Goal: Task Accomplishment & Management: Use online tool/utility

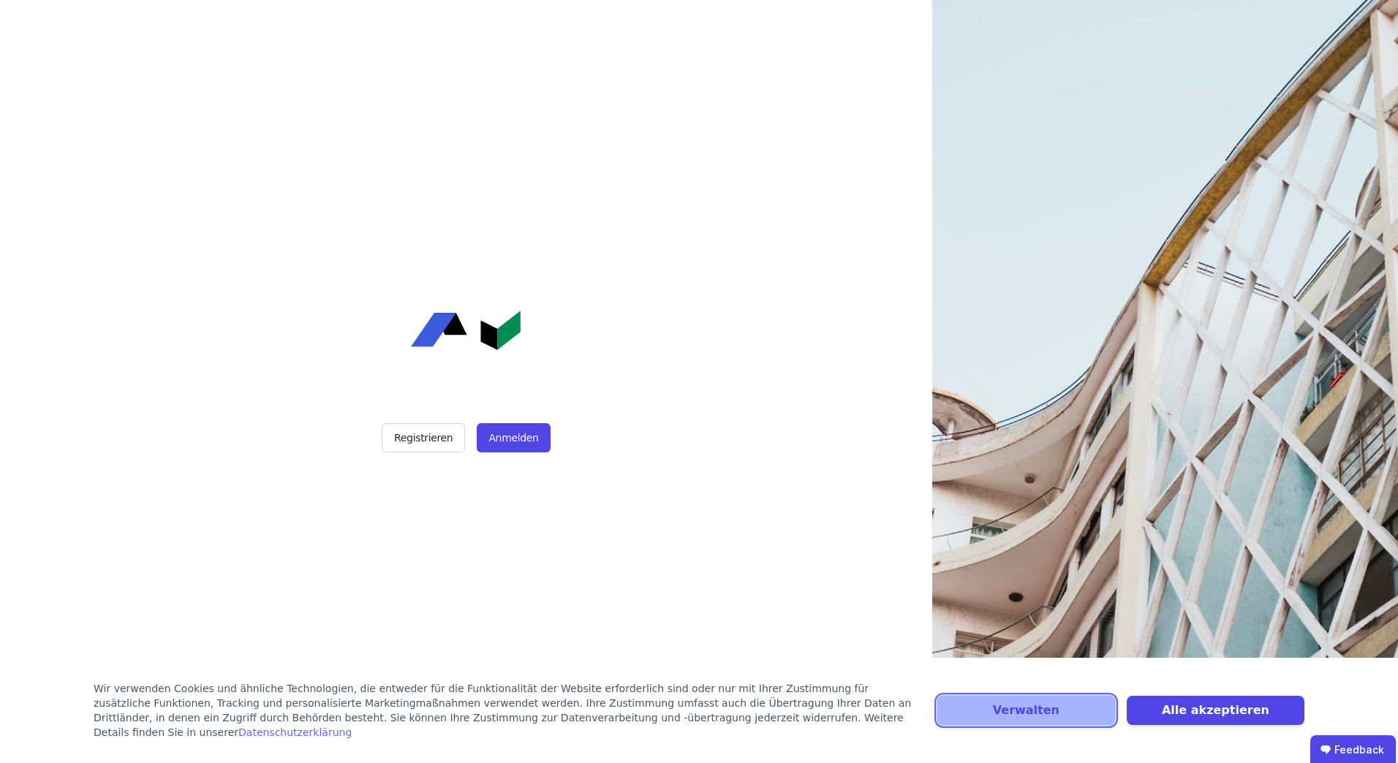
click at [1049, 725] on button "Verwalten" at bounding box center [1026, 710] width 178 height 29
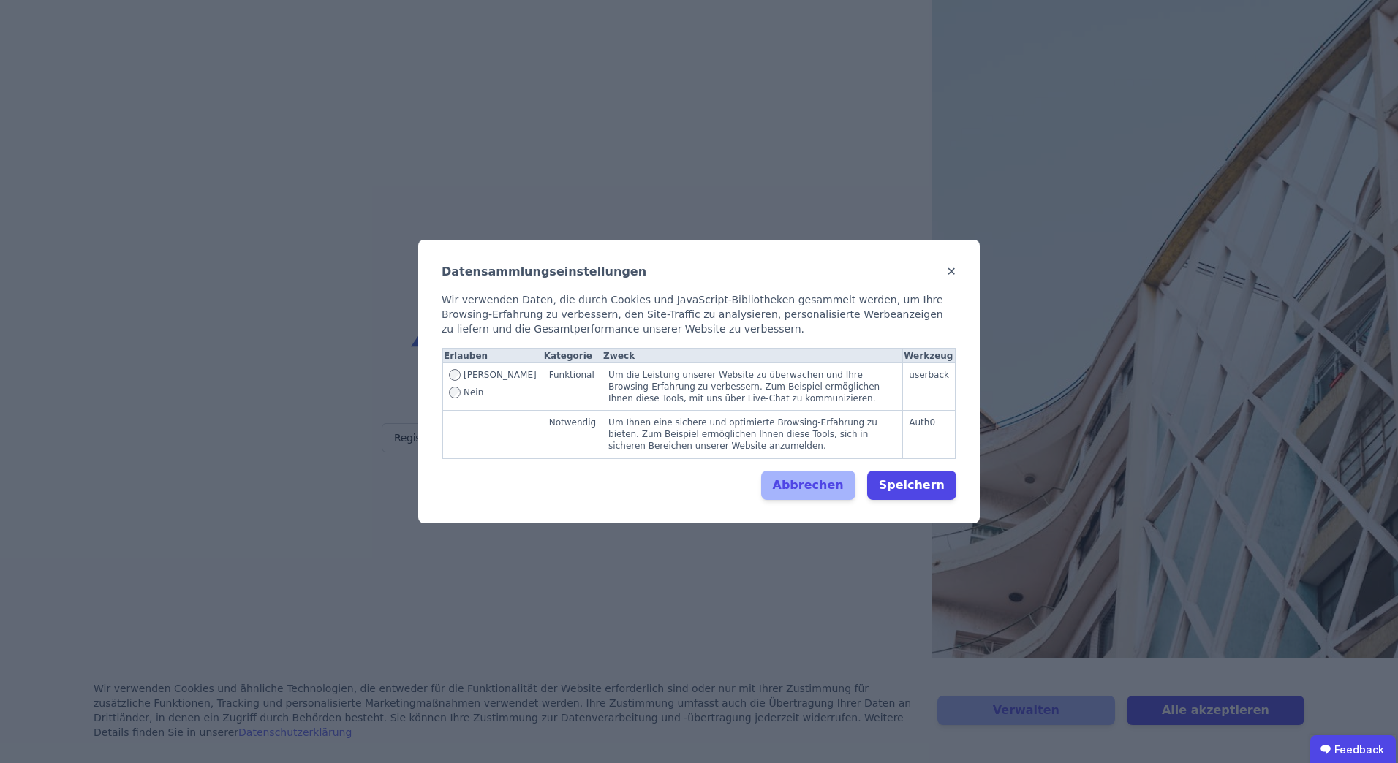
drag, startPoint x: 945, startPoint y: 276, endPoint x: 977, endPoint y: 235, distance: 51.6
click at [946, 276] on div "Datensammlungseinstellungen ✕" at bounding box center [699, 272] width 515 height 18
click at [950, 281] on button "✕" at bounding box center [952, 272] width 10 height 18
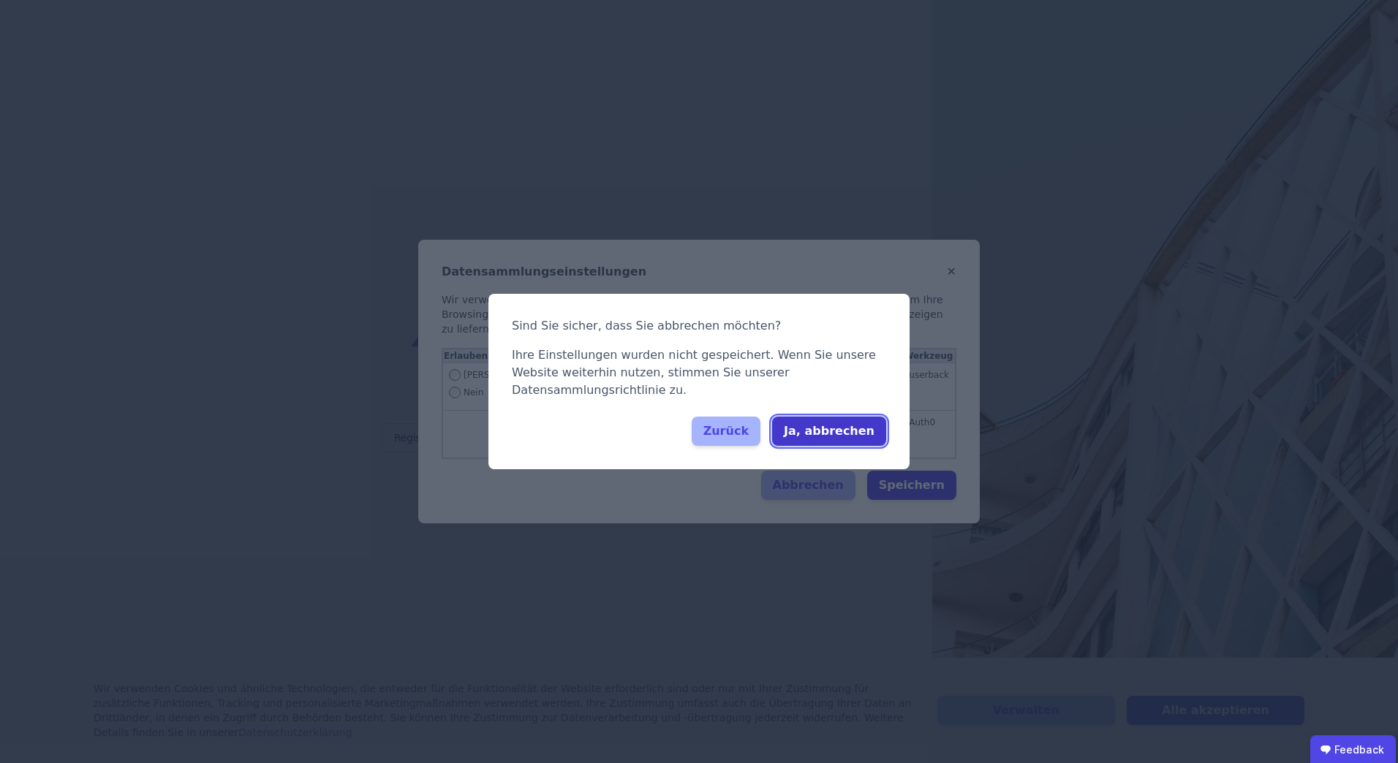
click at [844, 417] on button "Ja, abbrechen" at bounding box center [829, 431] width 114 height 29
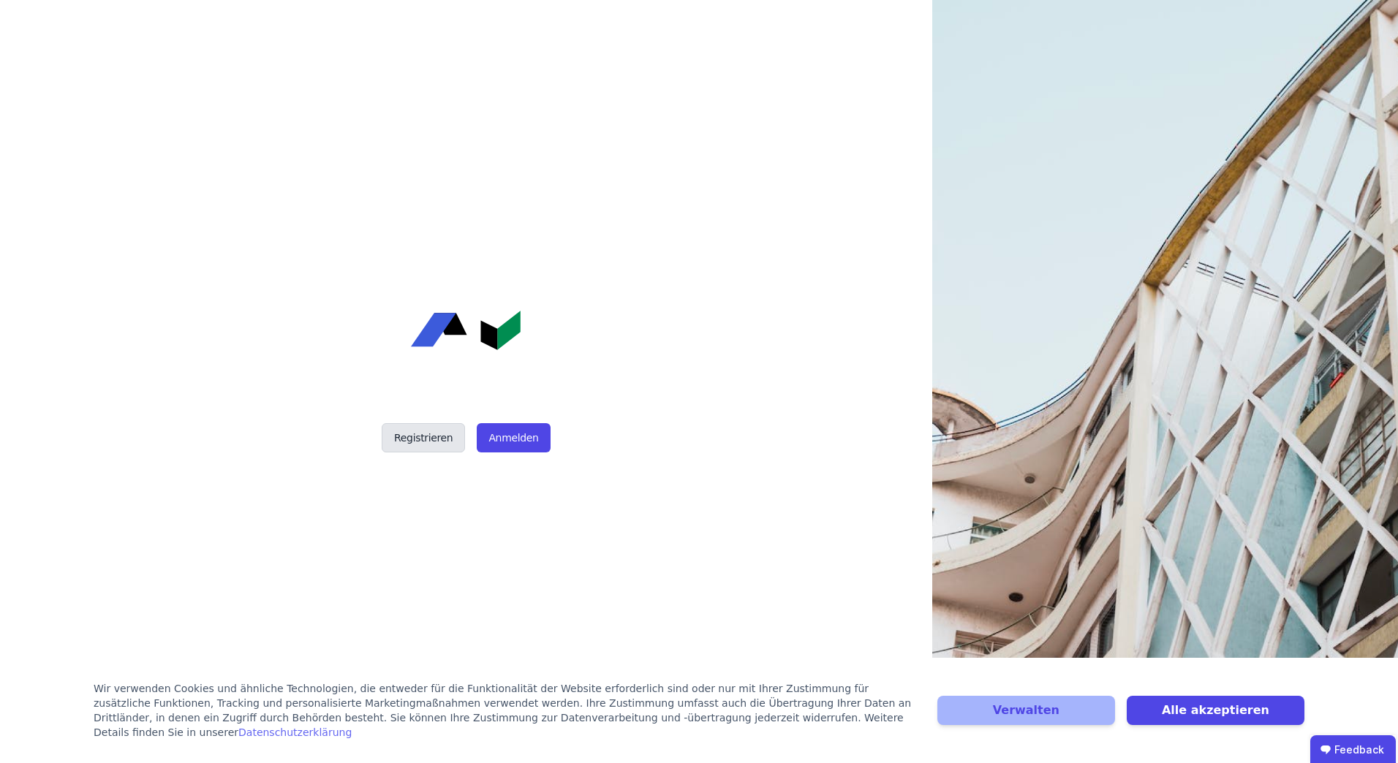
click at [431, 443] on button "Registrieren" at bounding box center [423, 437] width 83 height 29
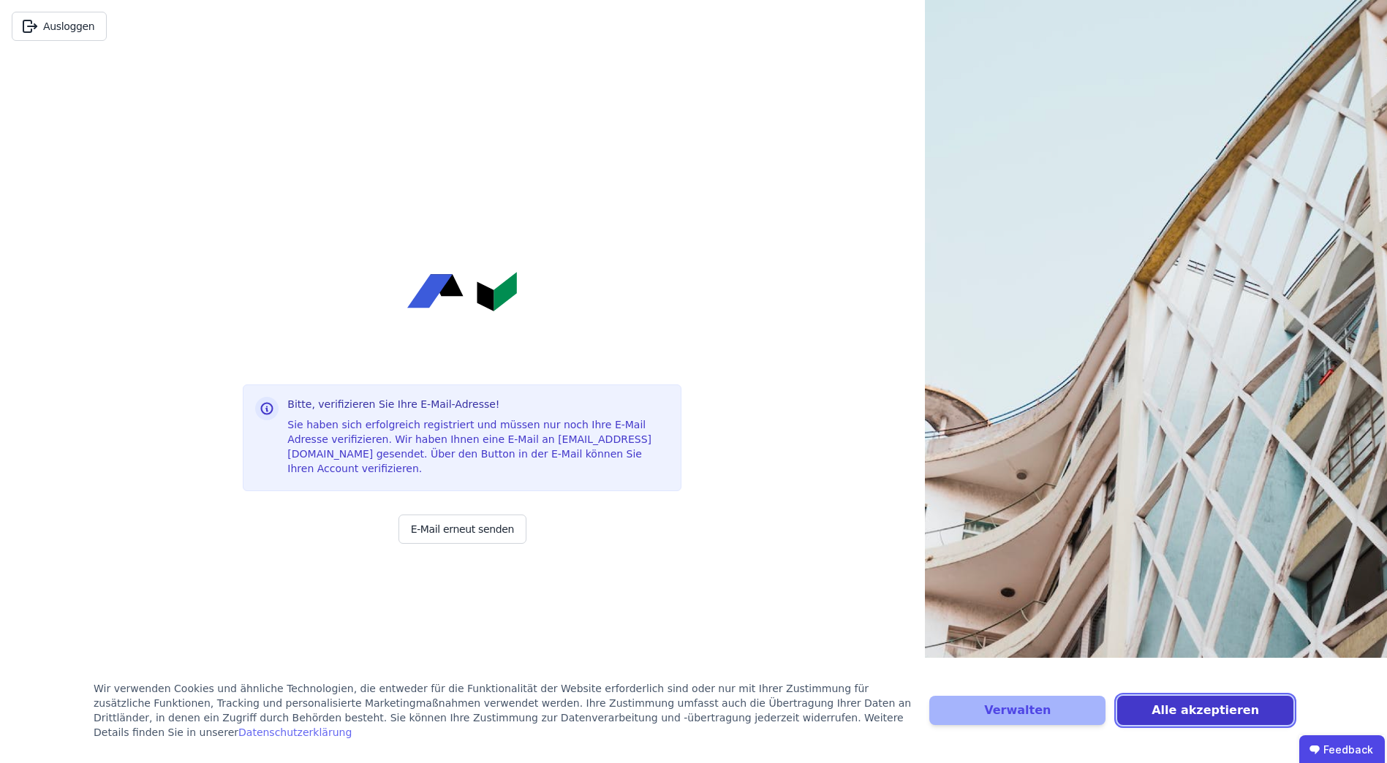
click at [1252, 711] on button "Alle akzeptieren" at bounding box center [1205, 710] width 176 height 29
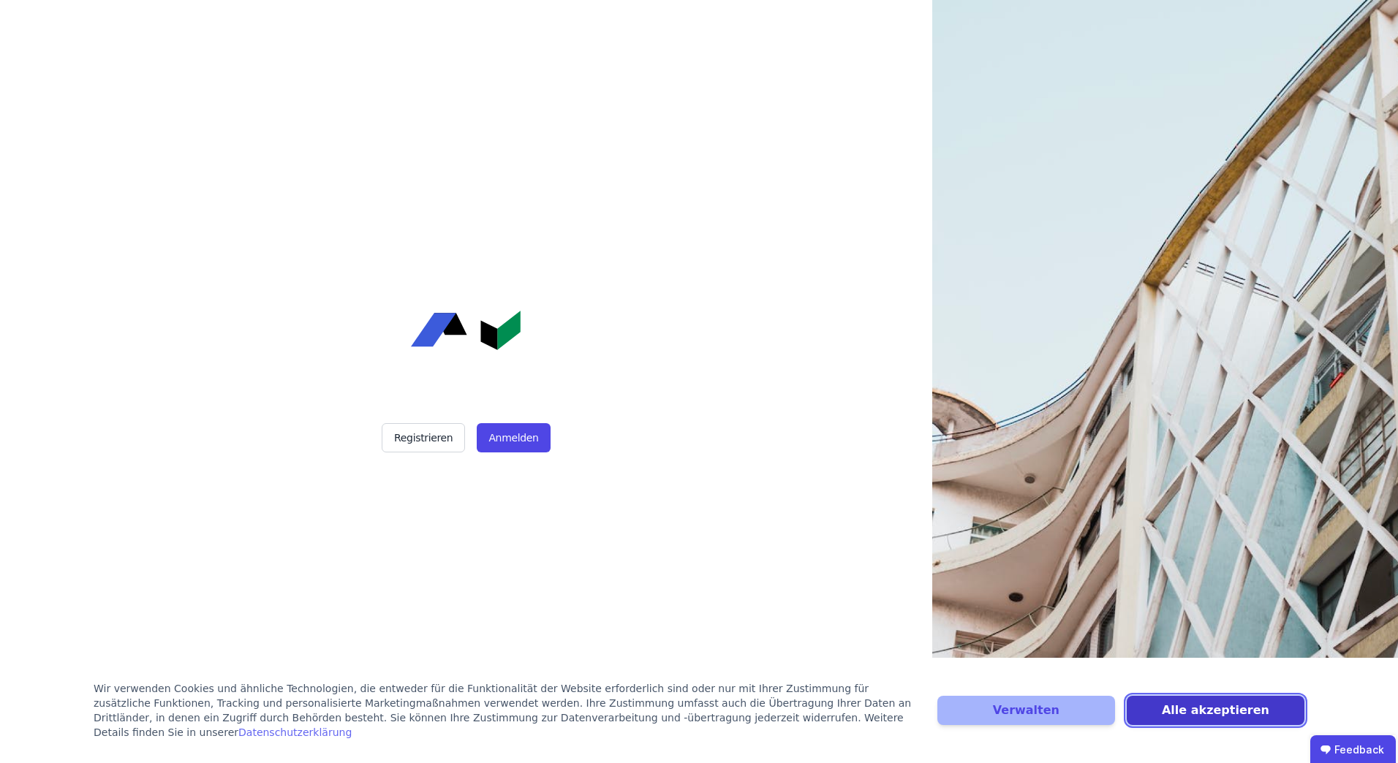
click at [1231, 712] on button "Alle akzeptieren" at bounding box center [1216, 710] width 178 height 29
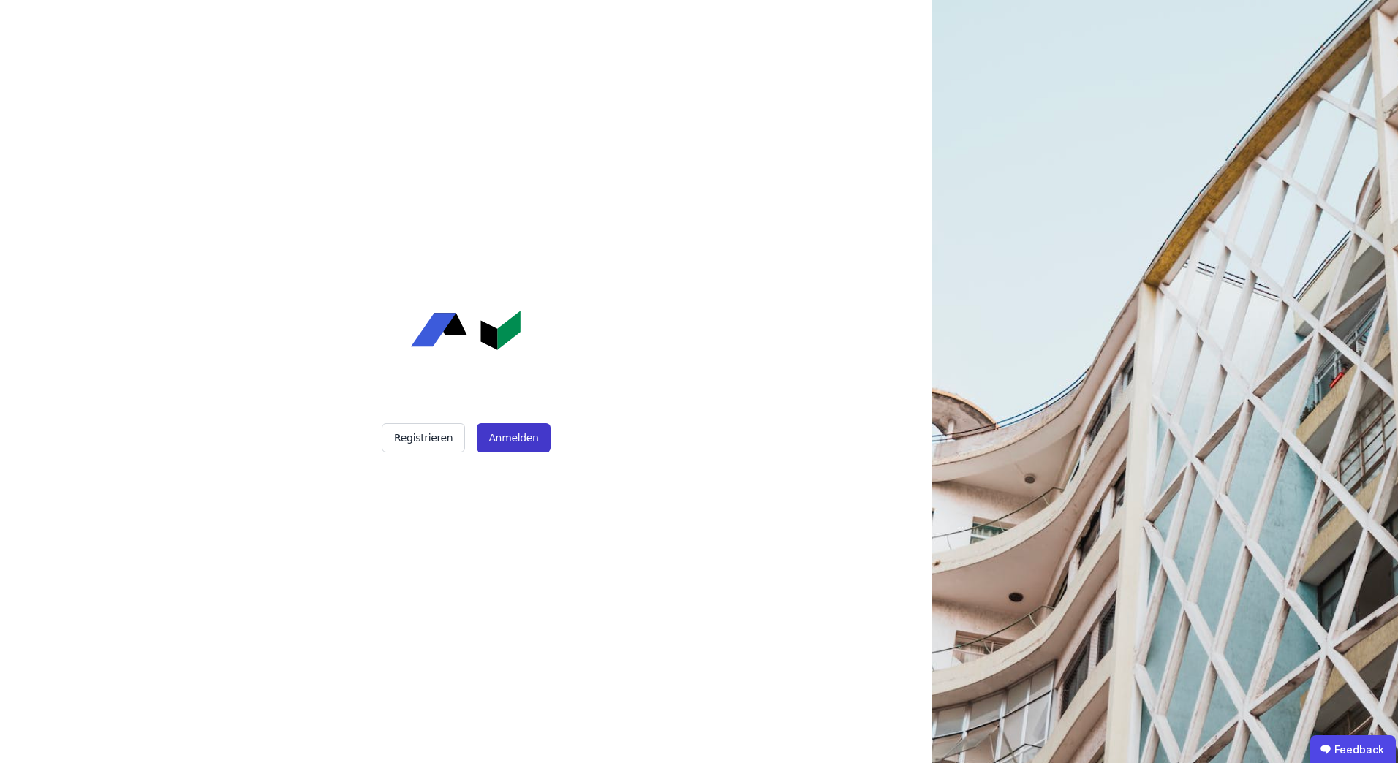
click at [505, 428] on button "Anmelden" at bounding box center [513, 437] width 73 height 29
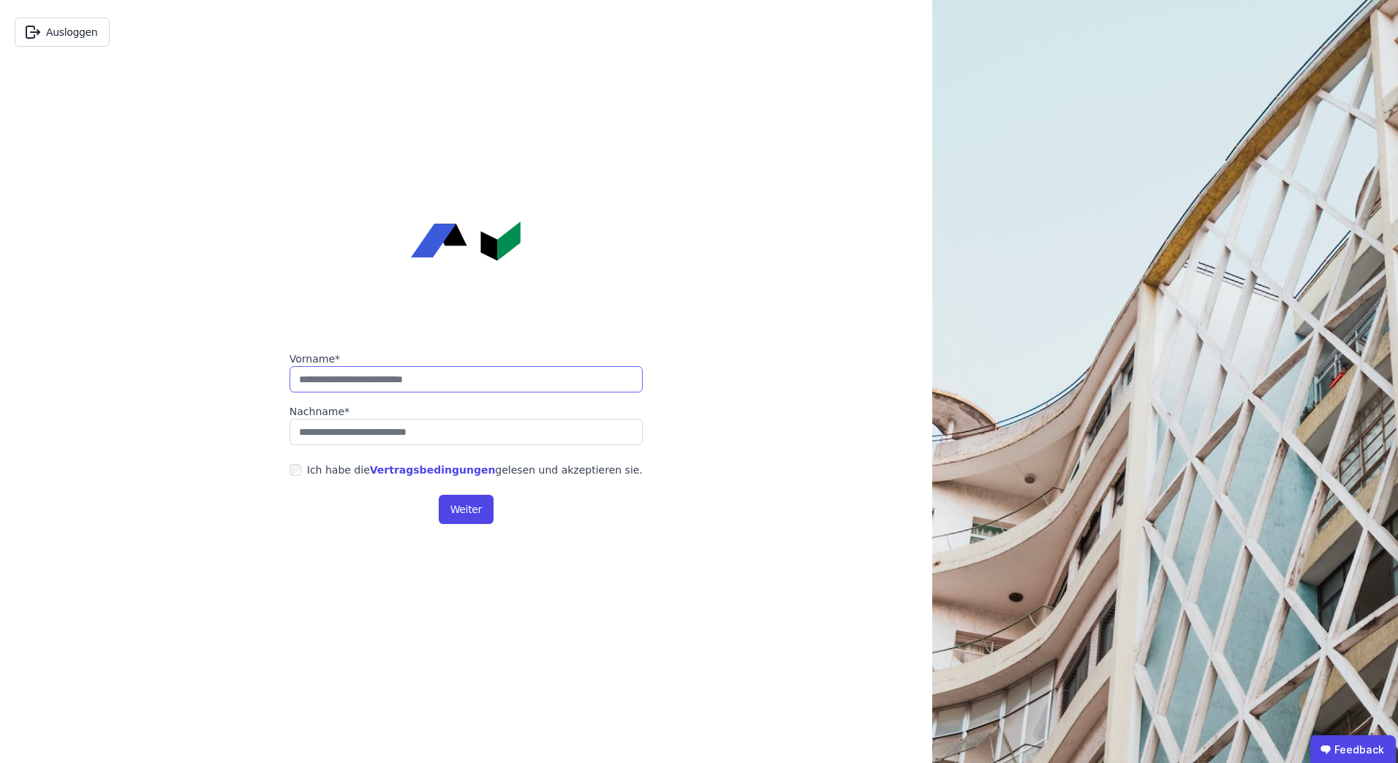
click at [432, 380] on input "string" at bounding box center [466, 379] width 353 height 26
type input "******"
click at [377, 427] on input "string" at bounding box center [466, 432] width 353 height 26
type input "******"
click at [472, 510] on button "Weiter" at bounding box center [466, 509] width 55 height 29
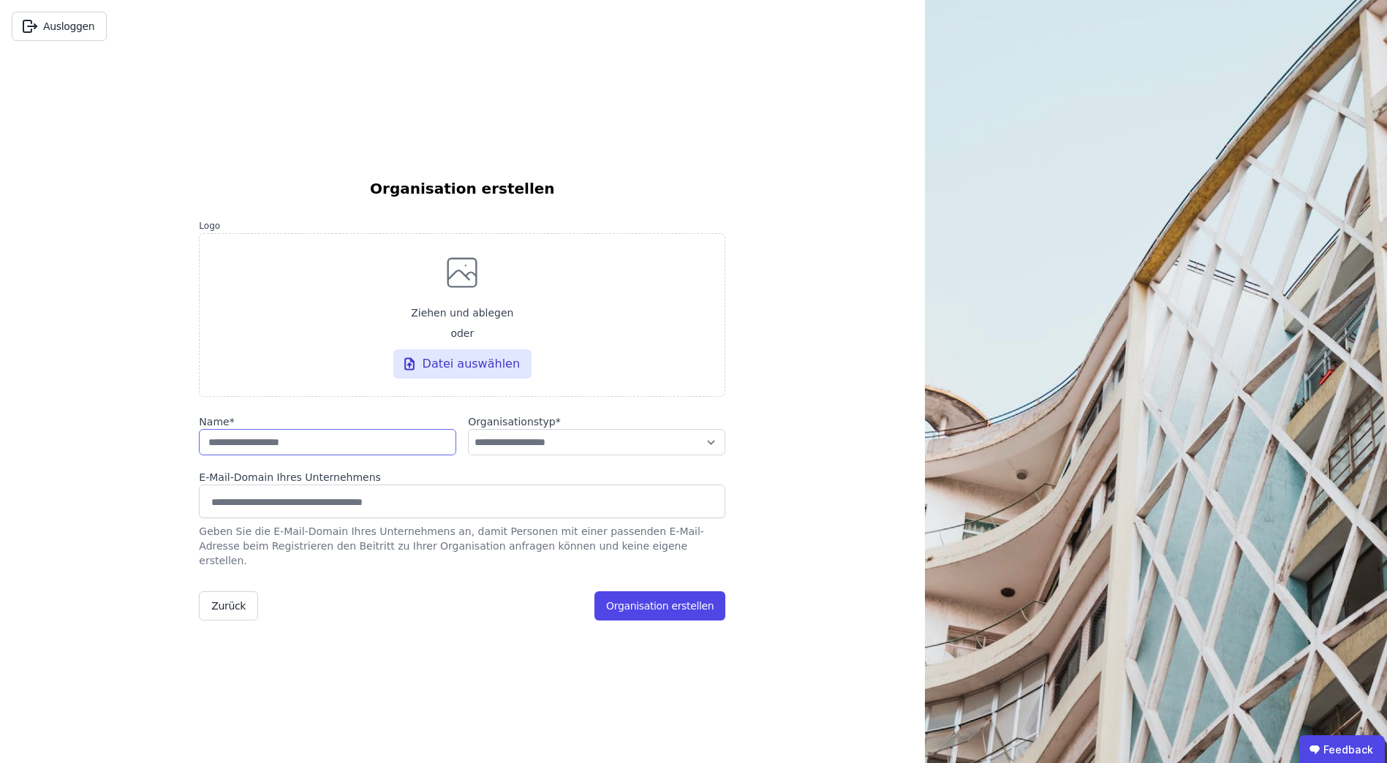
click at [278, 450] on input "string" at bounding box center [327, 442] width 257 height 26
type input "**********"
click at [570, 456] on select "**********" at bounding box center [596, 442] width 257 height 26
select select "**********"
click at [468, 437] on select "**********" at bounding box center [596, 442] width 257 height 26
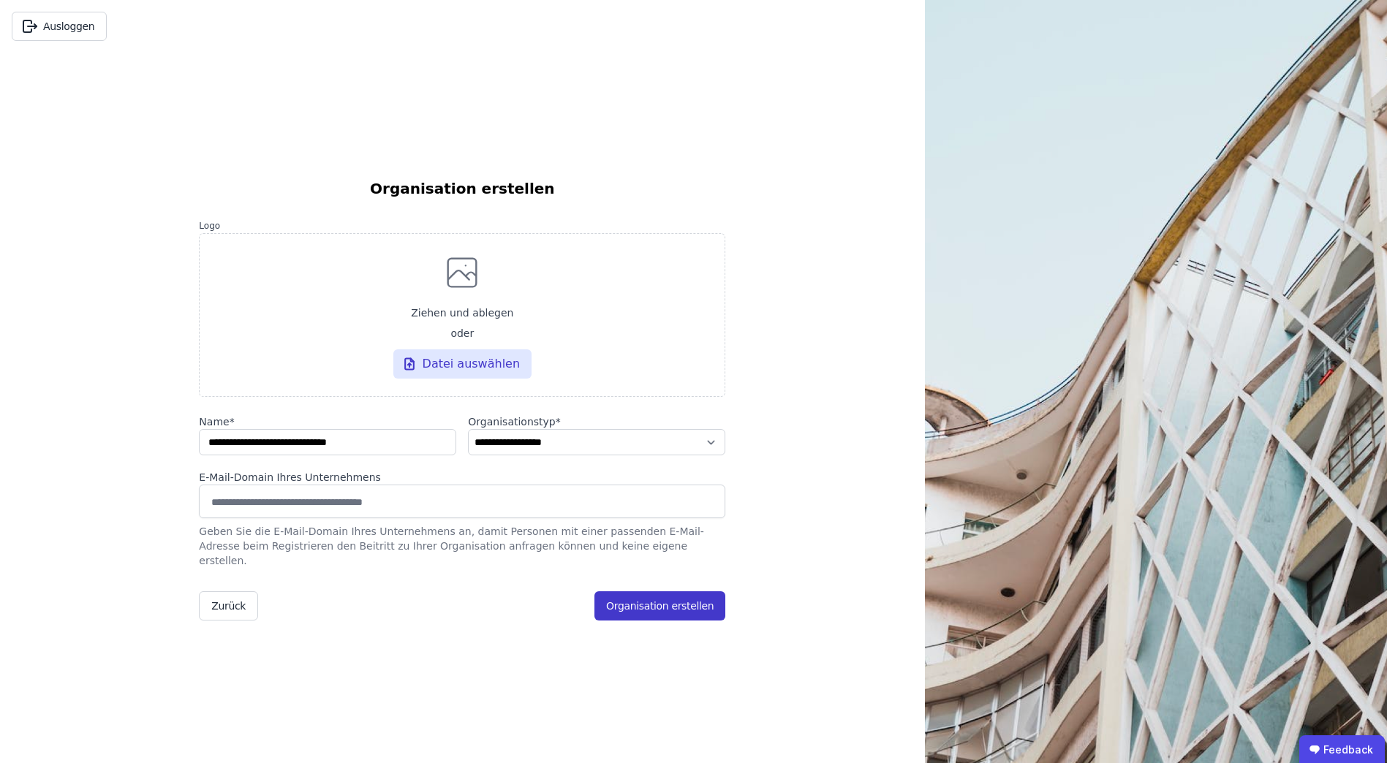
click at [630, 603] on button "Organisation erstellen" at bounding box center [659, 606] width 131 height 29
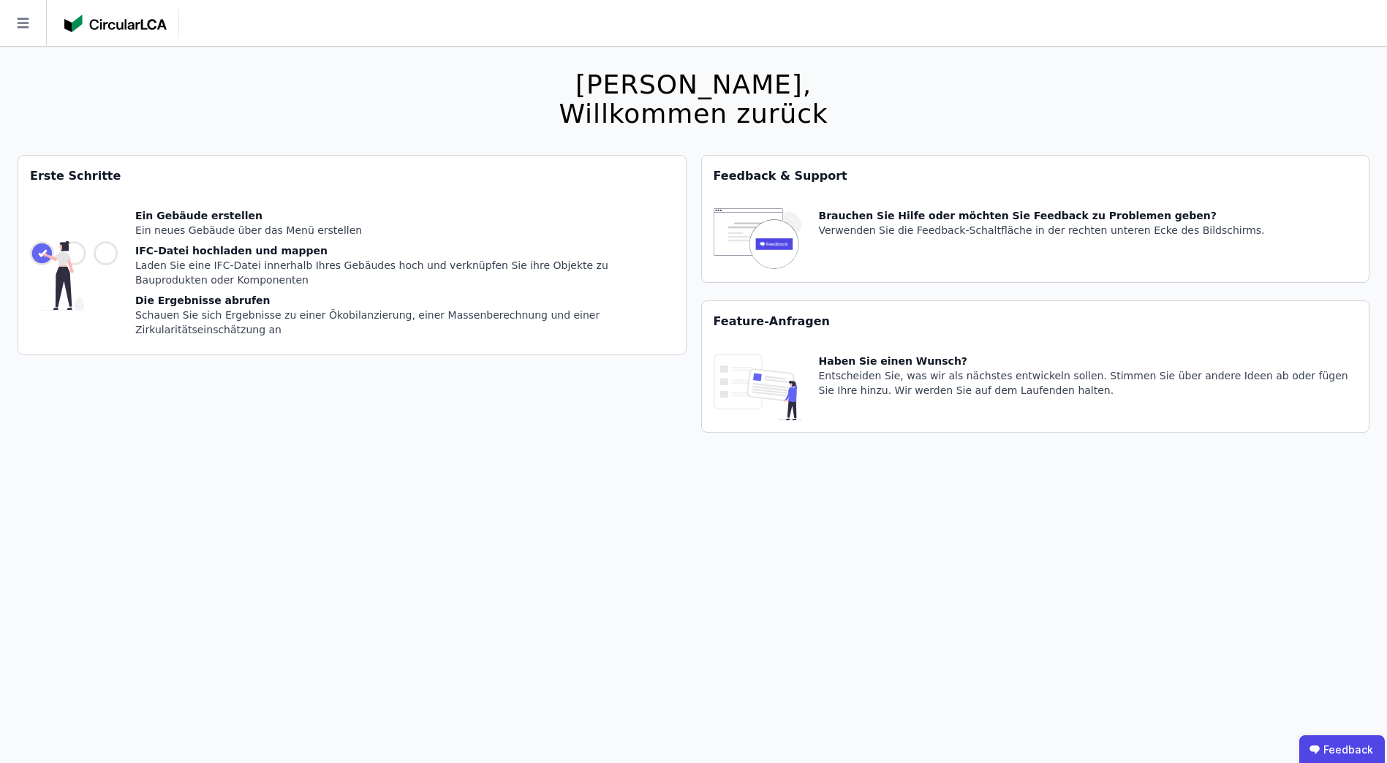
click at [215, 260] on div "Laden Sie eine IFC-Datei innerhalb Ihres Gebäudes hoch und verknüpfen Sie ihre …" at bounding box center [404, 272] width 539 height 29
click at [48, 254] on img at bounding box center [74, 275] width 88 height 135
click at [434, 289] on div "Ein Gebäude erstellen Ein neues Gebäude über das Menü erstellen IFC-Datei hochl…" at bounding box center [404, 275] width 539 height 135
click at [182, 312] on div "Schauen Sie sich Ergebnisse zu einer Ökobilanzierung, einer Massenberechnung un…" at bounding box center [404, 322] width 539 height 29
click at [173, 237] on div "Ein neues Gebäude über das Menü erstellen" at bounding box center [404, 230] width 539 height 15
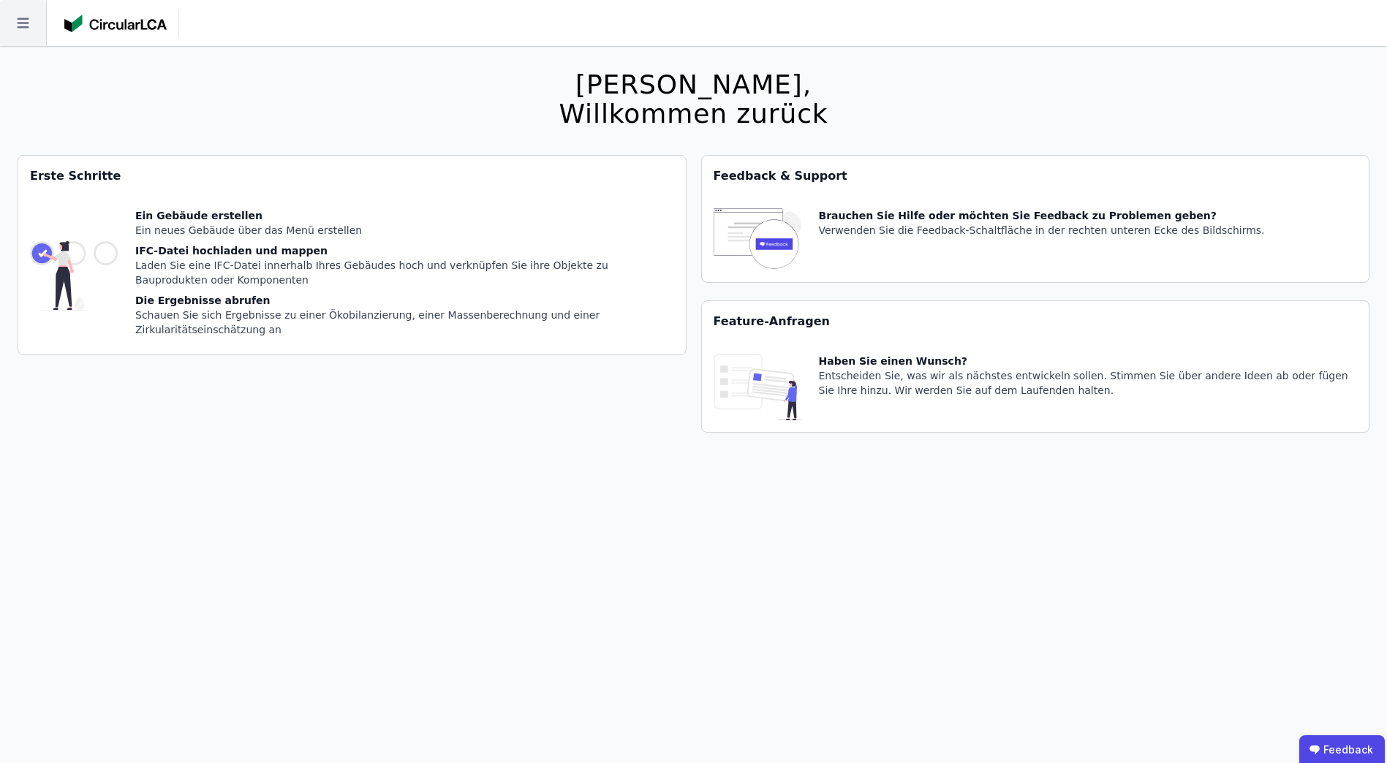
click at [23, 23] on icon at bounding box center [23, 23] width 12 height 10
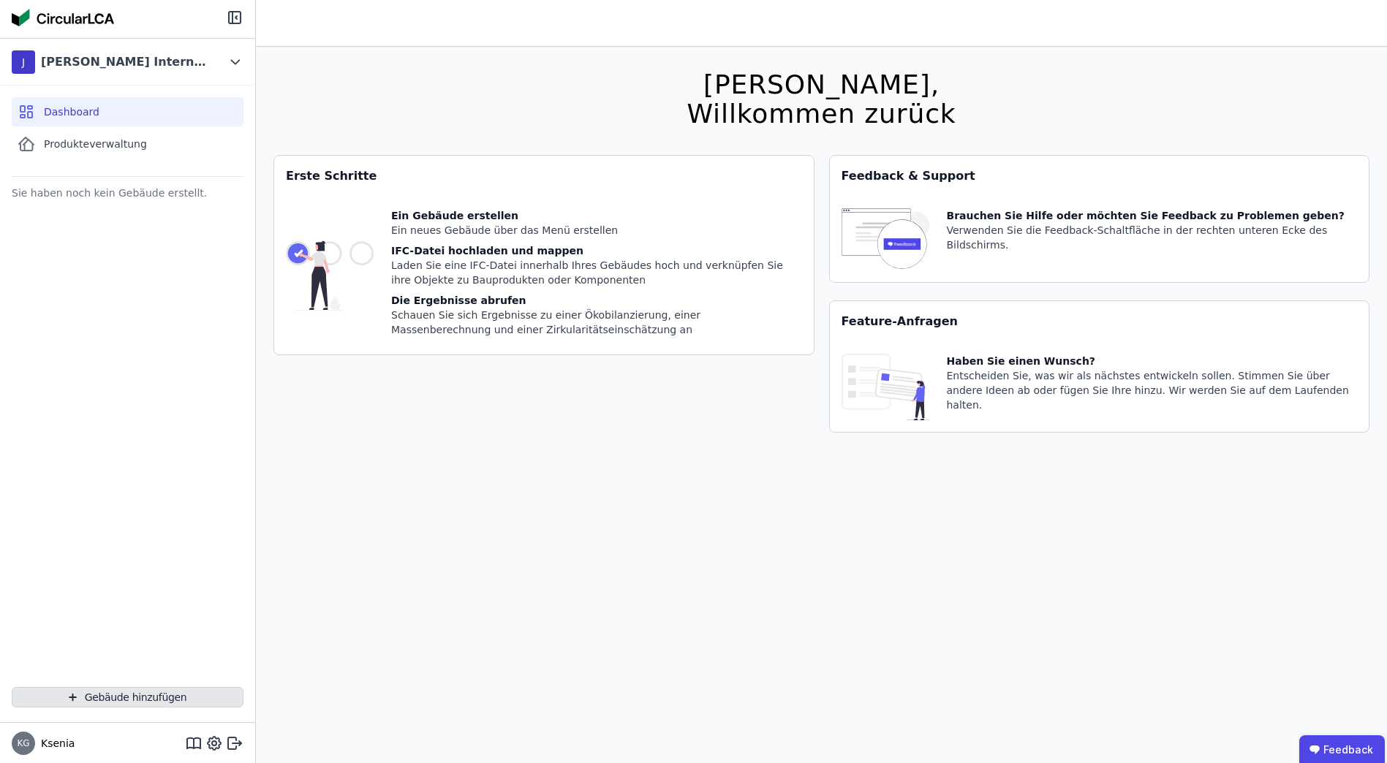
click at [134, 703] on button "Gebäude hinzufügen" at bounding box center [128, 697] width 232 height 20
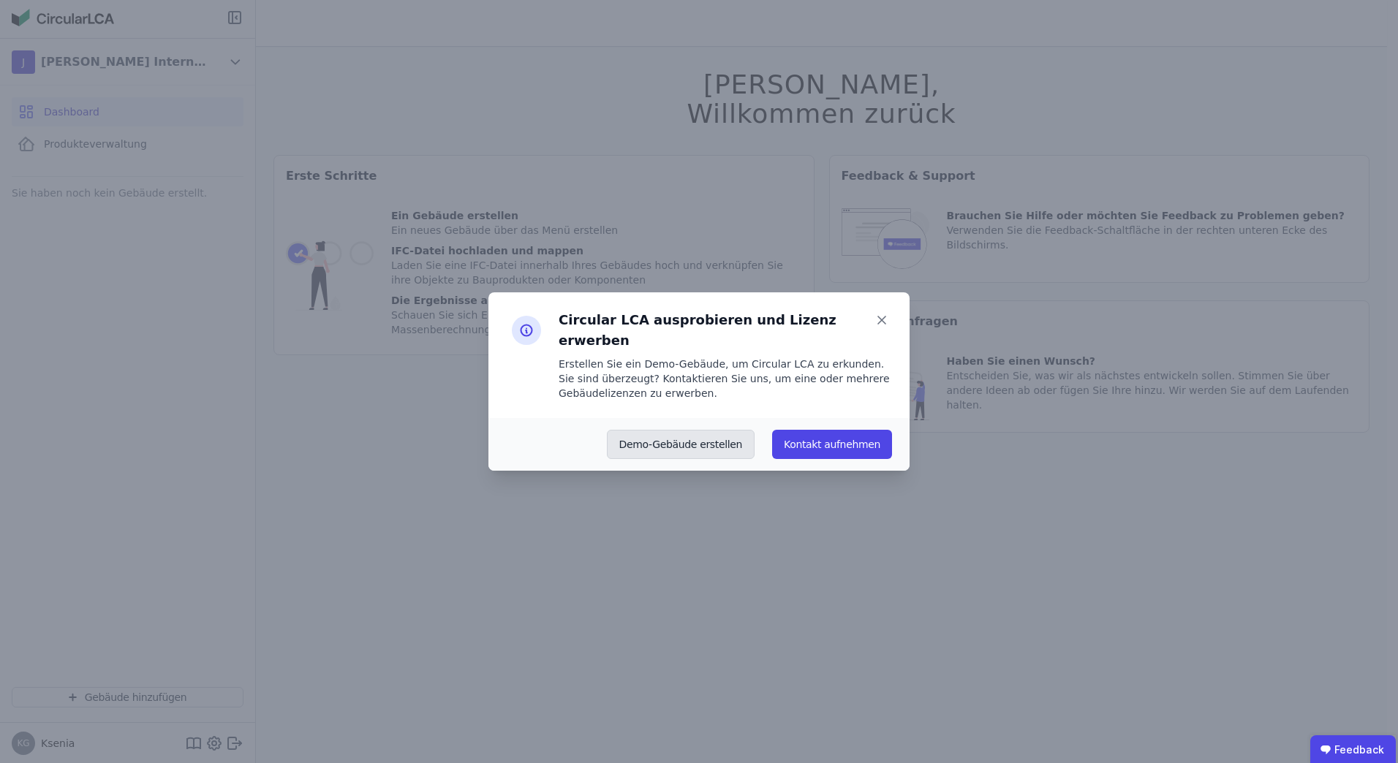
click at [671, 432] on button "Demo-Gebäude erstellen" at bounding box center [681, 444] width 148 height 29
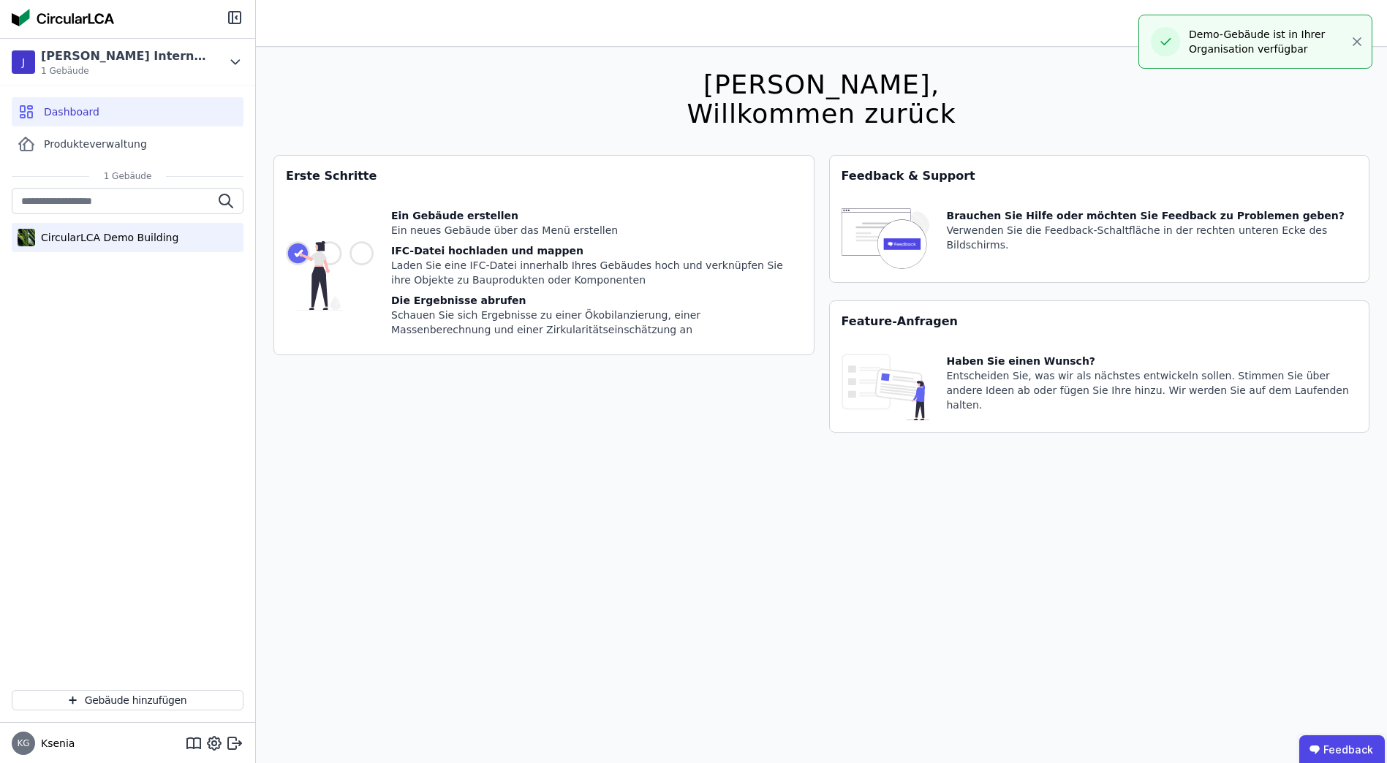
click at [114, 235] on div "CircularLCA Demo Building" at bounding box center [106, 237] width 143 height 15
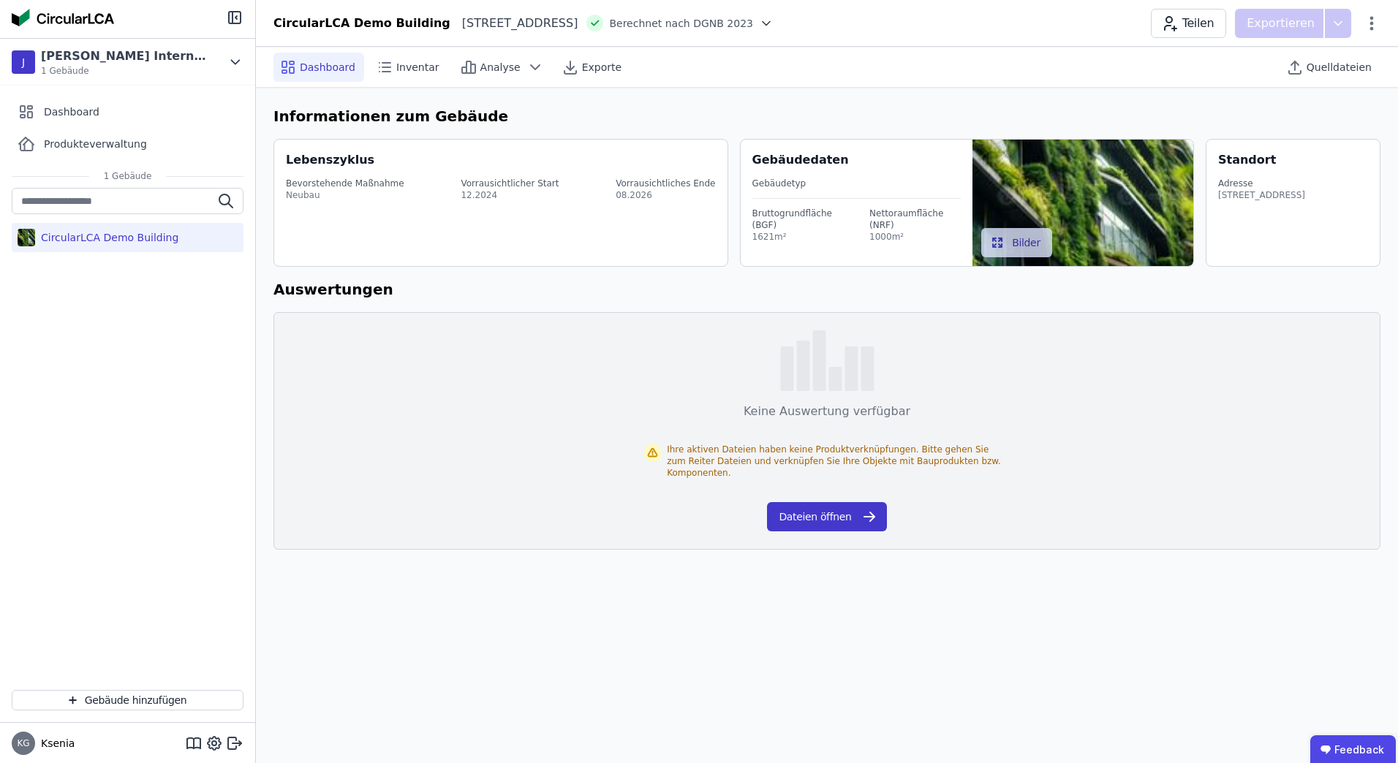
click at [861, 508] on icon "button" at bounding box center [870, 517] width 18 height 18
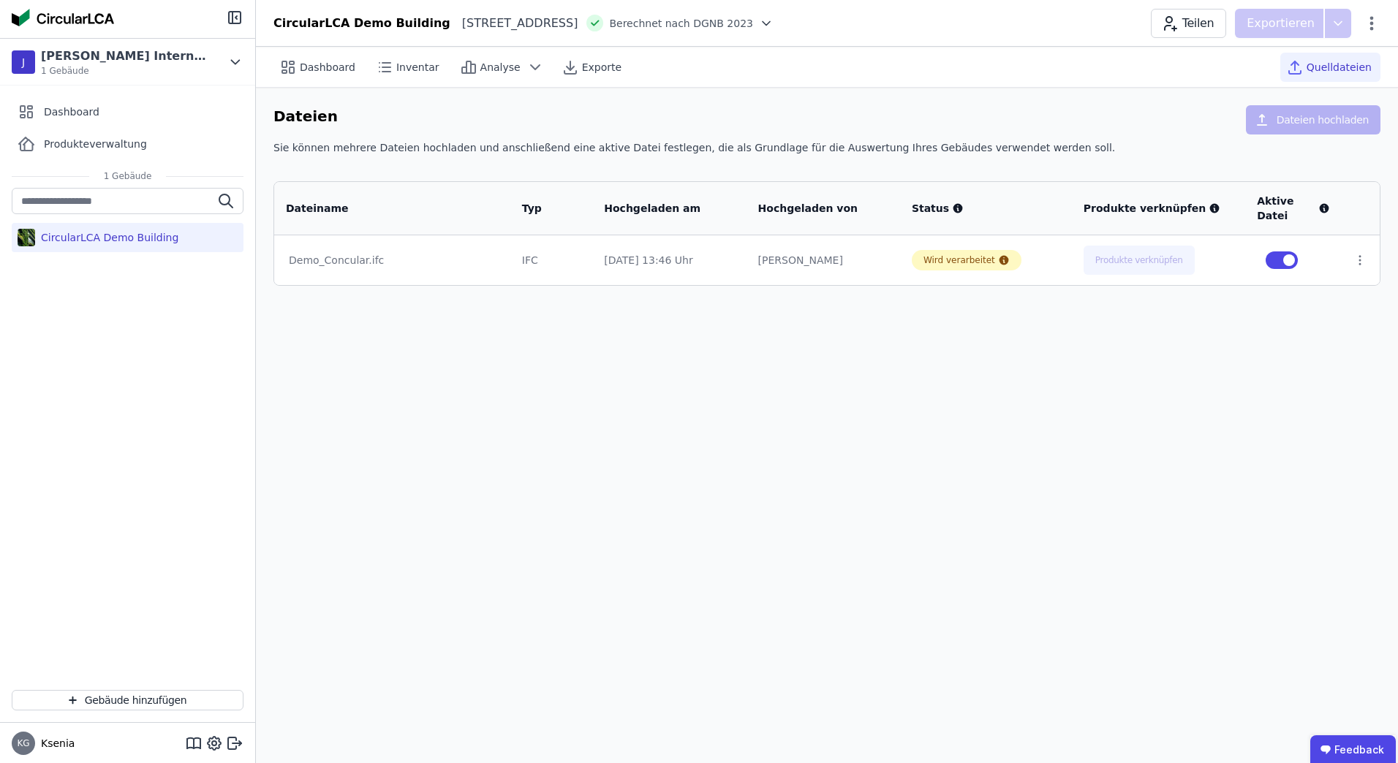
click at [110, 230] on div "CircularLCA Demo Building" at bounding box center [128, 237] width 232 height 29
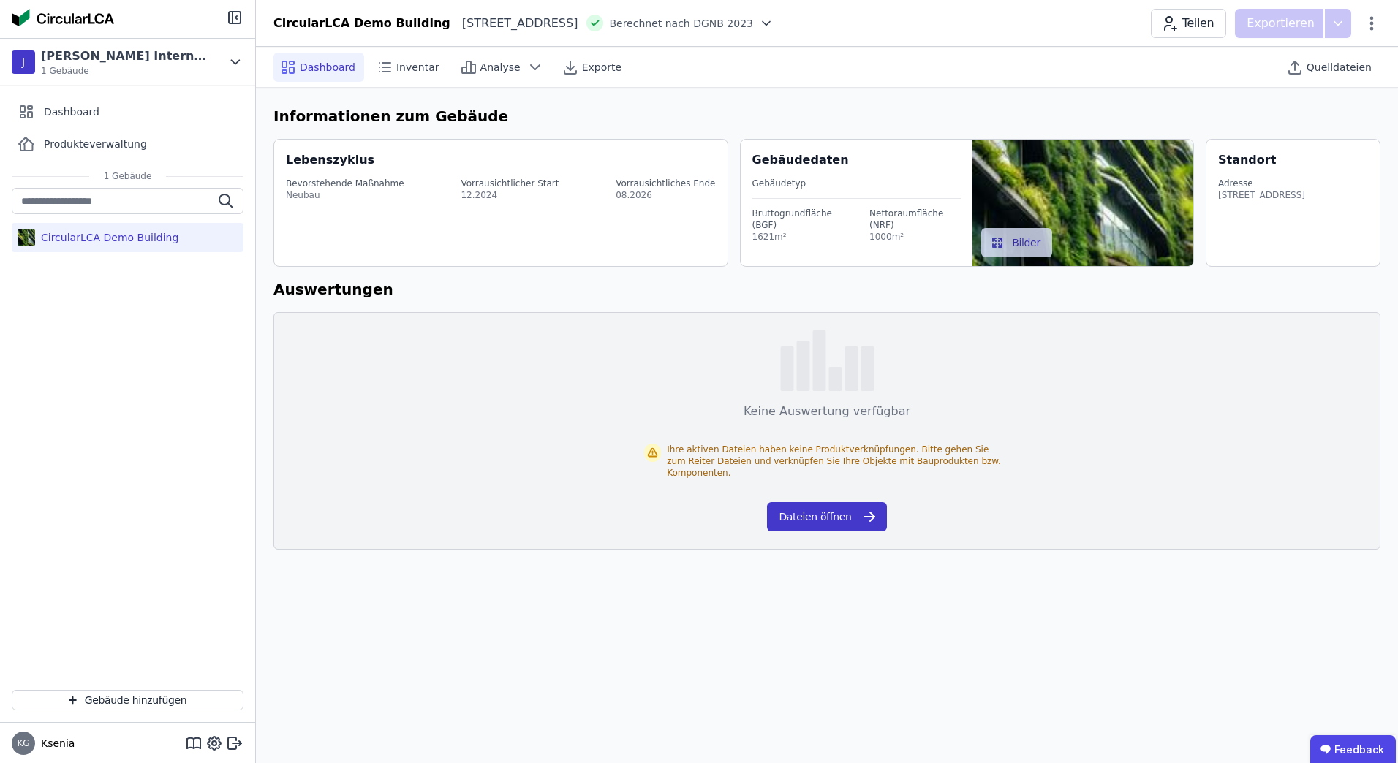
click at [847, 505] on button "Dateien öffnen" at bounding box center [826, 516] width 119 height 29
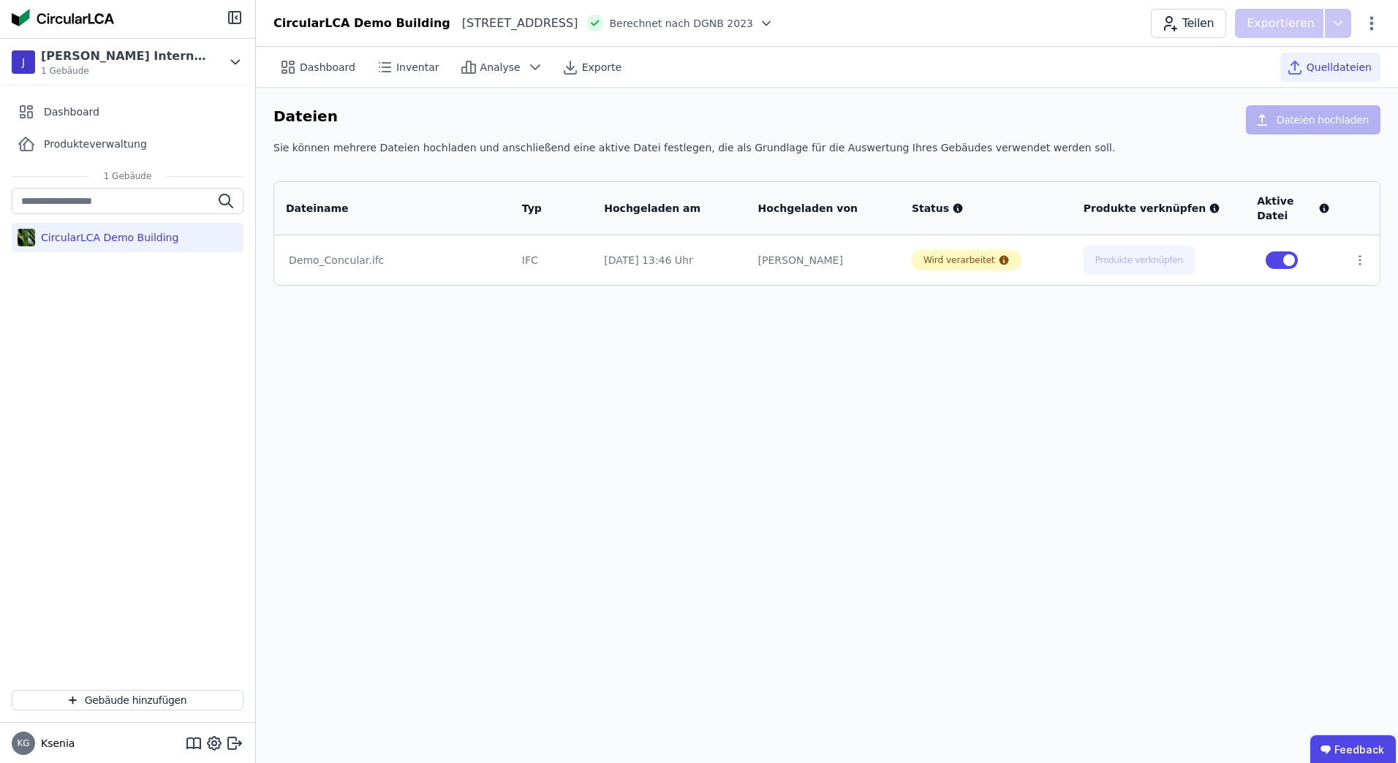
click at [845, 264] on div "Benjamin Lammers" at bounding box center [823, 260] width 130 height 15
click at [400, 259] on div "Demo_Concular.ifc" at bounding box center [392, 260] width 207 height 15
click at [1355, 266] on icon at bounding box center [1359, 260] width 13 height 13
click at [1288, 403] on div "Dashboard Inventar Analyse Exporte Quelldateien Dateien Dateien hochladen Sie k…" at bounding box center [827, 405] width 1142 height 717
click at [1327, 66] on span "Quelldateien" at bounding box center [1339, 67] width 65 height 15
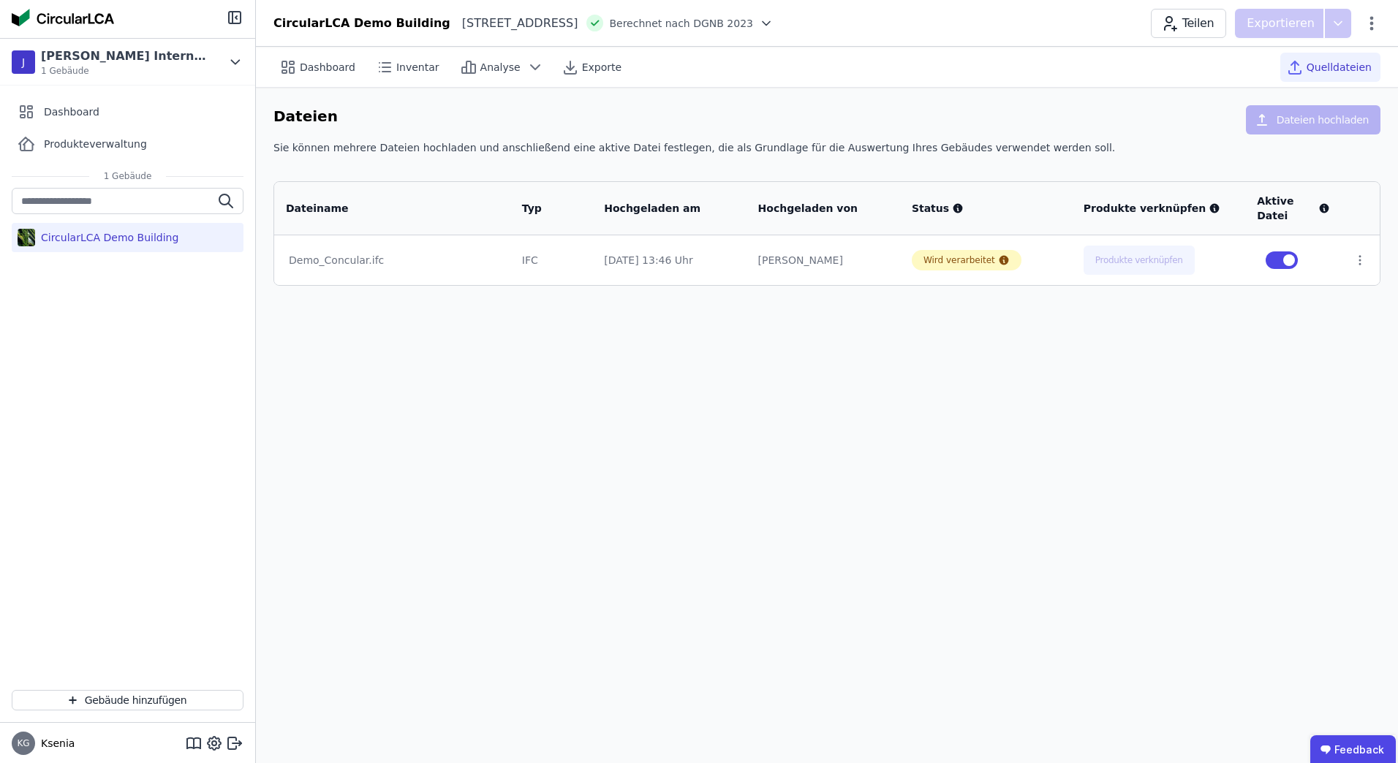
click at [97, 230] on div "CircularLCA Demo Building" at bounding box center [128, 237] width 232 height 29
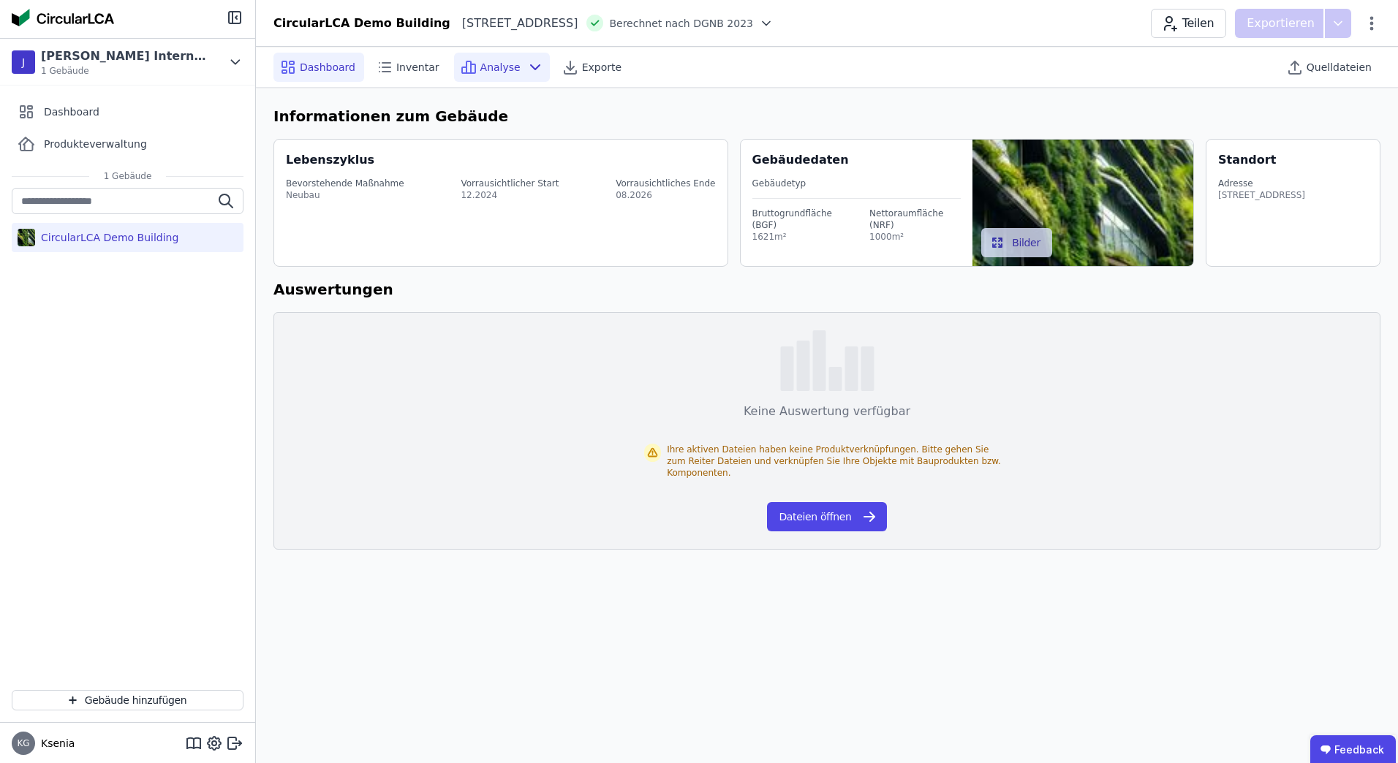
click at [532, 64] on div "Analyse" at bounding box center [502, 67] width 96 height 29
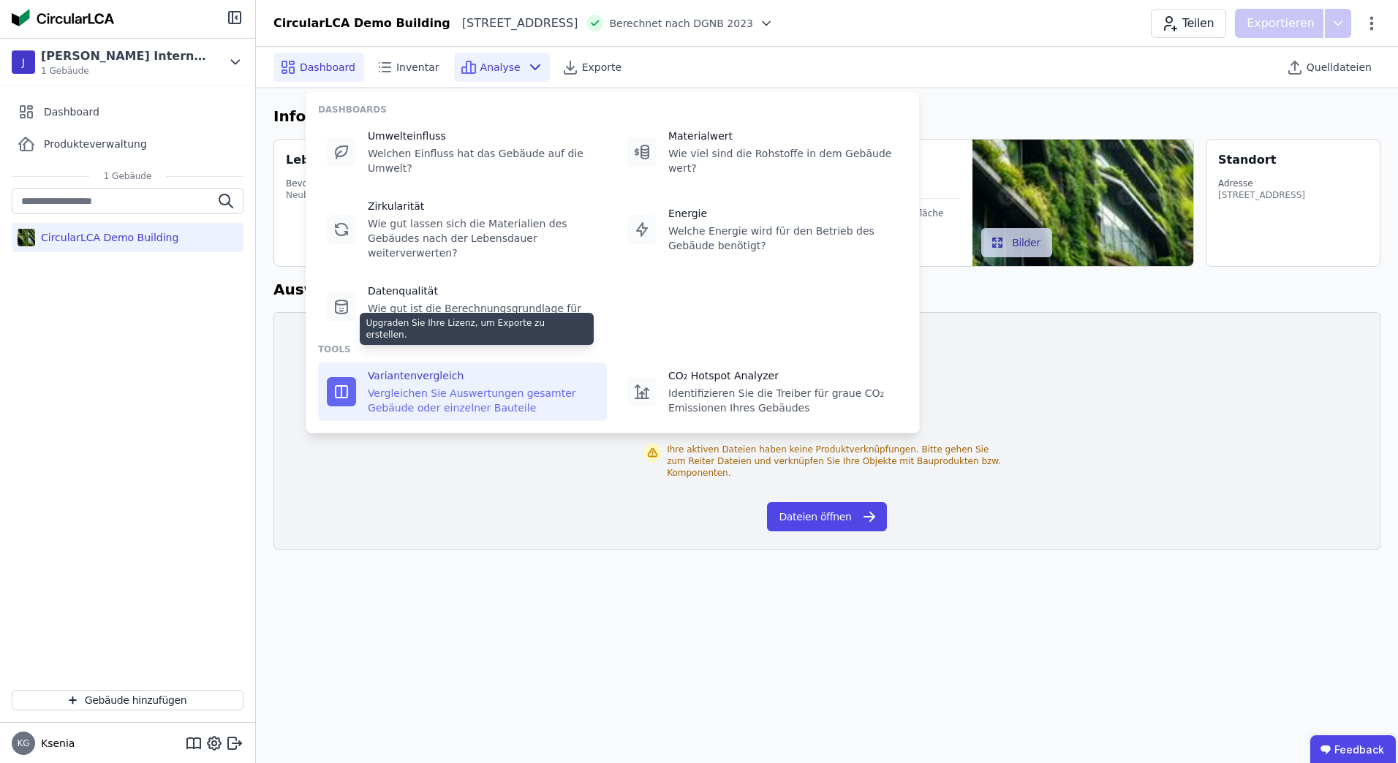
click at [454, 386] on div "Vergleichen Sie Auswertungen gesamter Gebäude oder einzelner Bauteile" at bounding box center [483, 400] width 230 height 29
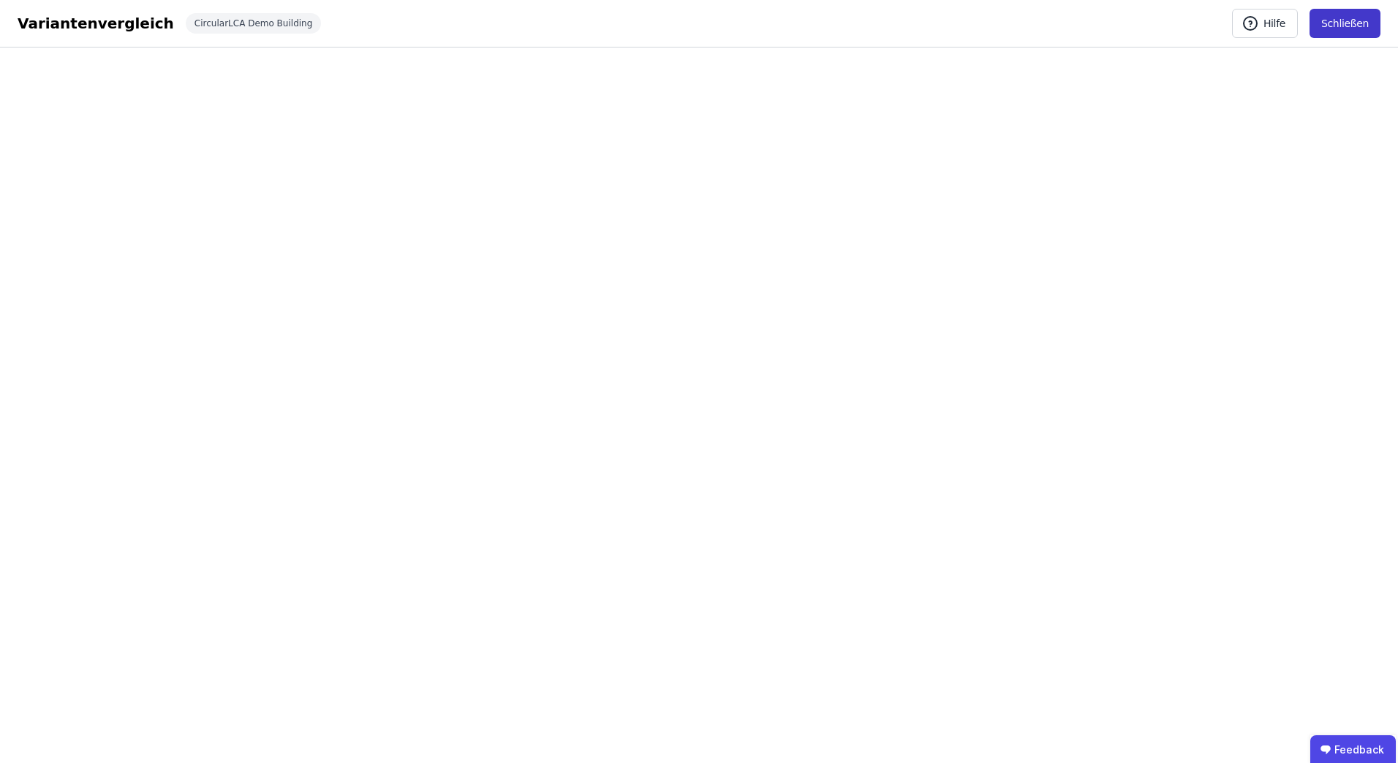
click at [1364, 29] on button "Schließen" at bounding box center [1345, 23] width 71 height 29
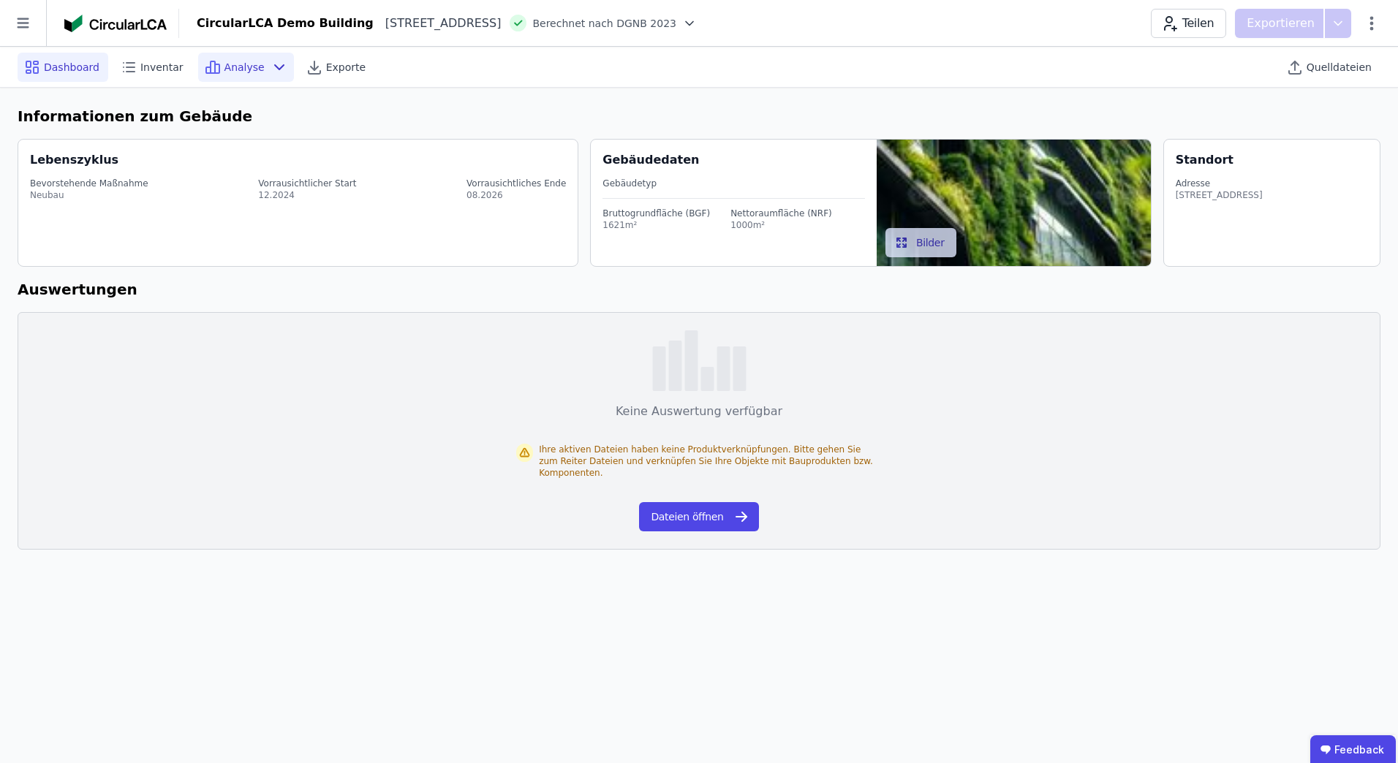
click at [251, 67] on div "Analyse" at bounding box center [246, 67] width 96 height 29
click at [150, 64] on span "Inventar" at bounding box center [161, 67] width 43 height 15
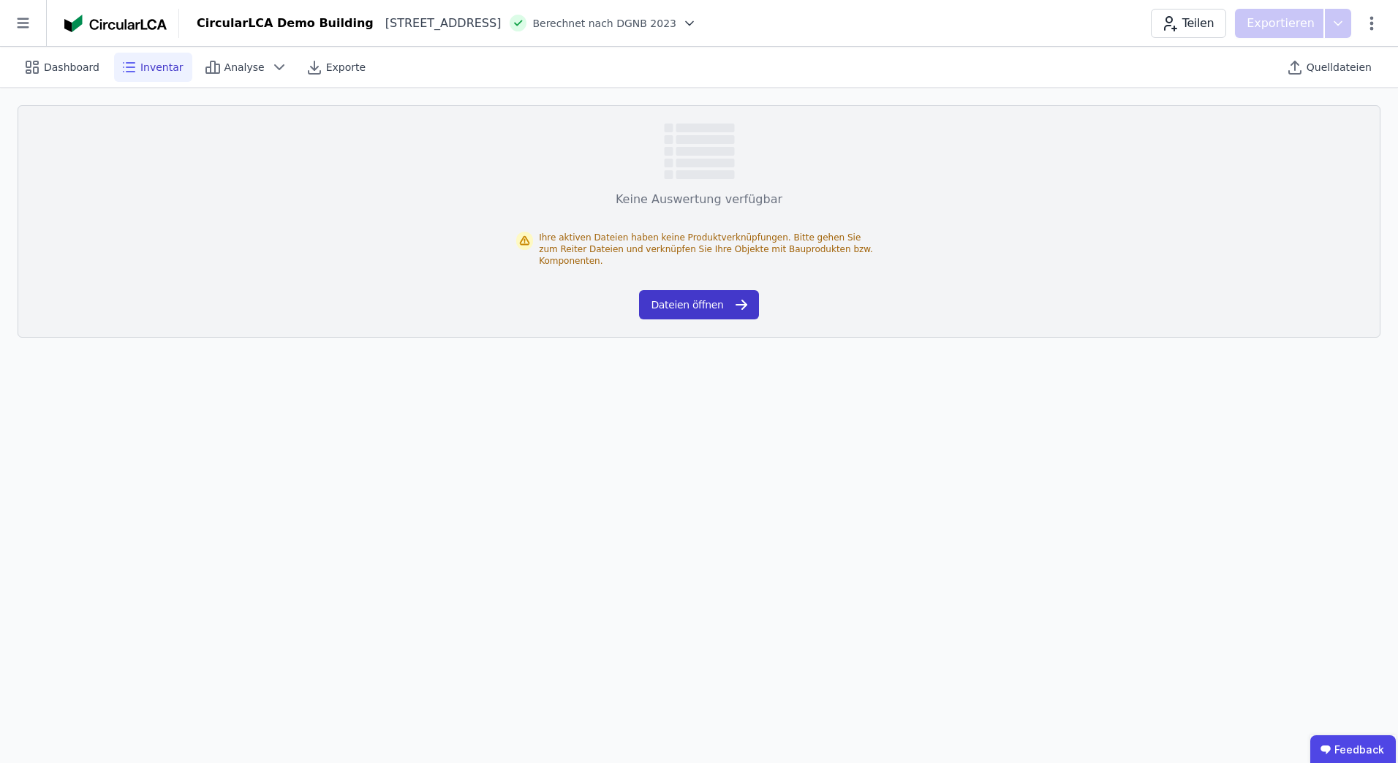
click at [735, 300] on icon "button" at bounding box center [742, 305] width 18 height 18
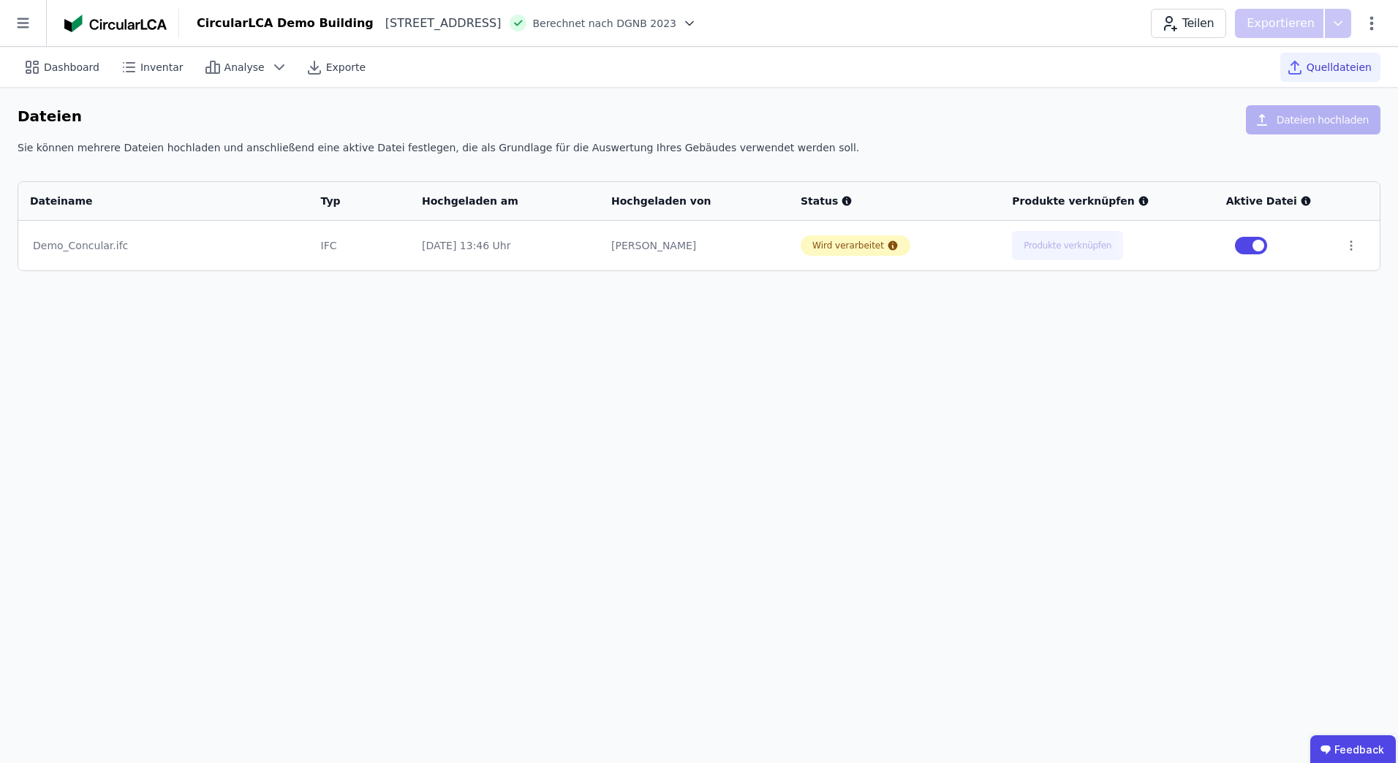
click at [649, 242] on div "Benjamin Lammers" at bounding box center [694, 245] width 166 height 15
click at [65, 66] on span "Dashboard" at bounding box center [72, 67] width 56 height 15
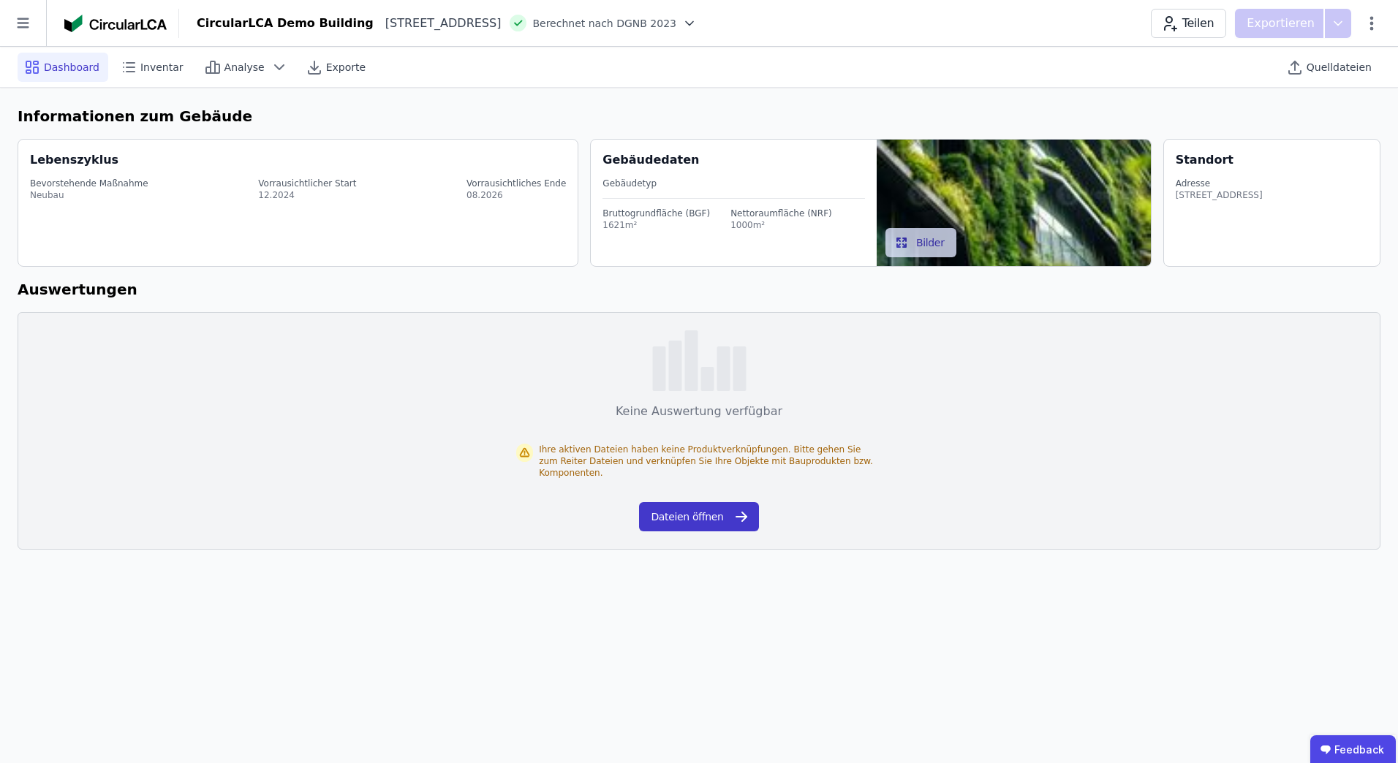
click at [701, 510] on button "Dateien öffnen" at bounding box center [698, 516] width 119 height 29
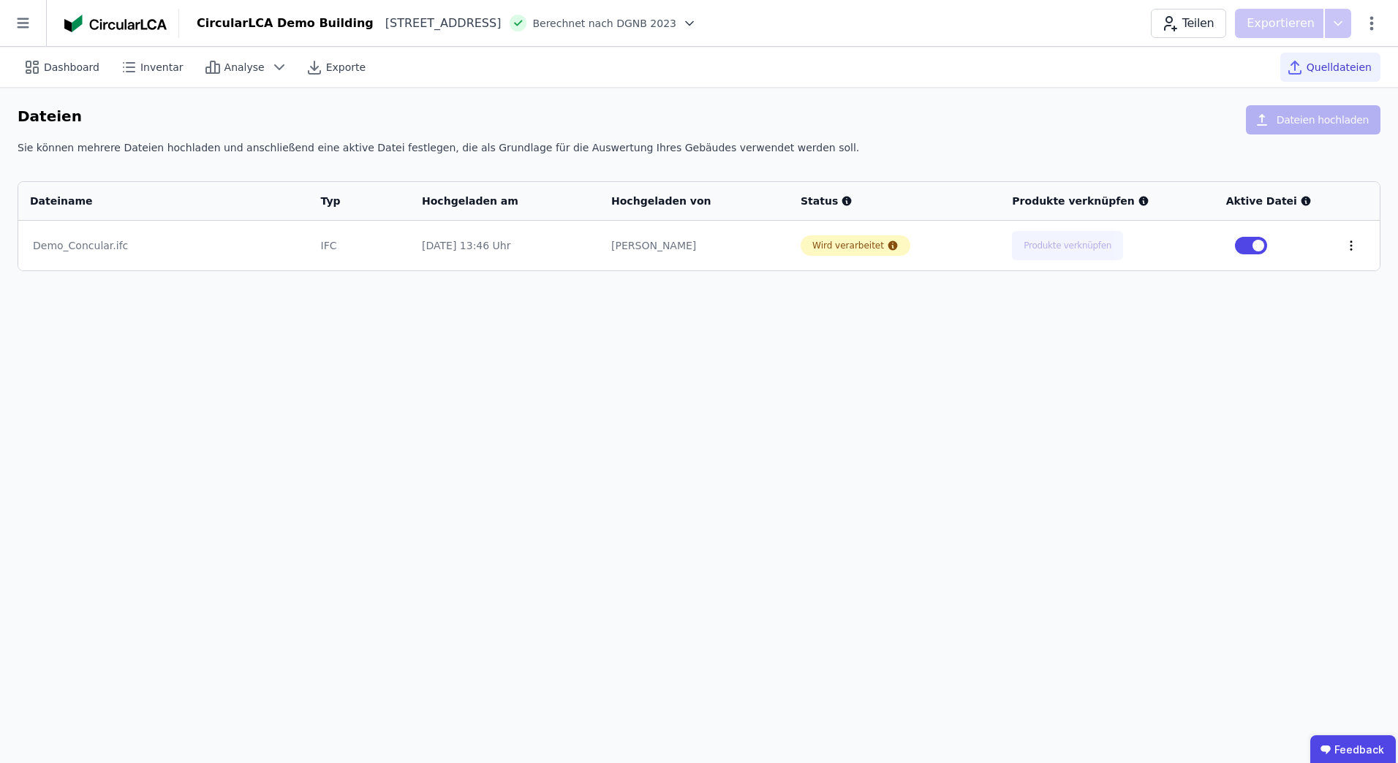
click at [1353, 246] on icon at bounding box center [1351, 245] width 13 height 13
click at [708, 434] on div "Dashboard Inventar Analyse Exporte Quelldateien Dateien Dateien hochladen Sie k…" at bounding box center [699, 405] width 1398 height 717
click at [271, 68] on icon at bounding box center [280, 67] width 18 height 18
click at [55, 77] on div "Dashboard" at bounding box center [63, 67] width 91 height 29
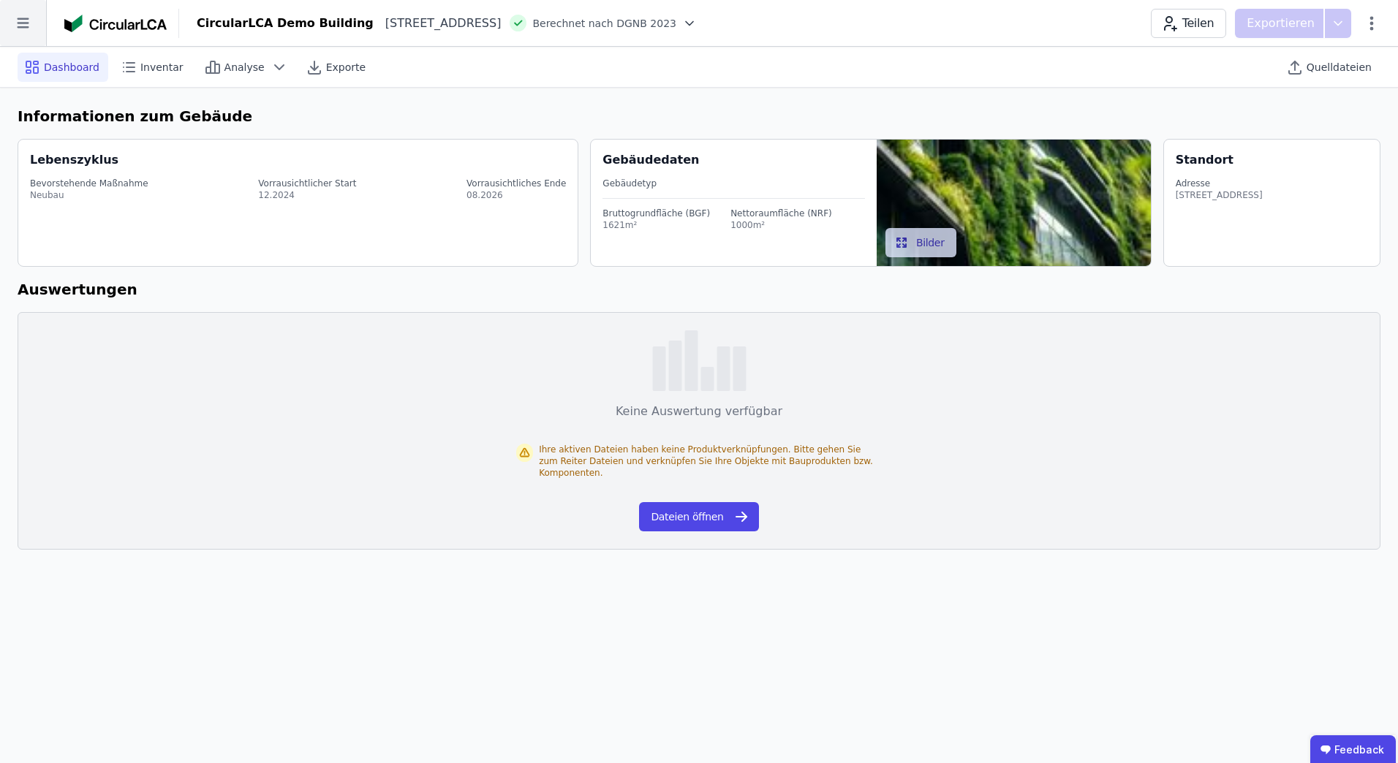
click at [28, 17] on icon at bounding box center [23, 23] width 46 height 46
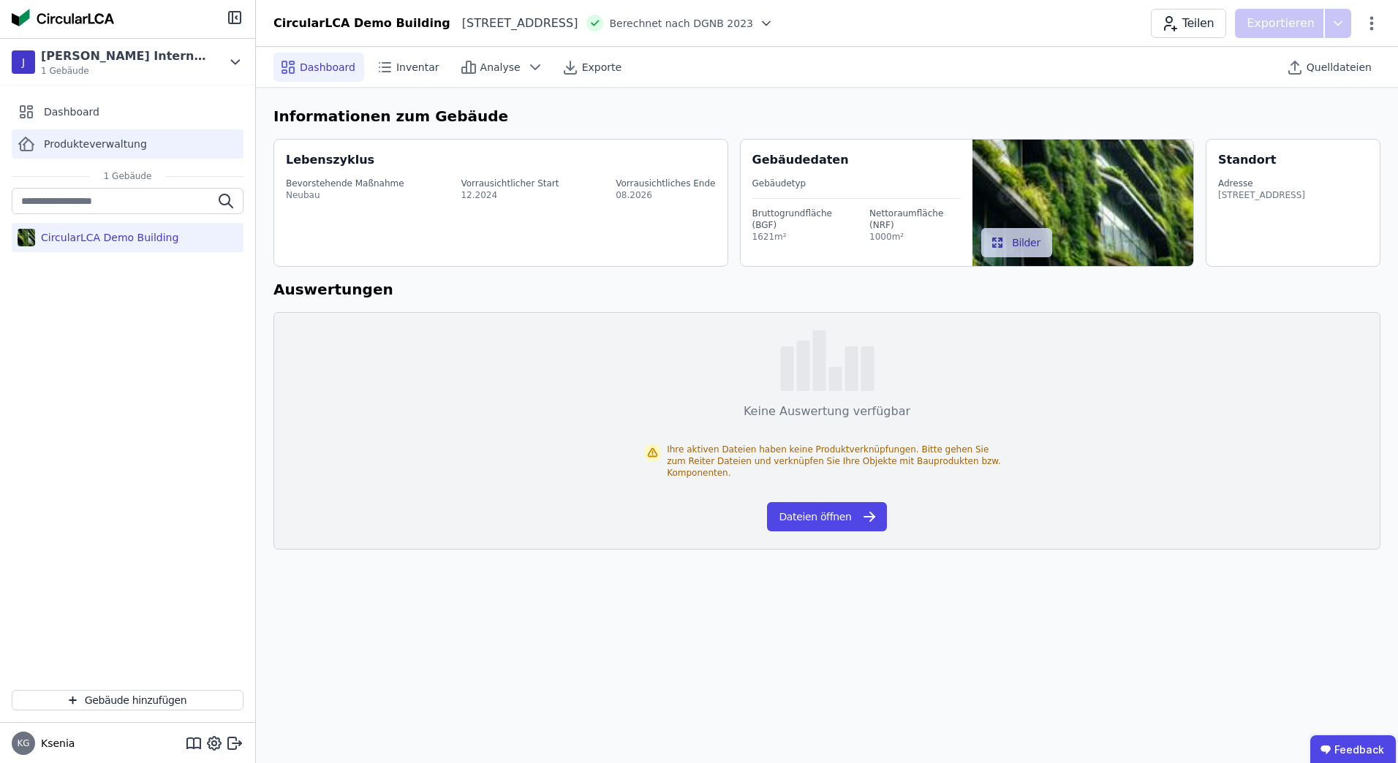
click at [106, 146] on span "Produkteverwaltung" at bounding box center [95, 144] width 103 height 15
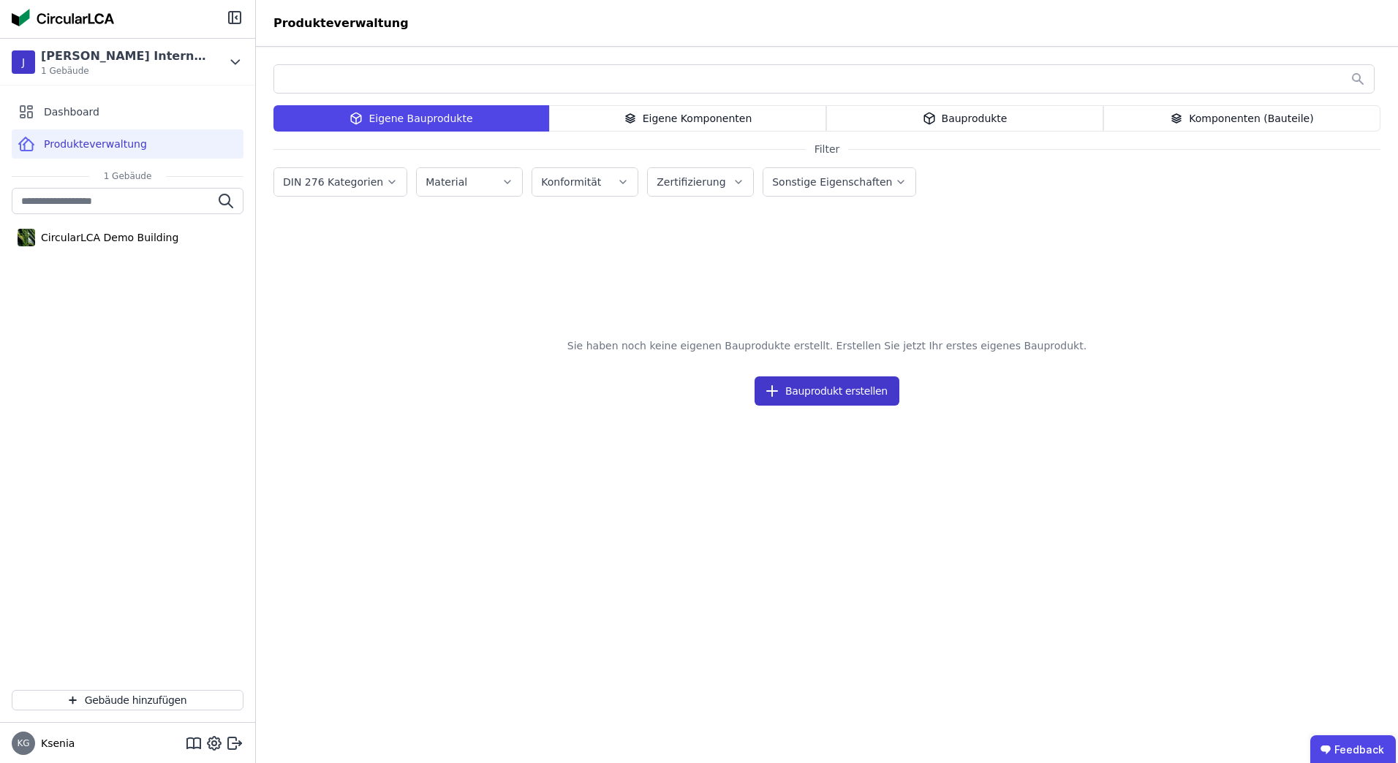
click at [823, 399] on button "Bauprodukt erstellen" at bounding box center [827, 391] width 145 height 29
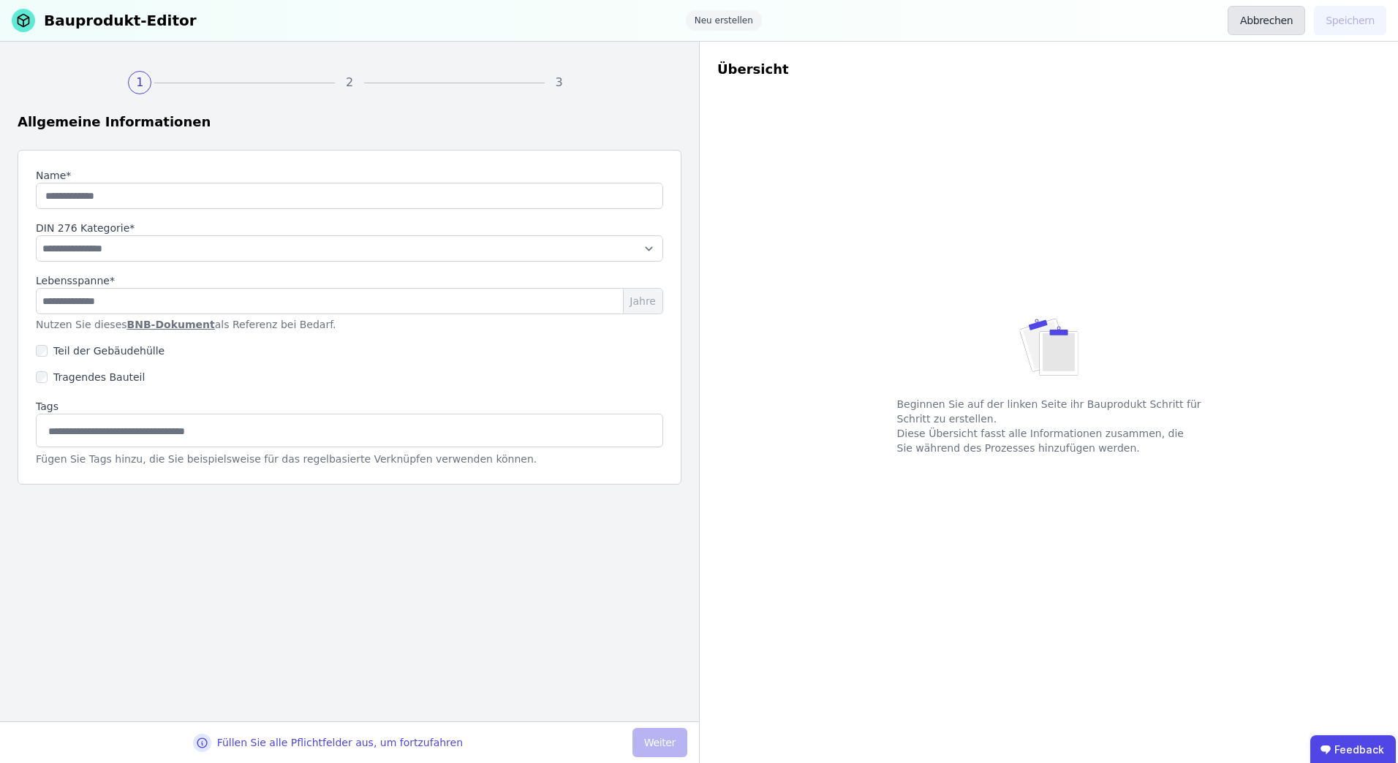
click at [1273, 28] on button "Abbrechen" at bounding box center [1267, 20] width 78 height 29
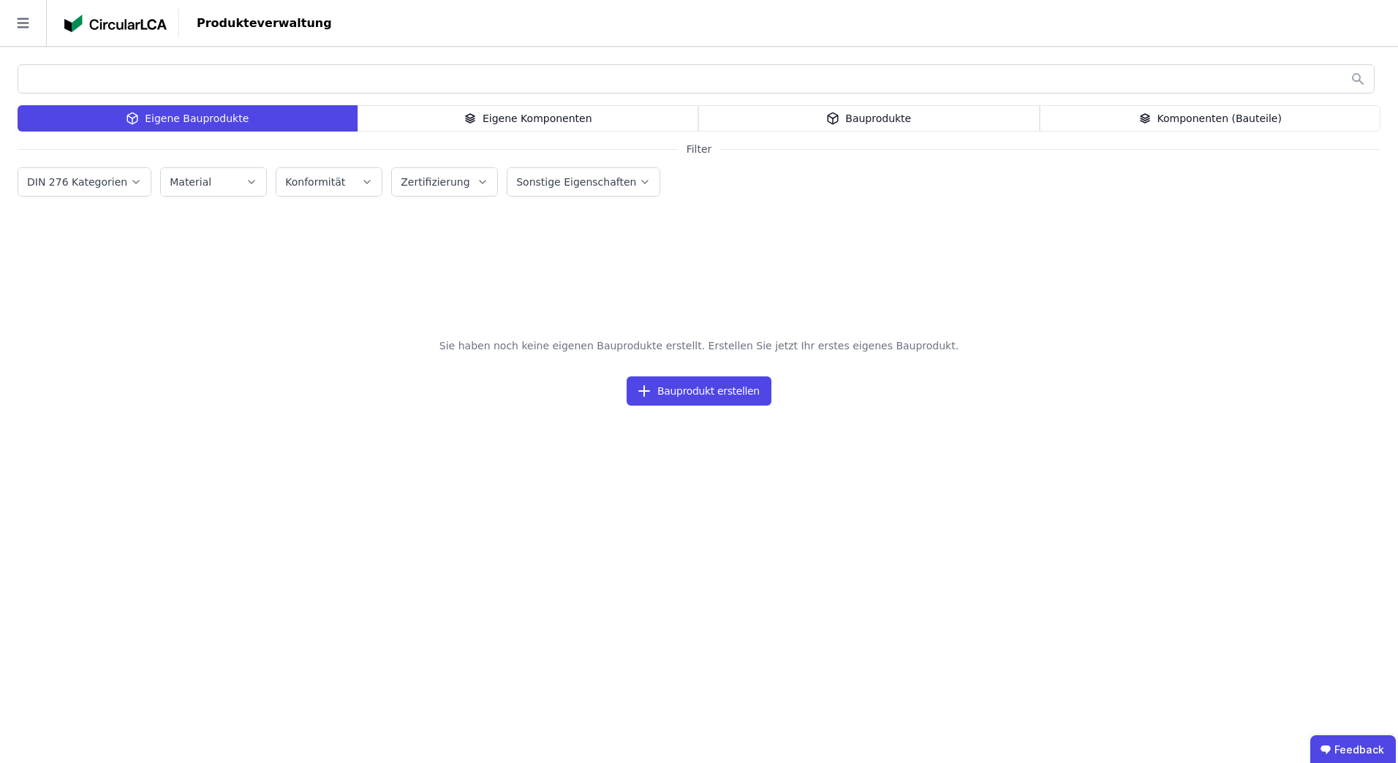
click at [839, 122] on icon at bounding box center [833, 118] width 10 height 11
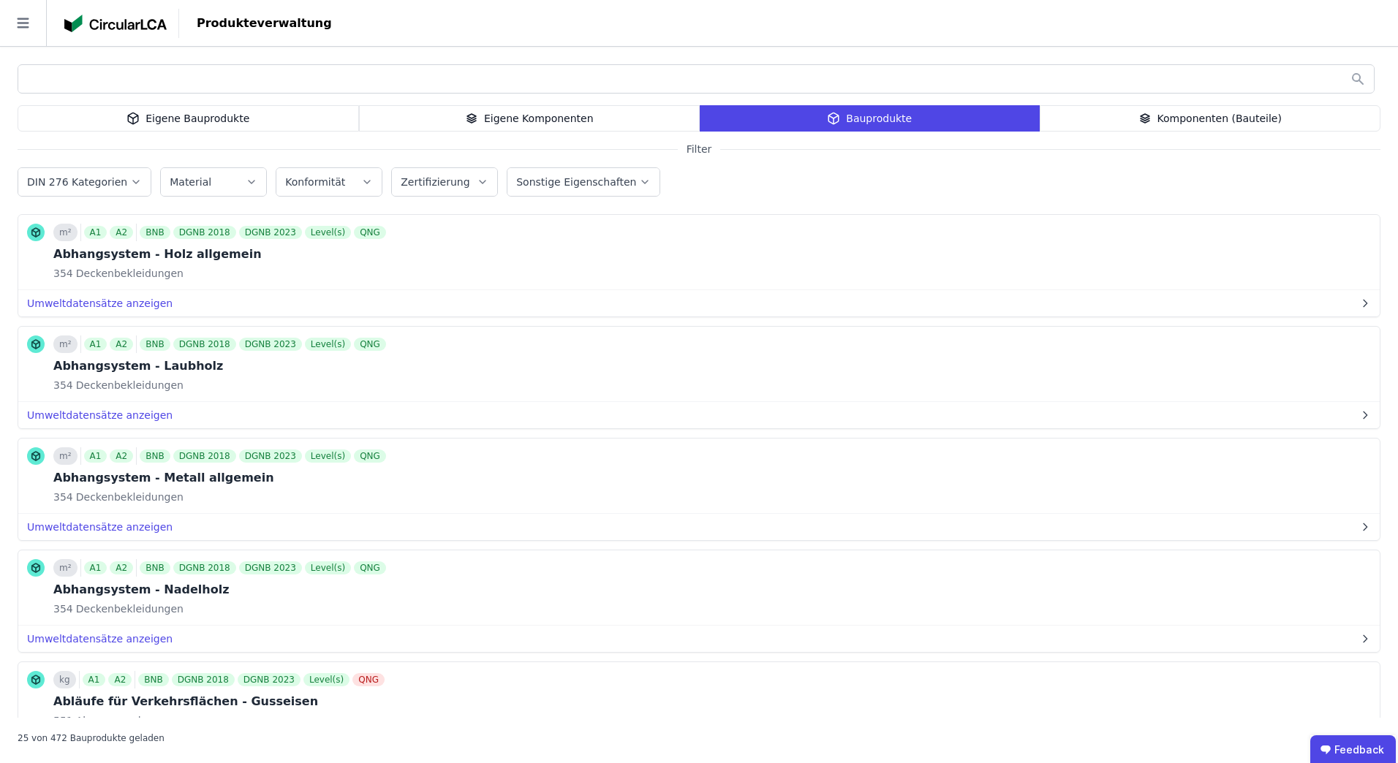
click at [1194, 124] on div "Komponenten (Bauteile)" at bounding box center [1210, 118] width 341 height 26
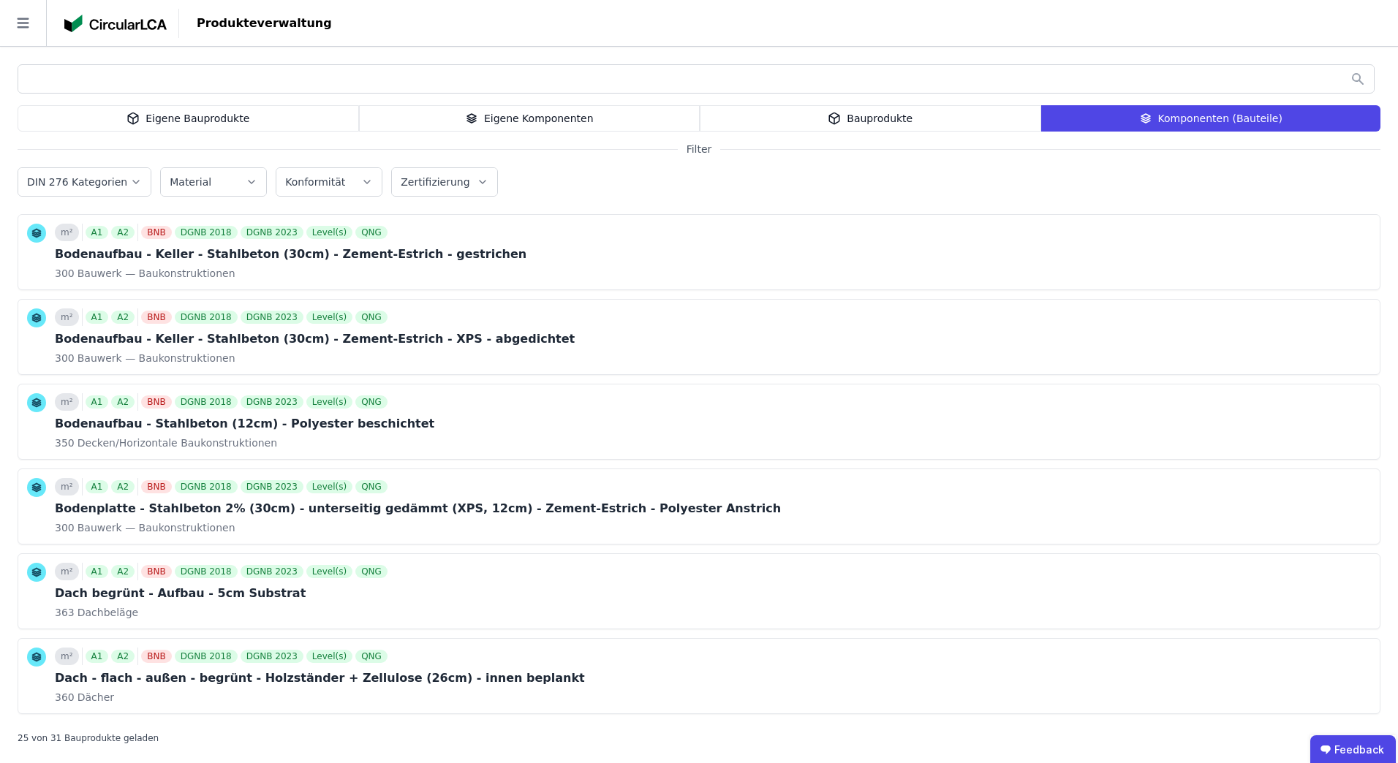
click at [607, 121] on div "Eigene Komponenten" at bounding box center [529, 118] width 341 height 26
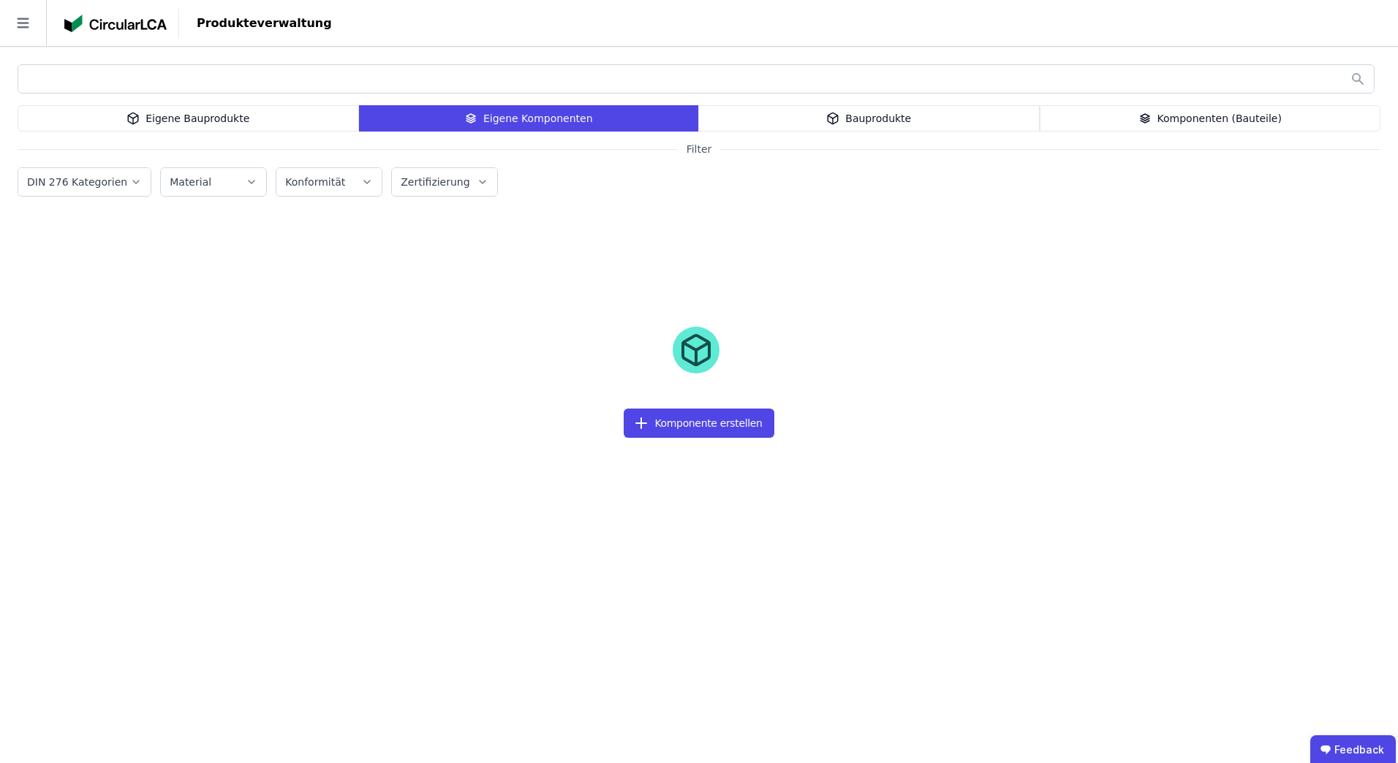
click at [208, 122] on div "Eigene Bauprodukte" at bounding box center [188, 118] width 341 height 26
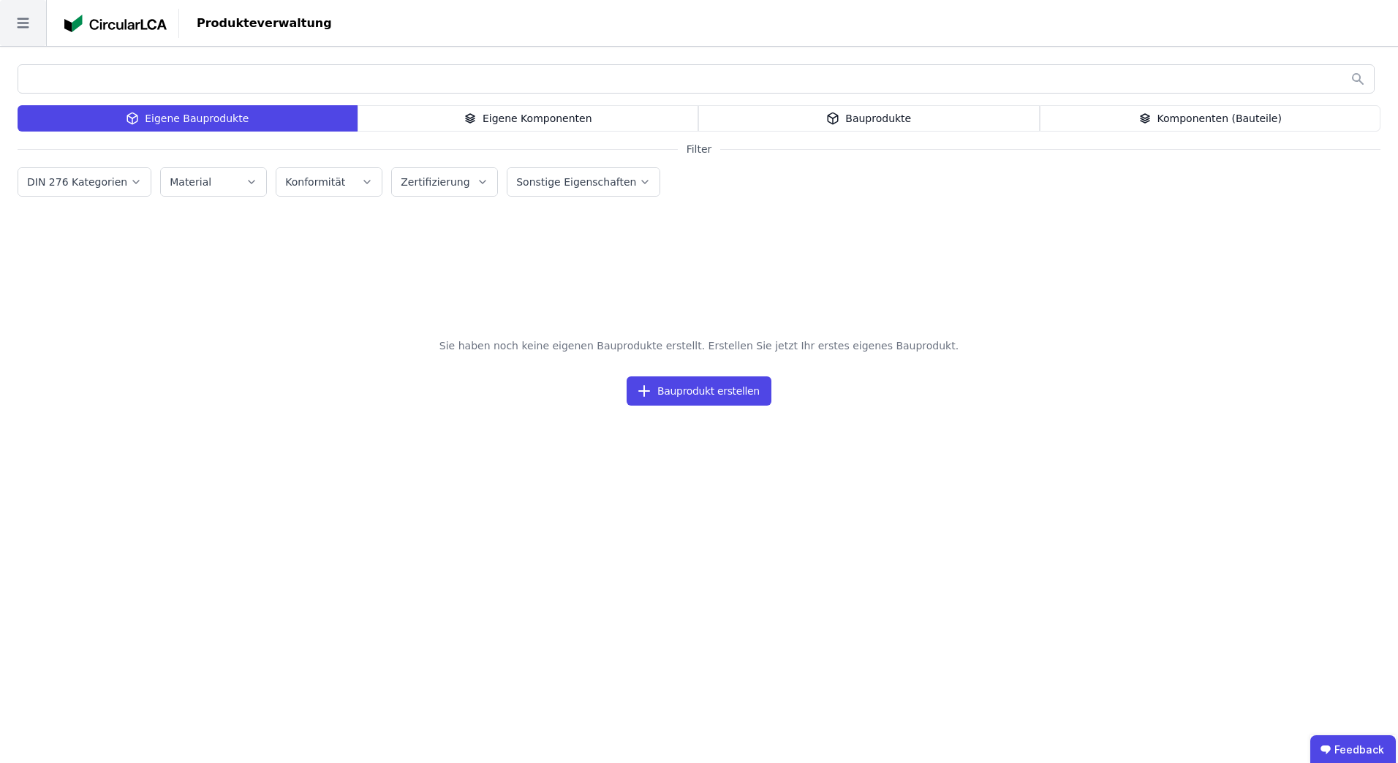
click at [28, 25] on icon at bounding box center [23, 23] width 46 height 46
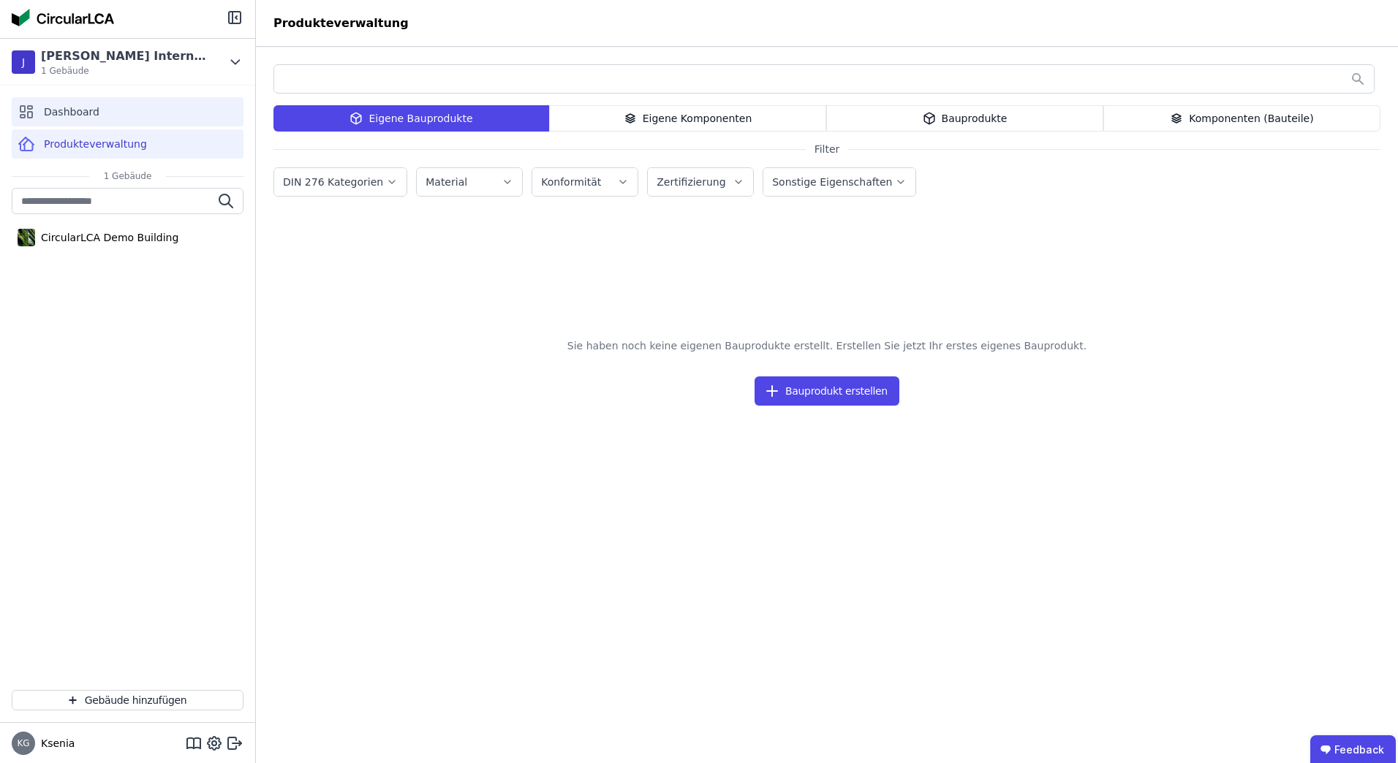
click at [75, 111] on span "Dashboard" at bounding box center [72, 112] width 56 height 15
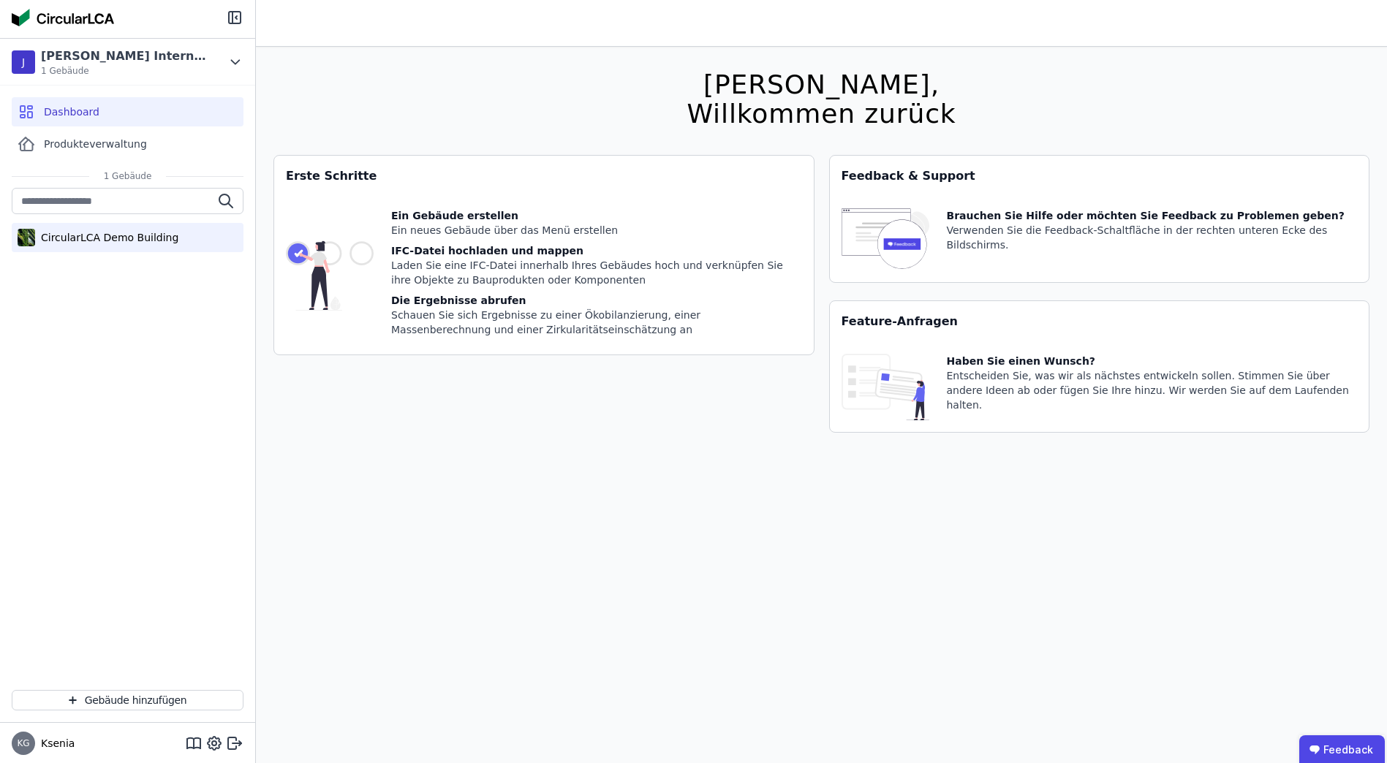
click at [99, 235] on div "CircularLCA Demo Building" at bounding box center [106, 237] width 143 height 15
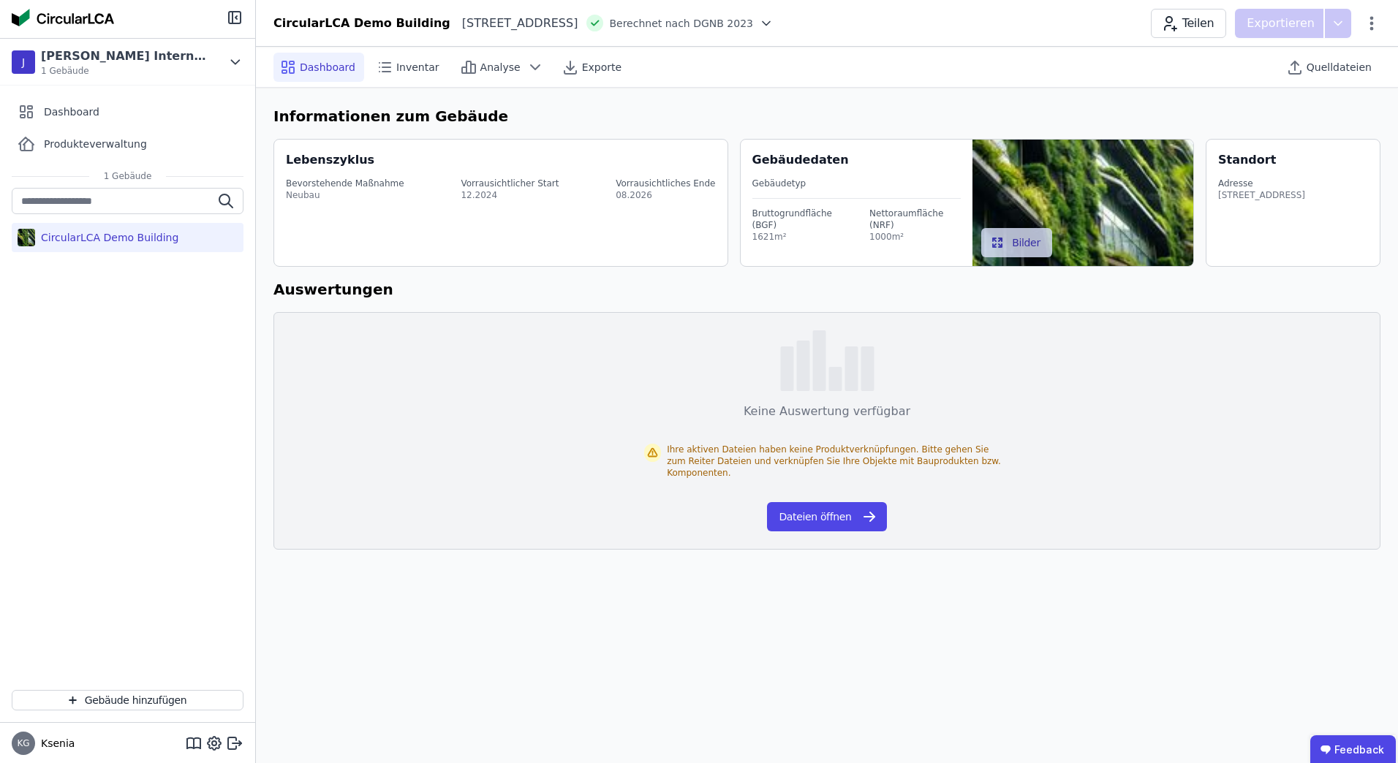
click at [1136, 218] on img at bounding box center [1083, 203] width 221 height 127
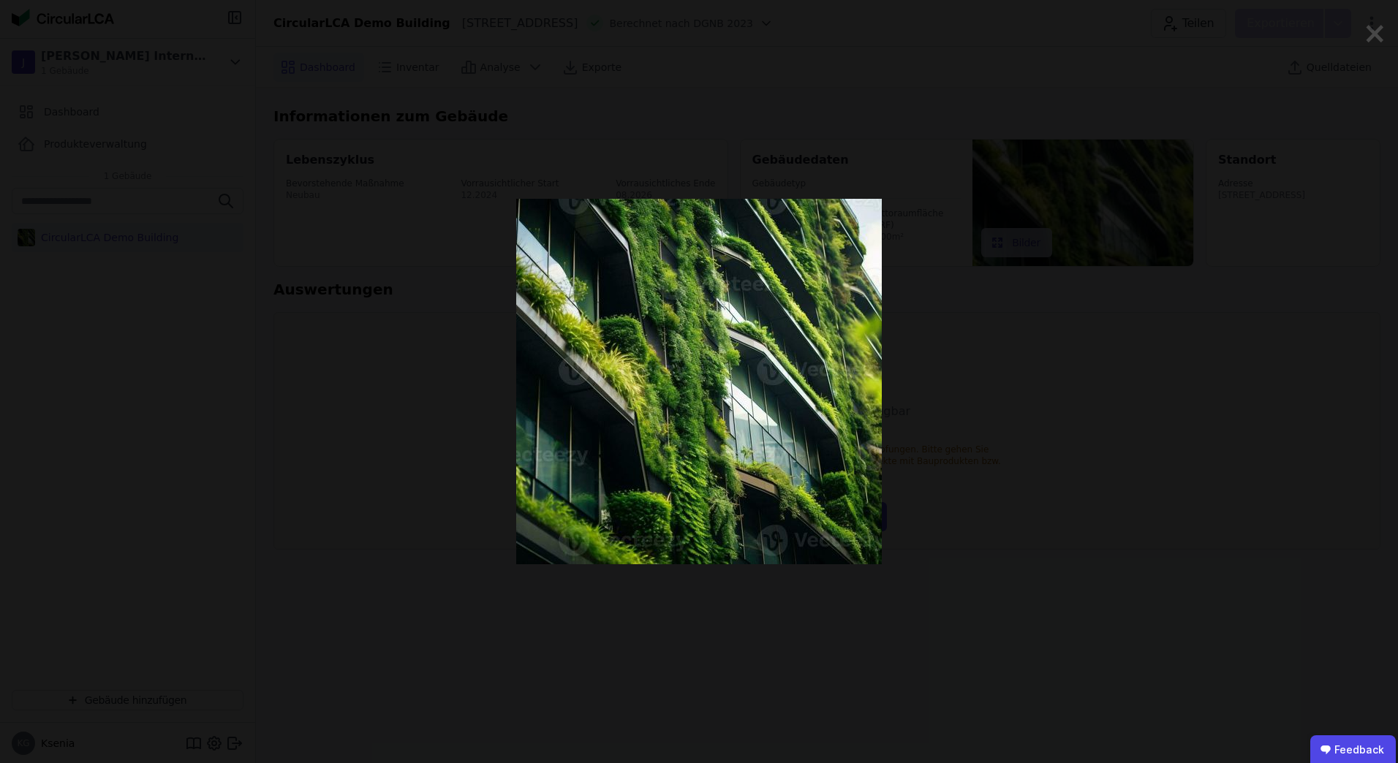
click at [1187, 523] on div at bounding box center [699, 381] width 1179 height 763
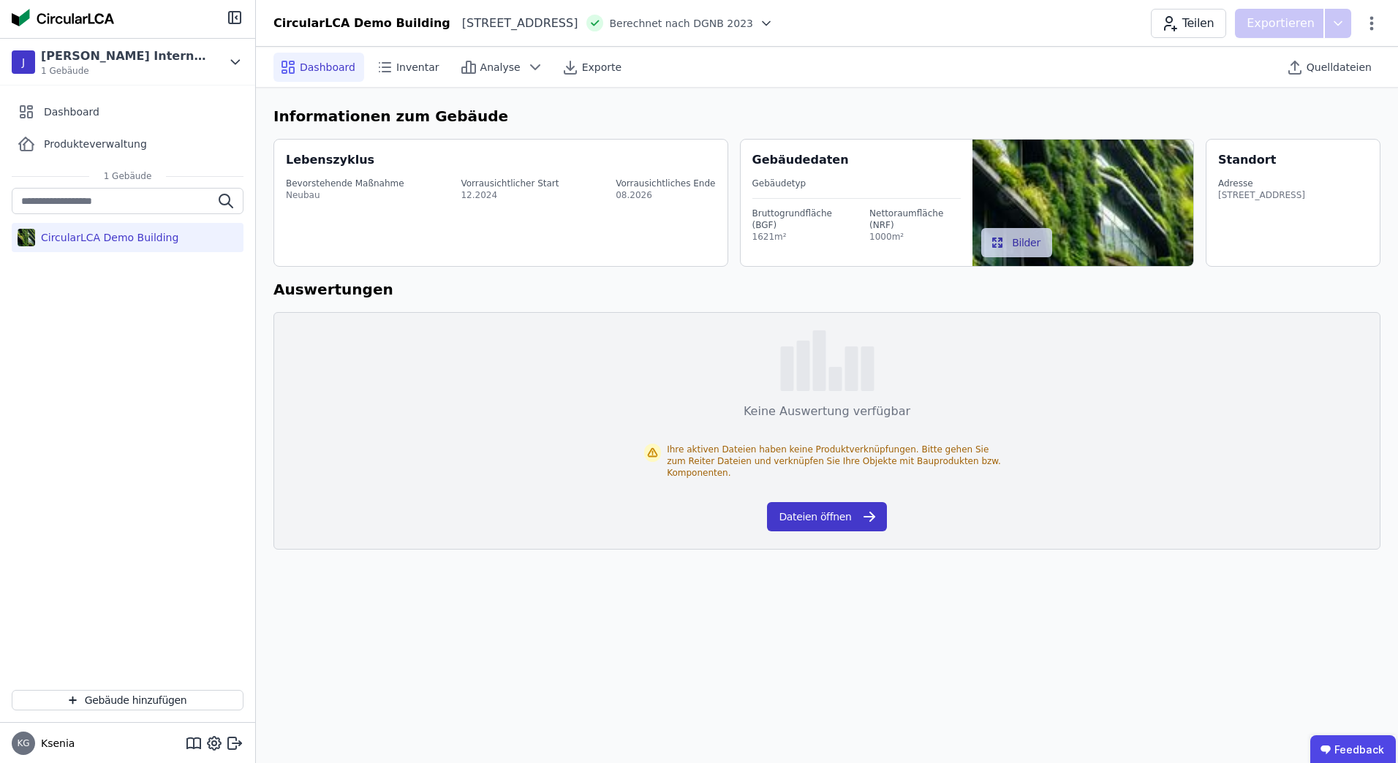
click at [785, 504] on button "Dateien öffnen" at bounding box center [826, 516] width 119 height 29
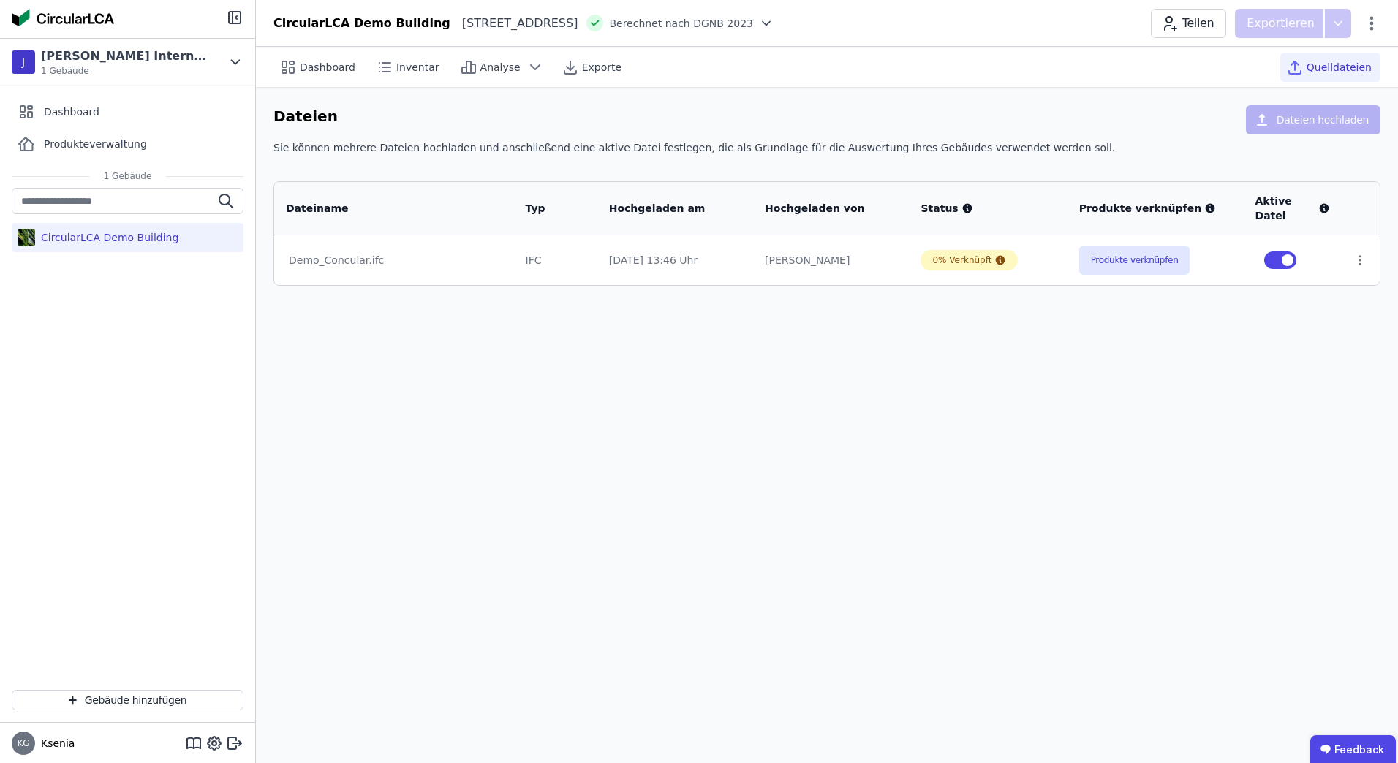
click at [821, 273] on td "Benjamin Lammers" at bounding box center [831, 260] width 156 height 50
click at [1138, 262] on button "Produkte verknüpfen" at bounding box center [1134, 260] width 111 height 29
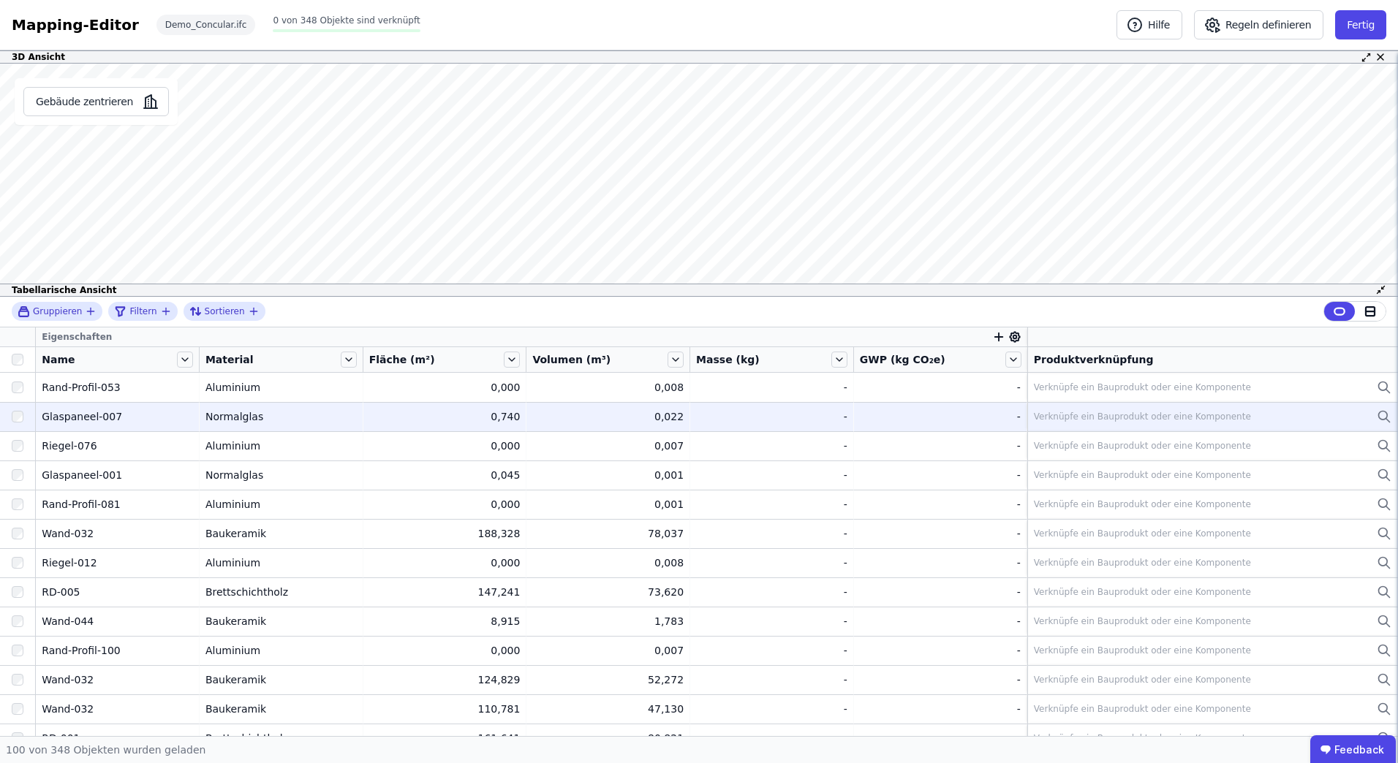
click at [247, 418] on div "Normalglas" at bounding box center [280, 416] width 151 height 15
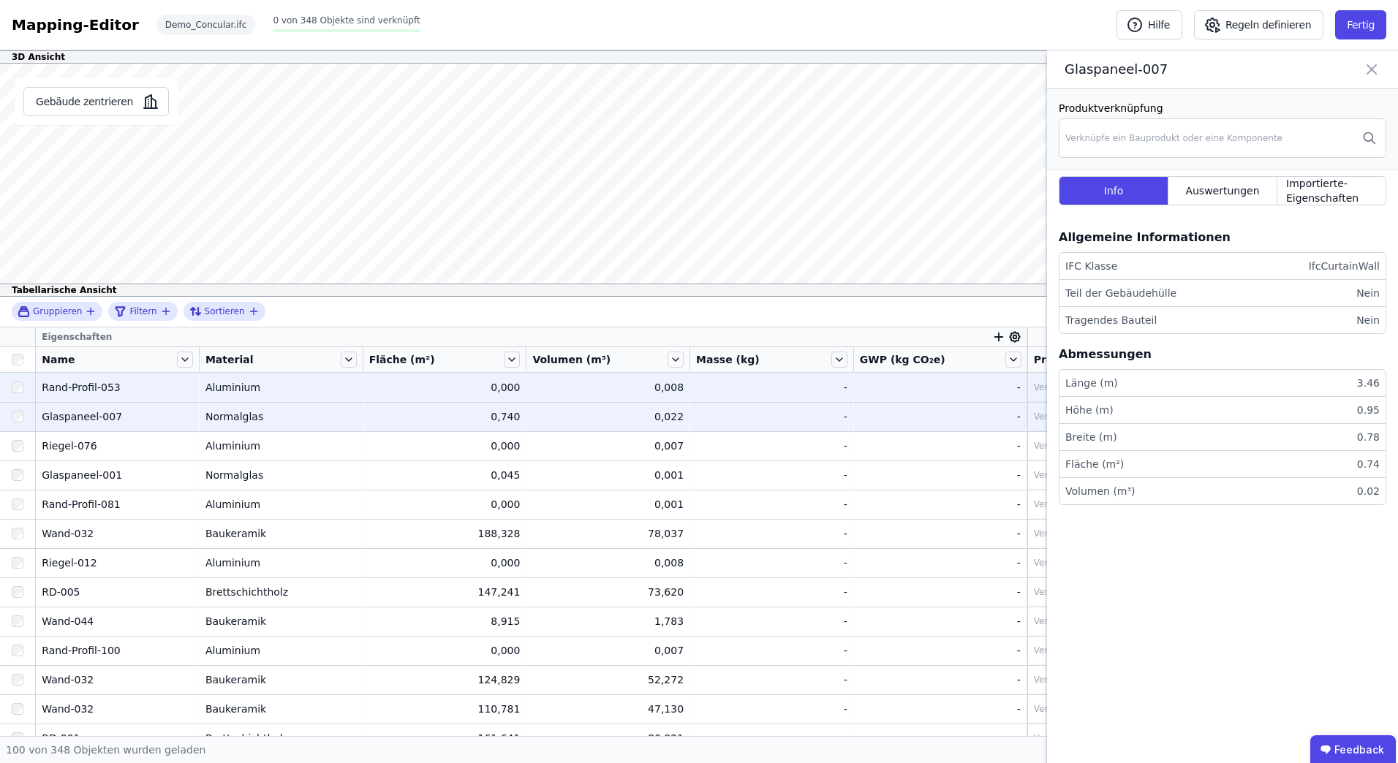
click at [249, 388] on div "Aluminium" at bounding box center [280, 387] width 151 height 15
click at [881, 418] on div "-" at bounding box center [940, 416] width 161 height 15
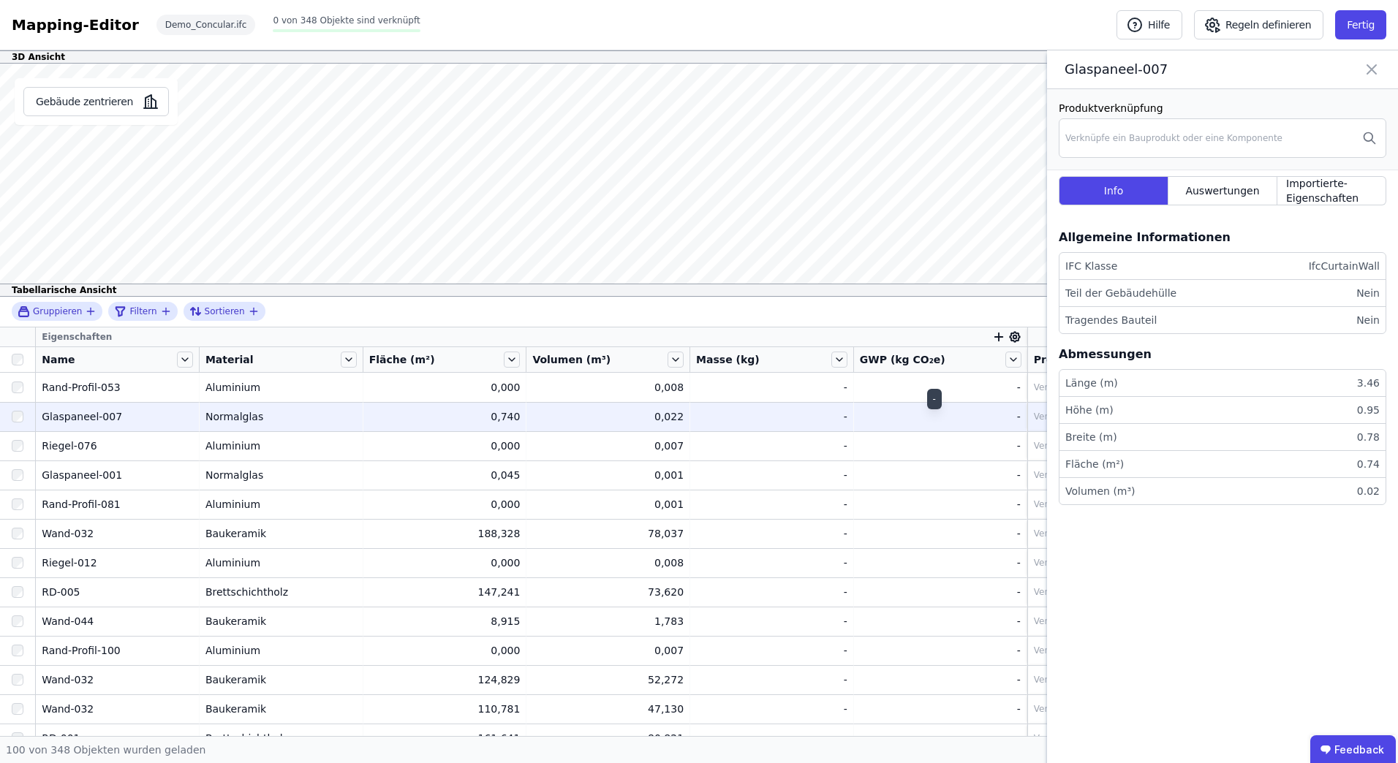
click at [1009, 417] on div "-" at bounding box center [940, 416] width 161 height 15
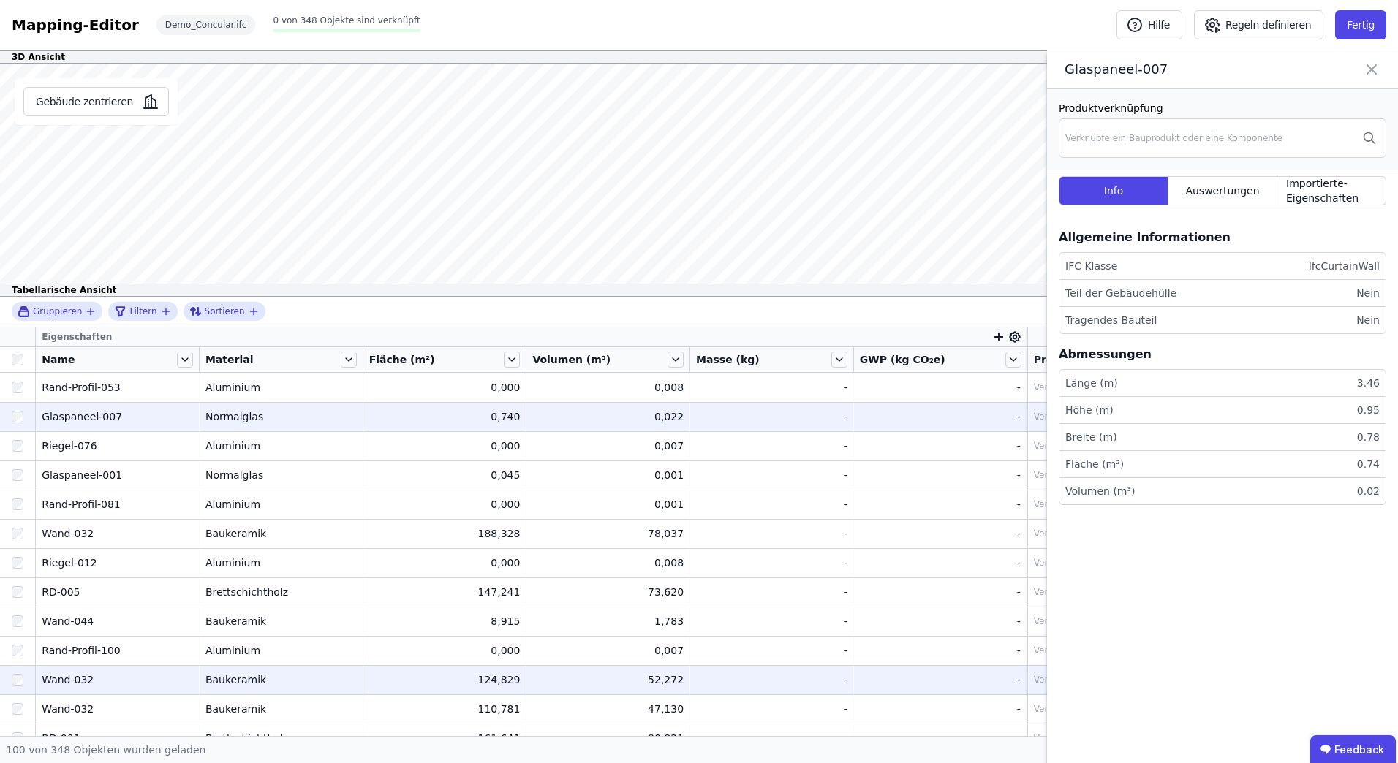
click at [243, 687] on div "Baukeramik" at bounding box center [280, 680] width 151 height 15
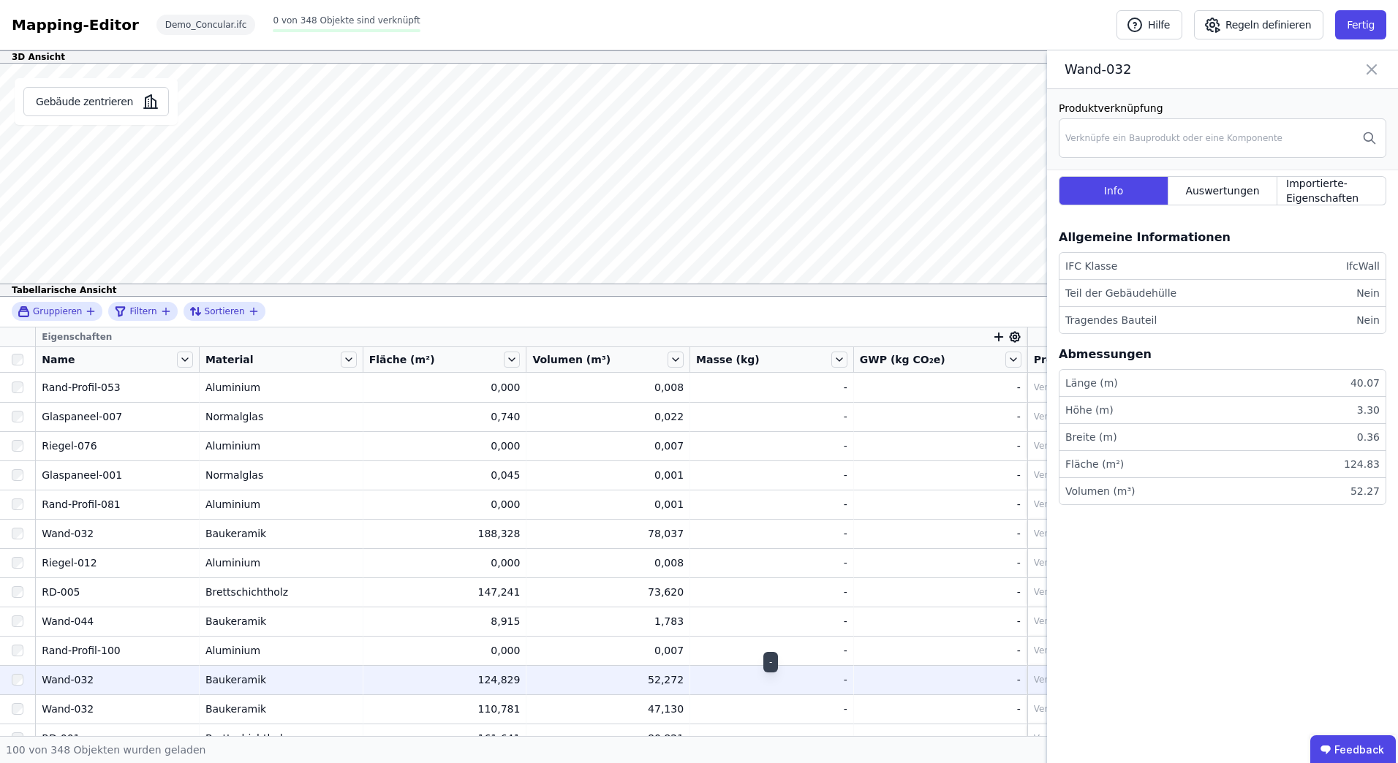
click at [840, 681] on div "-" at bounding box center [771, 680] width 151 height 15
click at [843, 682] on div "-" at bounding box center [771, 680] width 151 height 15
click at [1008, 679] on div "-" at bounding box center [940, 680] width 161 height 15
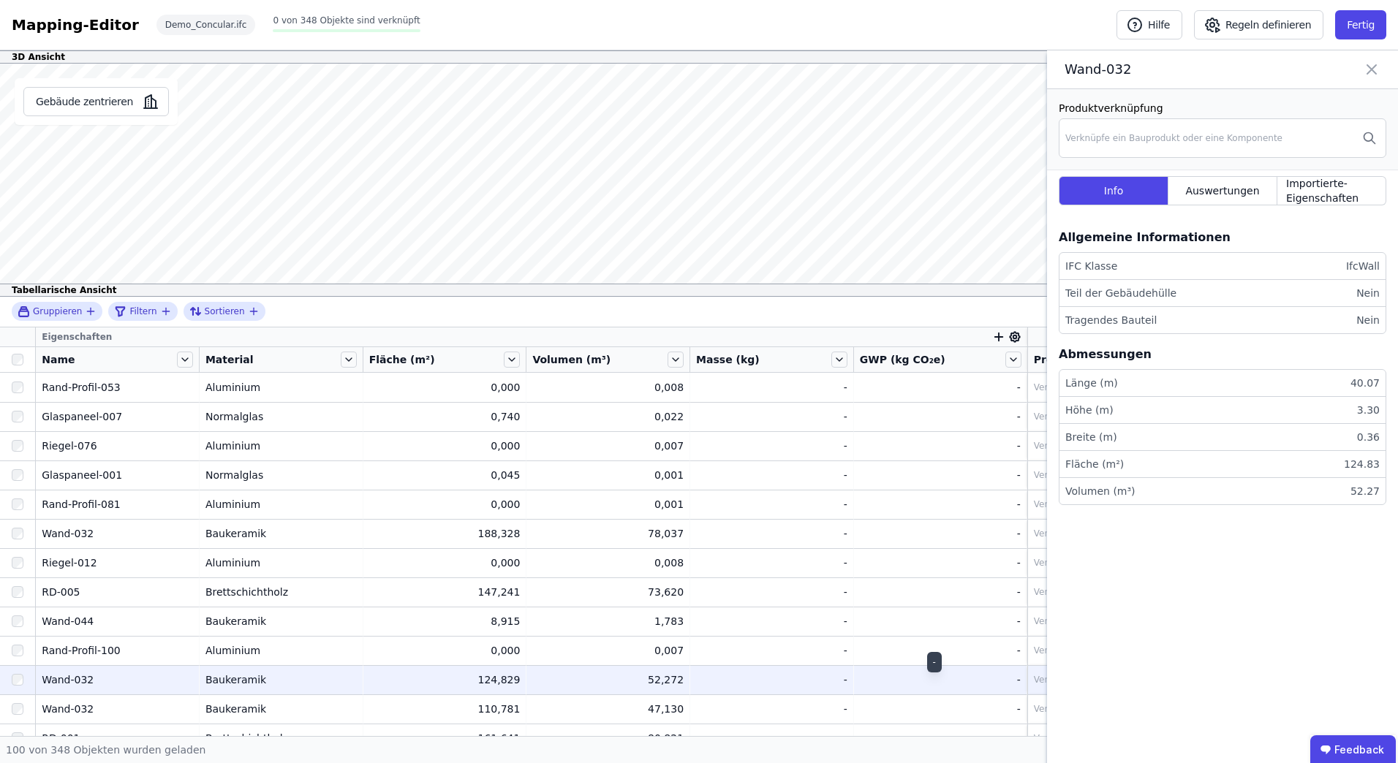
click at [1009, 679] on div "-" at bounding box center [940, 680] width 161 height 15
click at [1373, 68] on icon at bounding box center [1371, 69] width 9 height 9
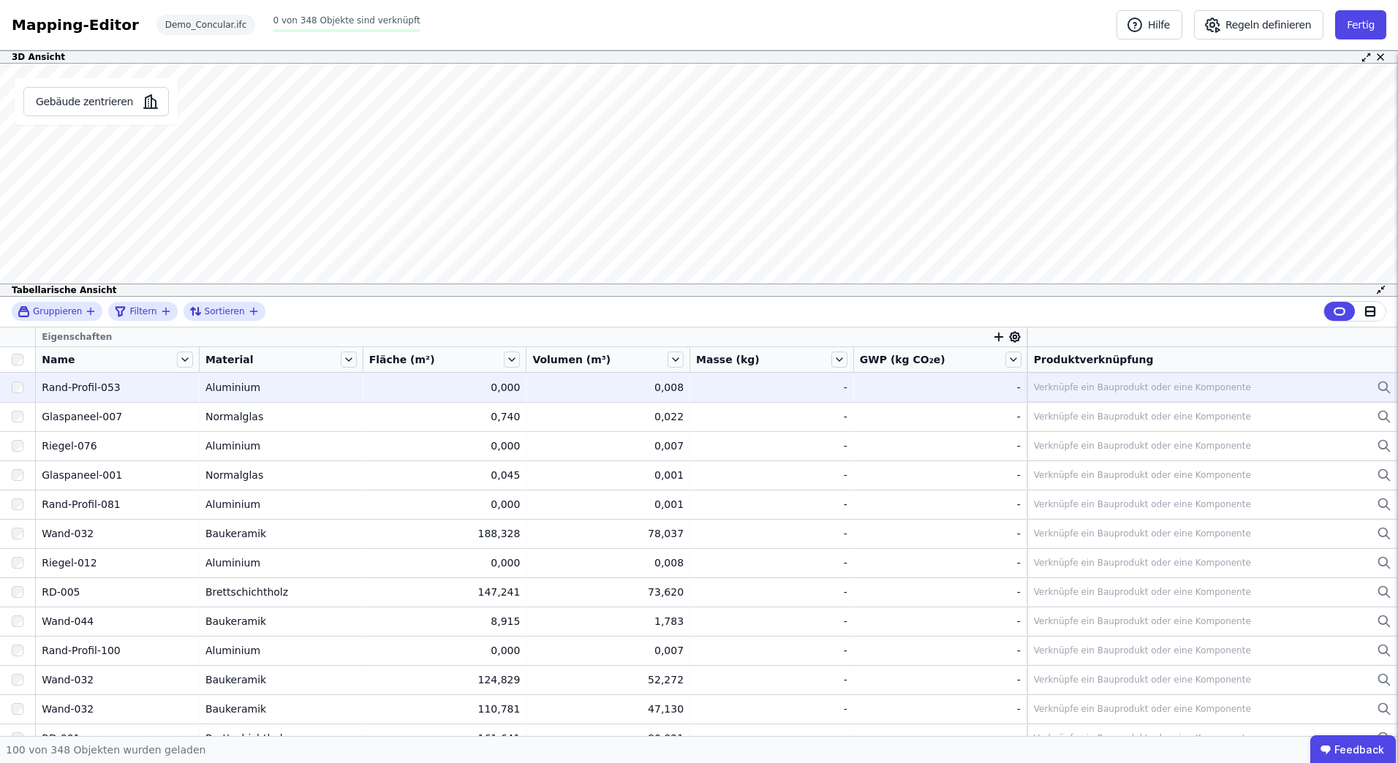
click at [1207, 379] on div "Verknüpfe ein Bauprodukt oder eine Komponente" at bounding box center [1213, 388] width 358 height 18
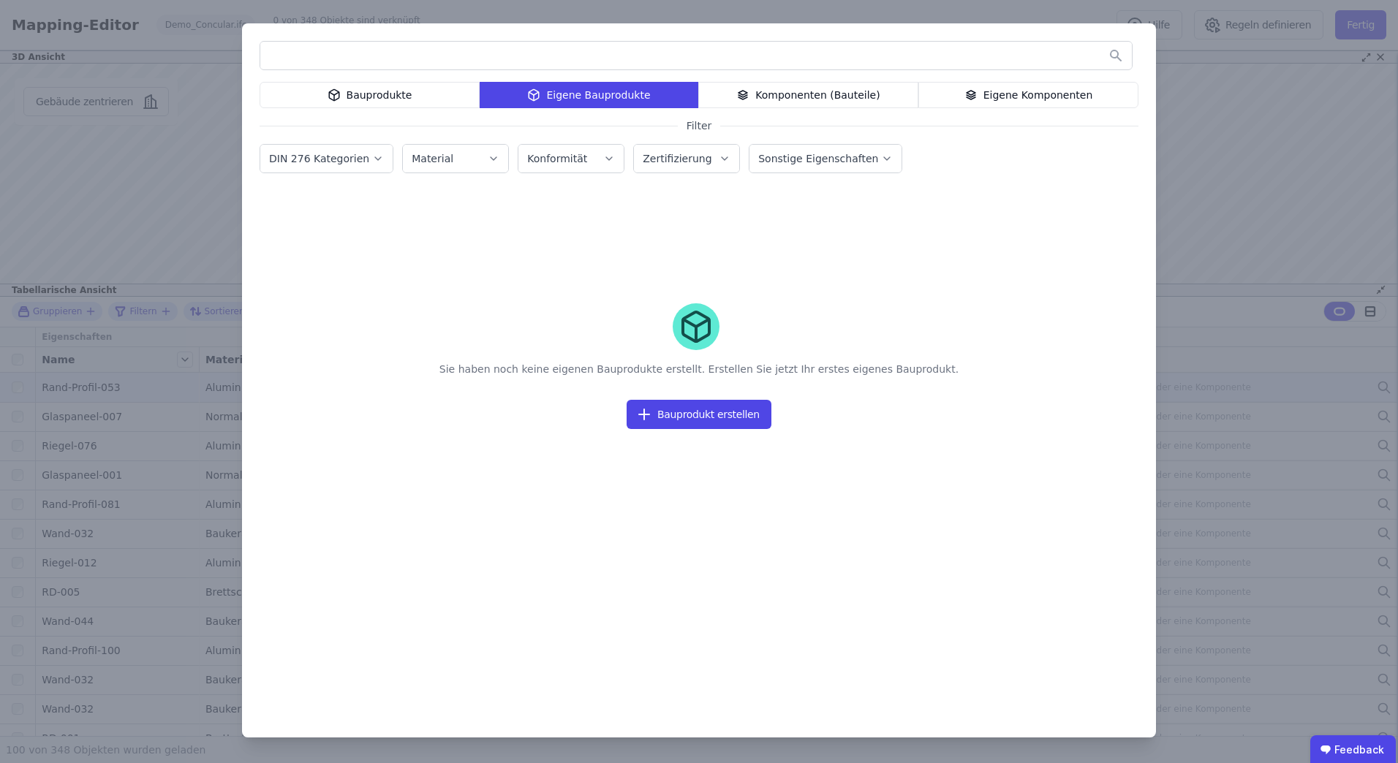
click at [818, 101] on div "Komponenten (Bauteile)" at bounding box center [808, 95] width 220 height 26
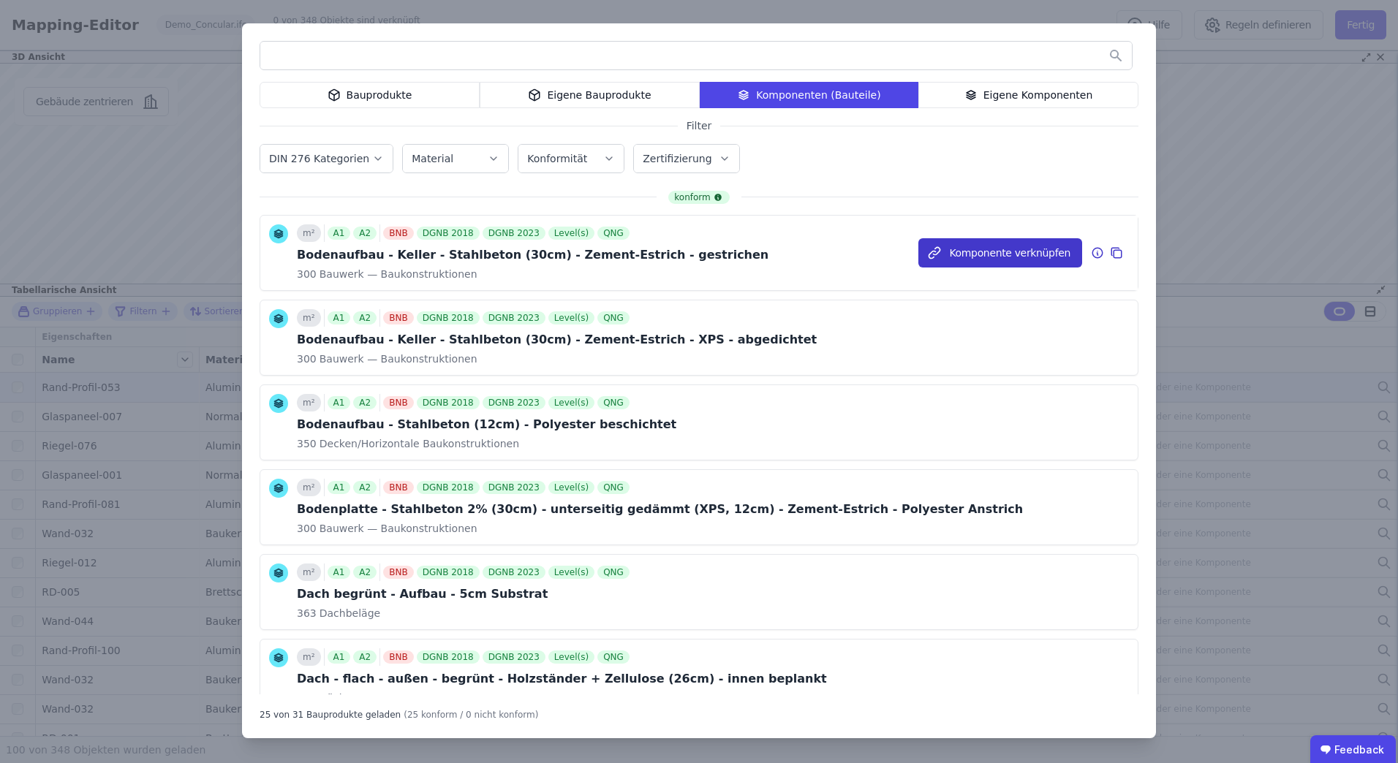
click at [975, 252] on button "Komponente verknüpfen" at bounding box center [1000, 252] width 164 height 29
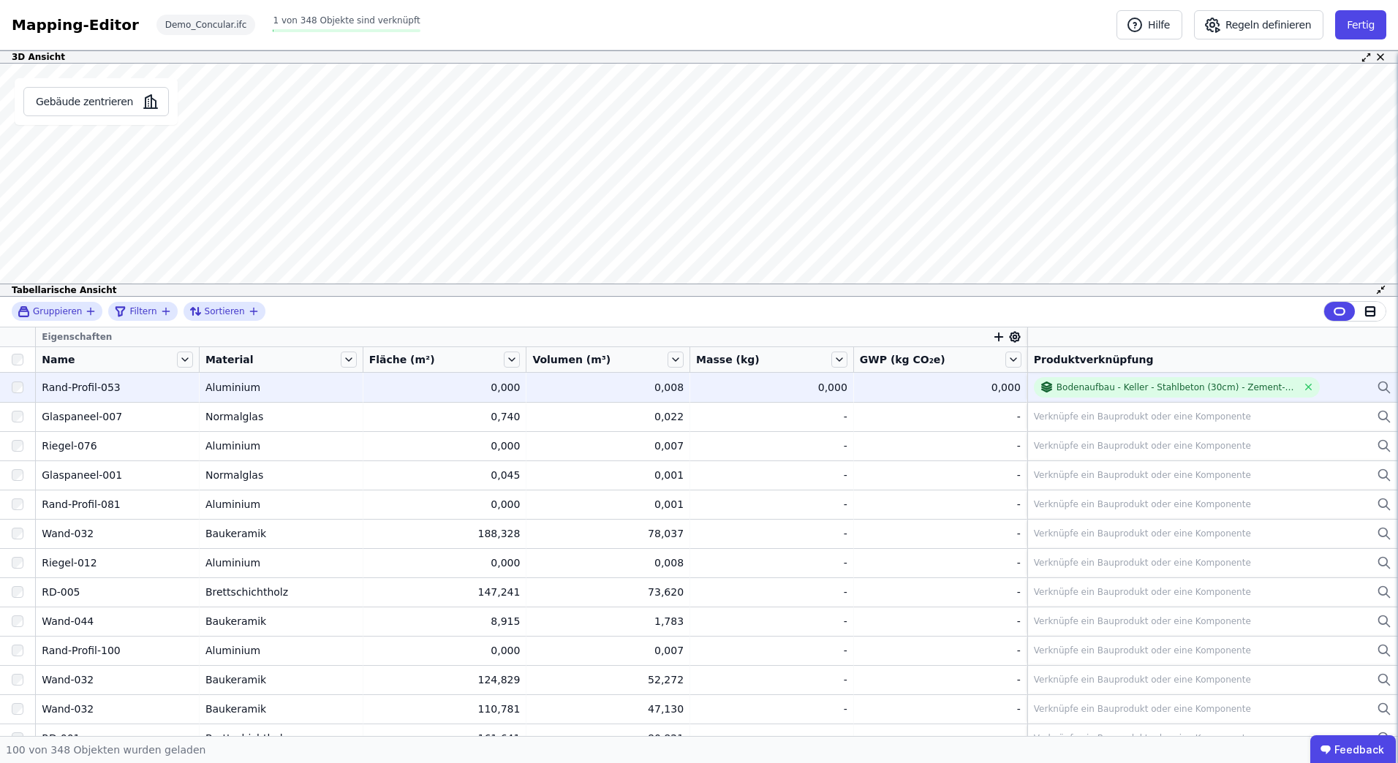
click at [994, 390] on div "0,000" at bounding box center [940, 387] width 161 height 15
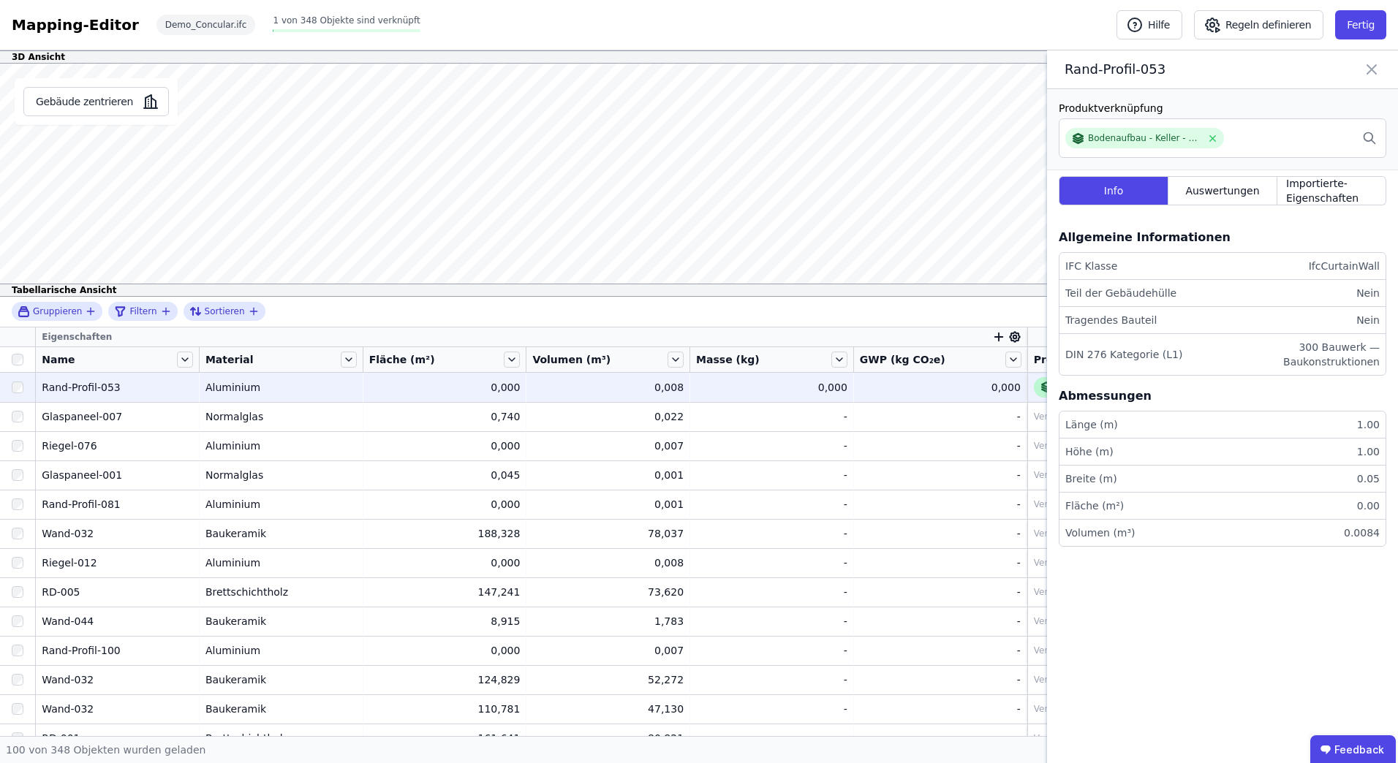
click at [1034, 395] on div "Bodenaufbau - Keller - Stahlbeton (30cm) - Zement-Estrich - gestrichen" at bounding box center [1177, 387] width 286 height 20
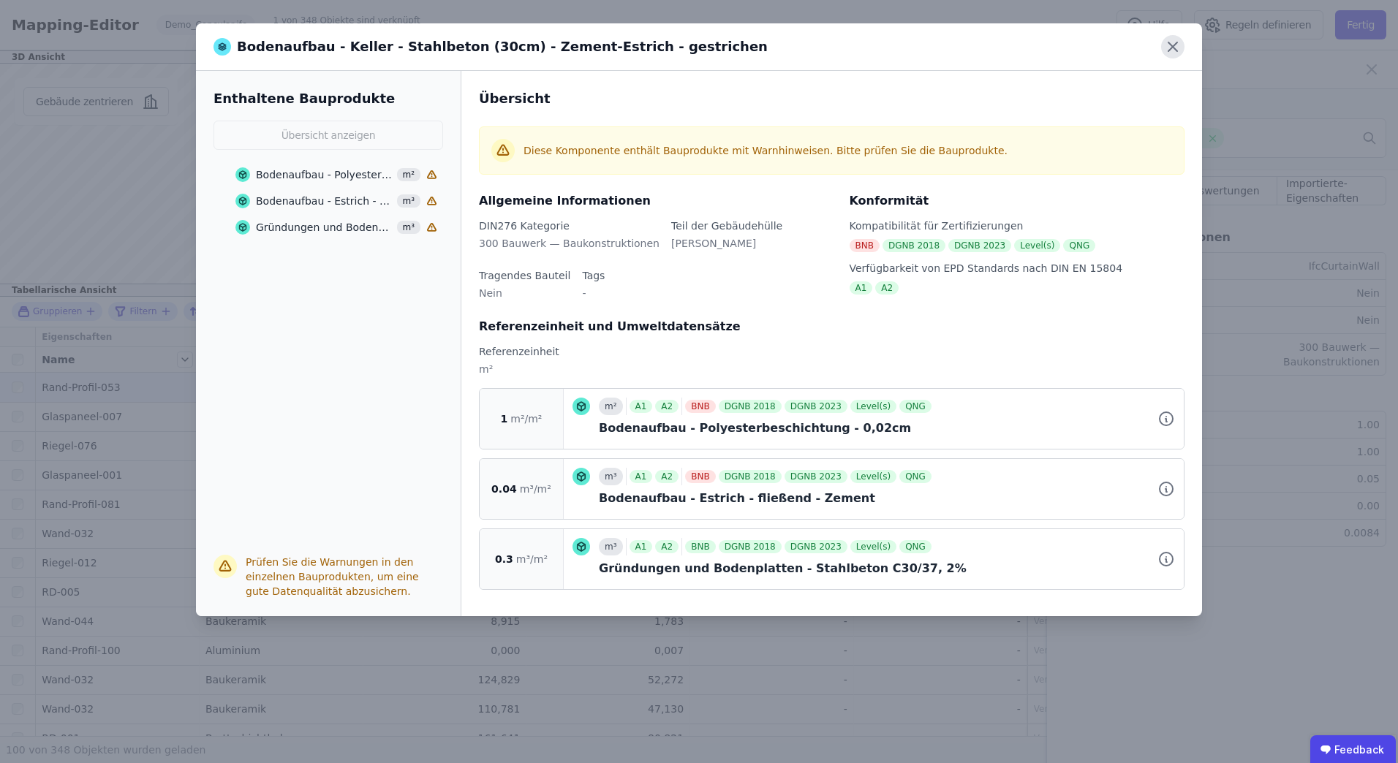
click at [1179, 42] on icon at bounding box center [1172, 46] width 23 height 23
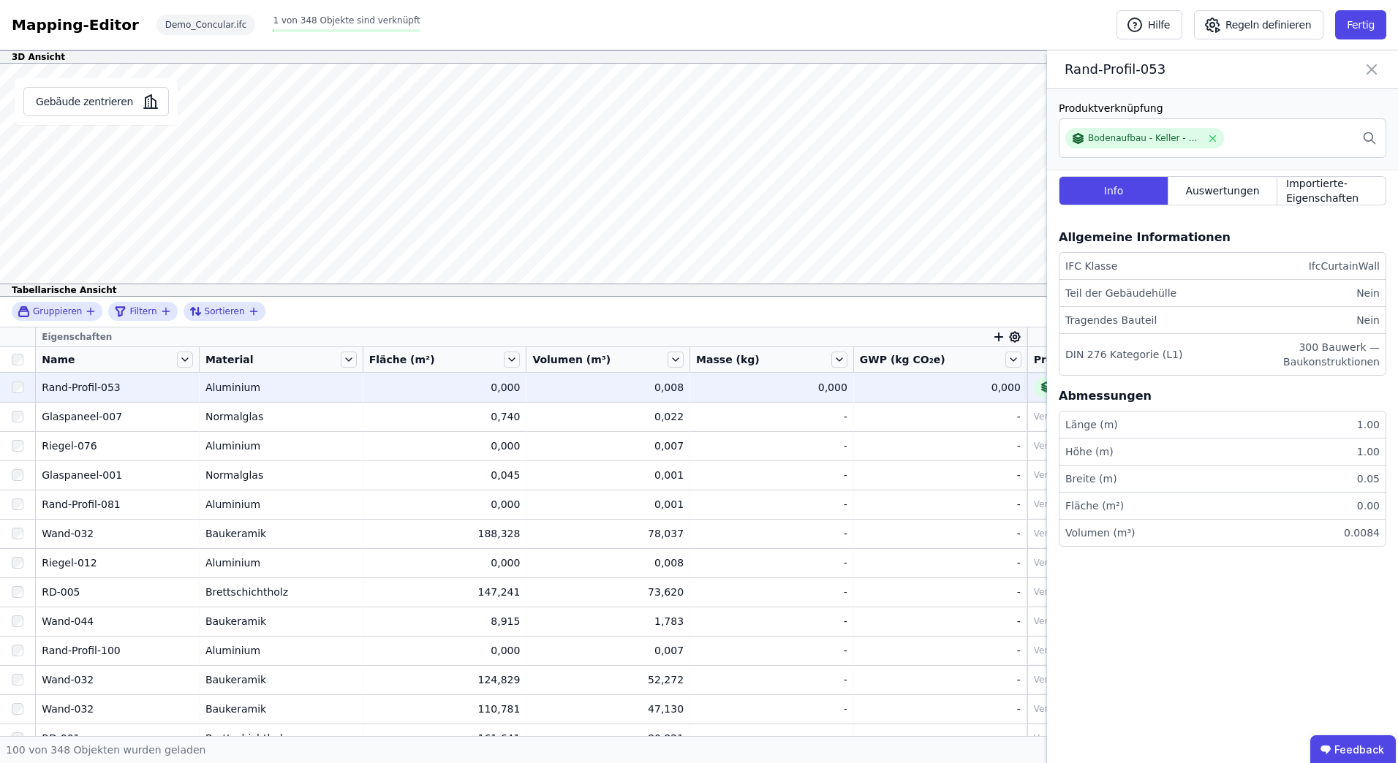
click at [1372, 72] on icon at bounding box center [1372, 69] width 18 height 20
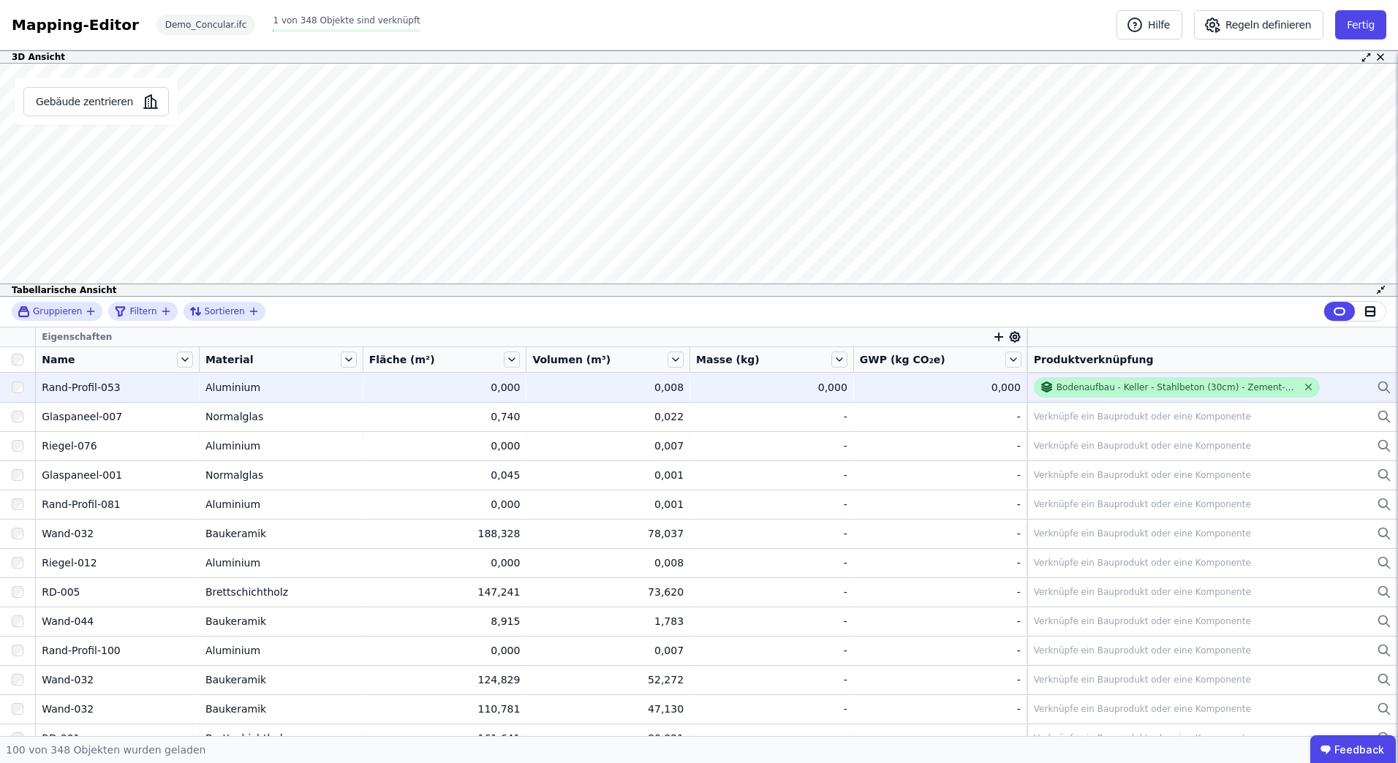
click at [1303, 382] on icon at bounding box center [1308, 387] width 11 height 11
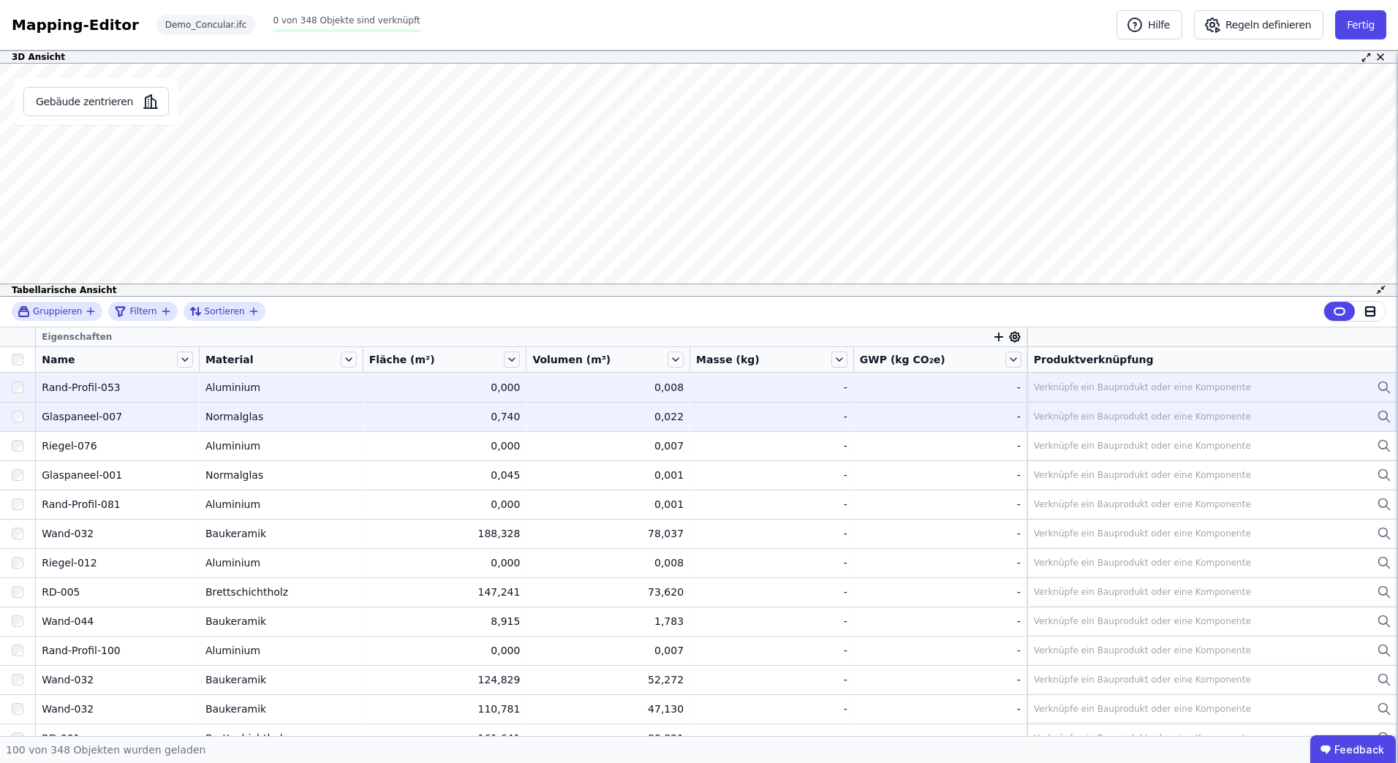
click at [1130, 409] on div "Verknüpfe ein Bauprodukt oder eine Komponente" at bounding box center [1213, 417] width 358 height 18
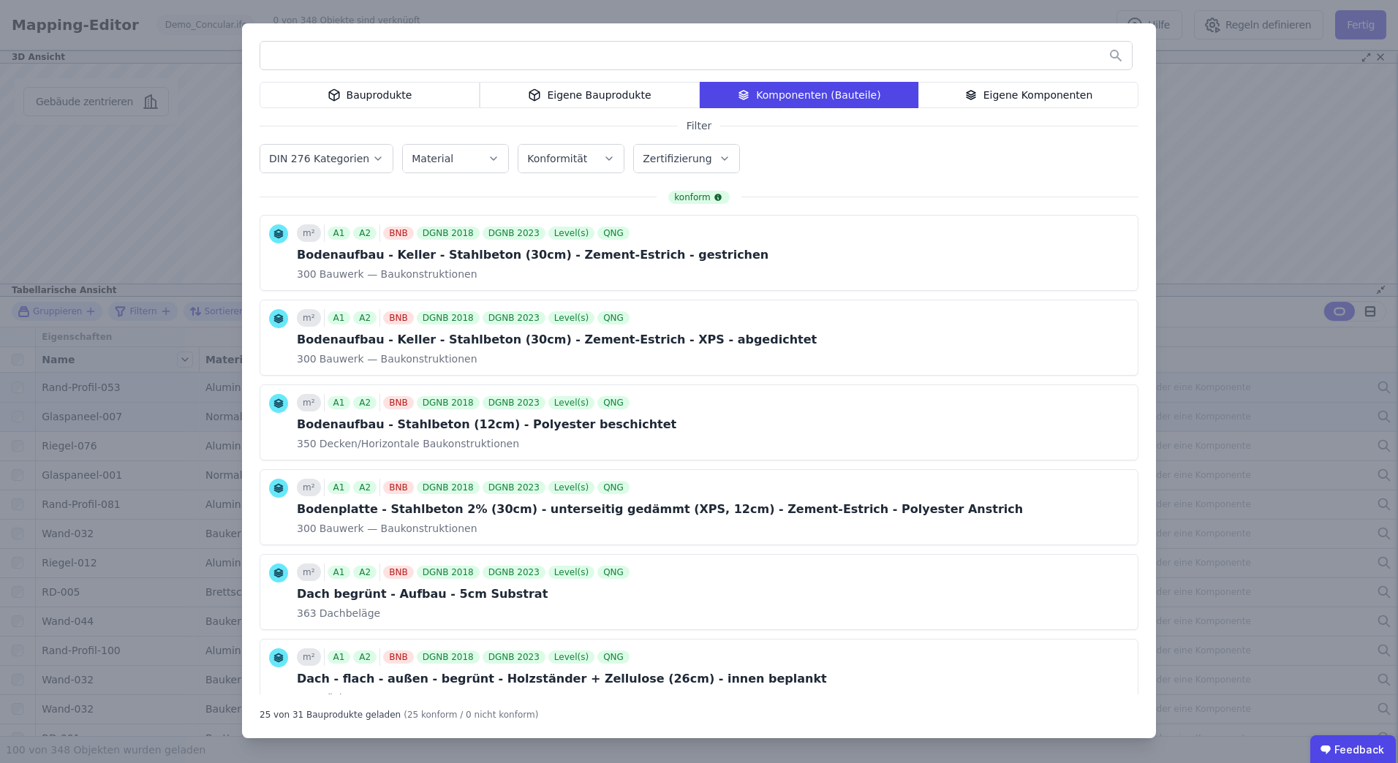
click at [458, 162] on div "Material" at bounding box center [456, 158] width 88 height 15
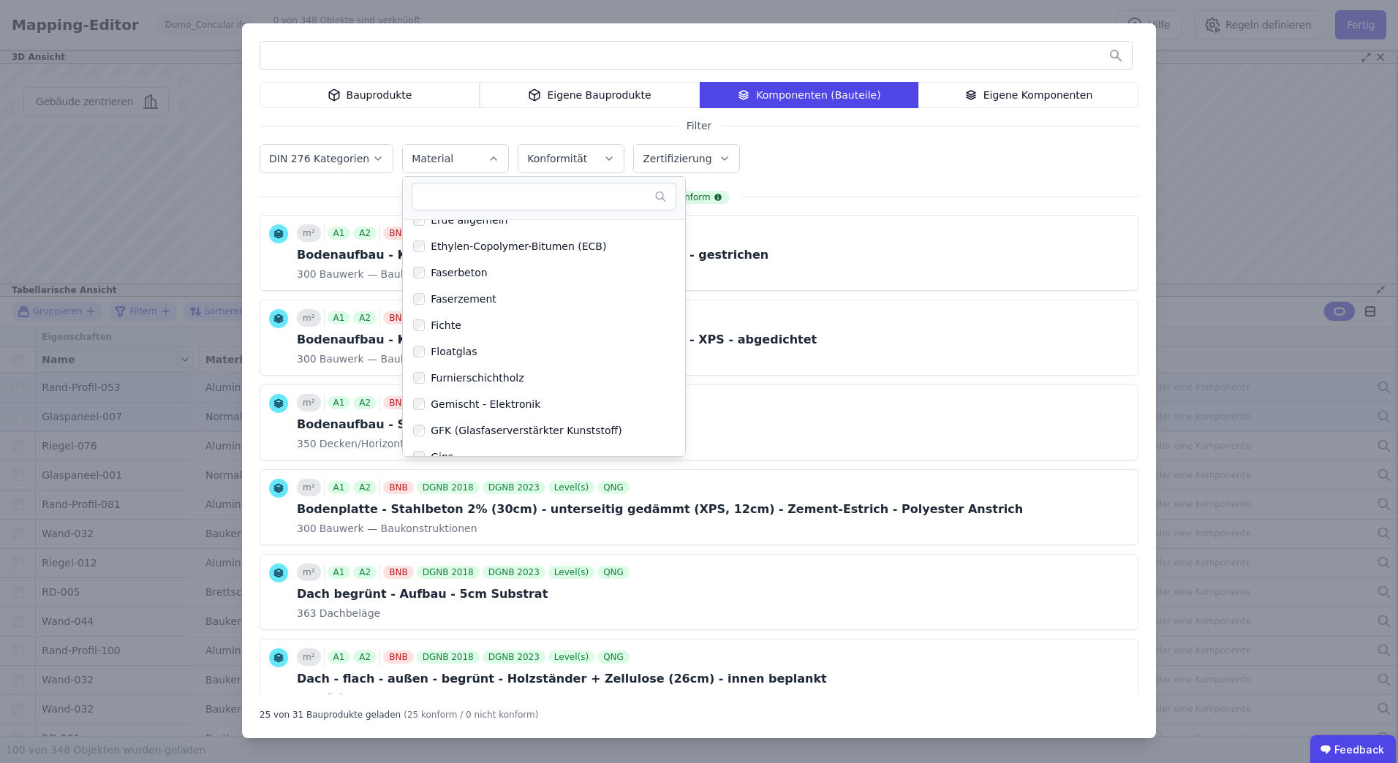
scroll to position [1243, 0]
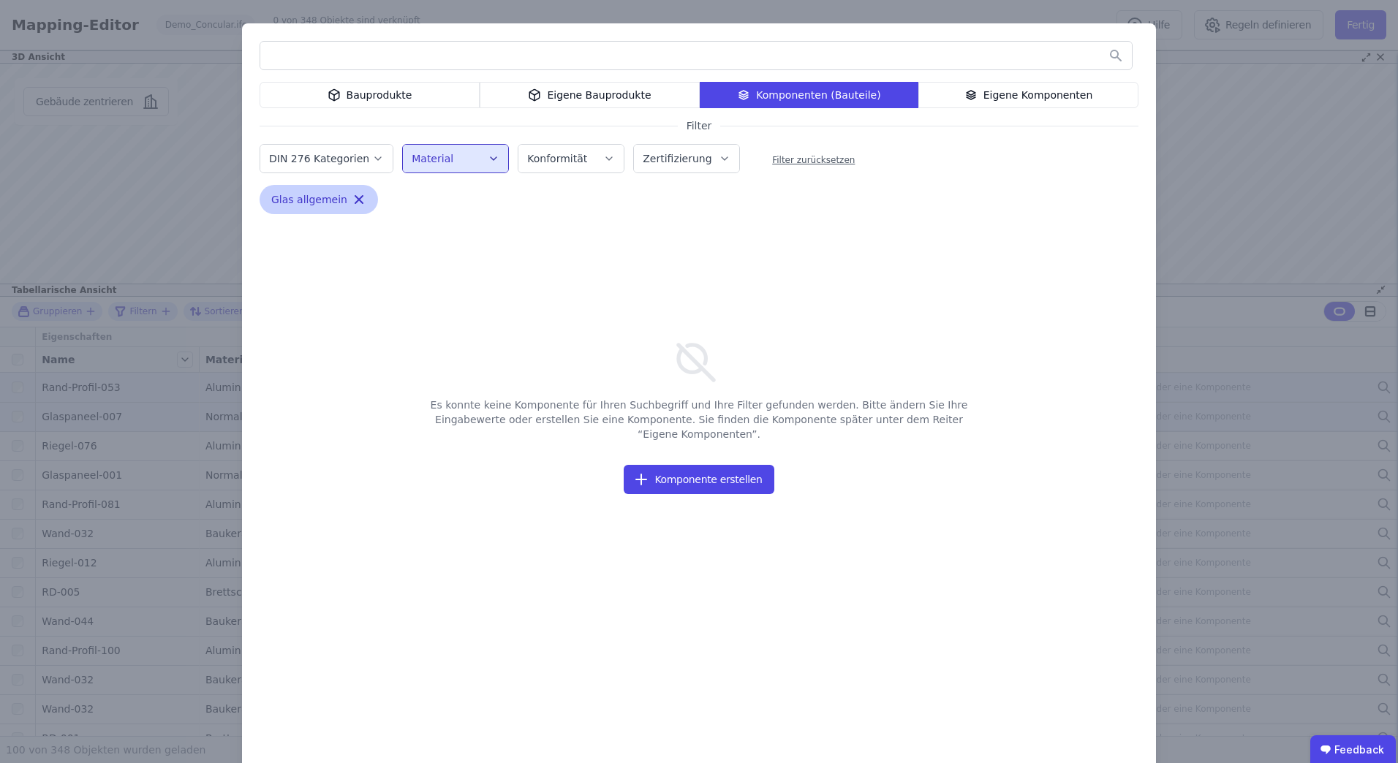
click at [352, 202] on icon "button" at bounding box center [359, 199] width 15 height 15
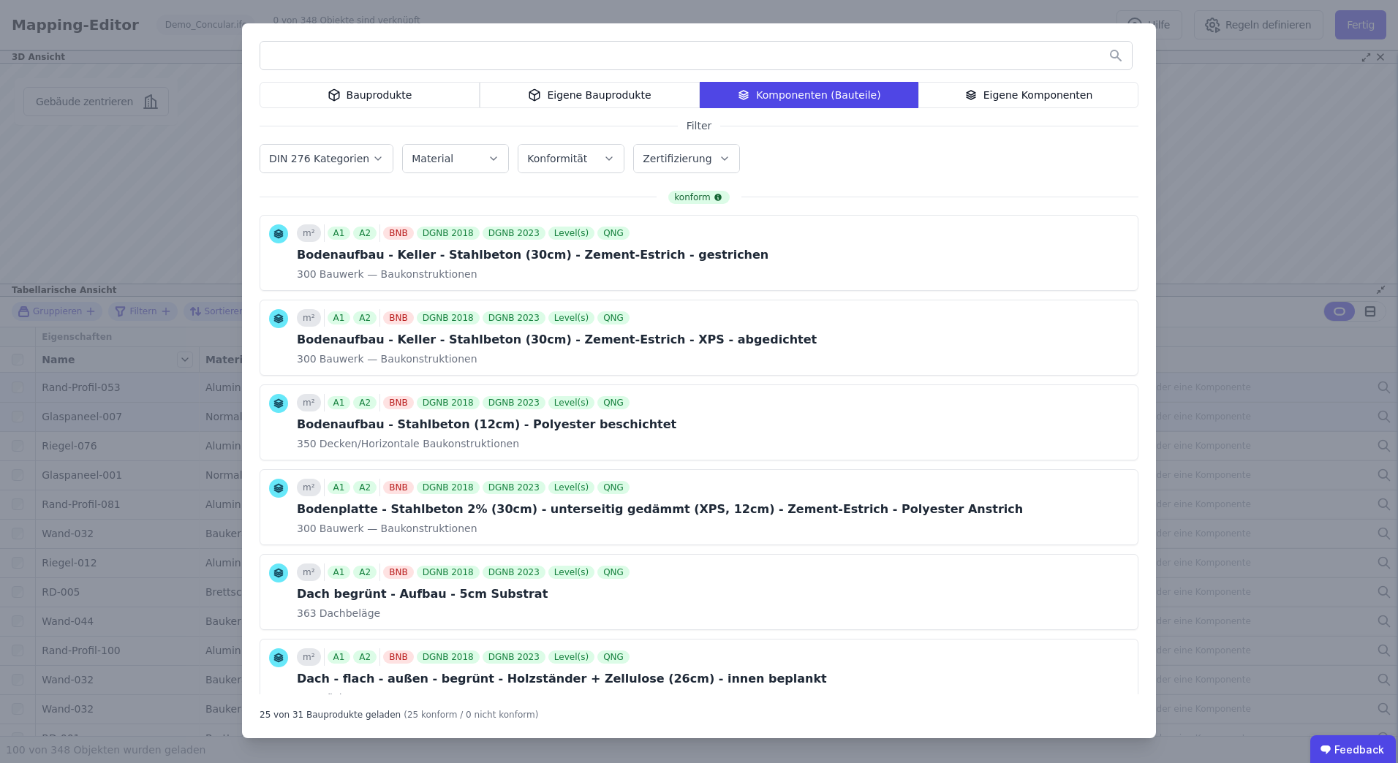
click at [1006, 91] on div "Eigene Komponenten" at bounding box center [1028, 95] width 220 height 26
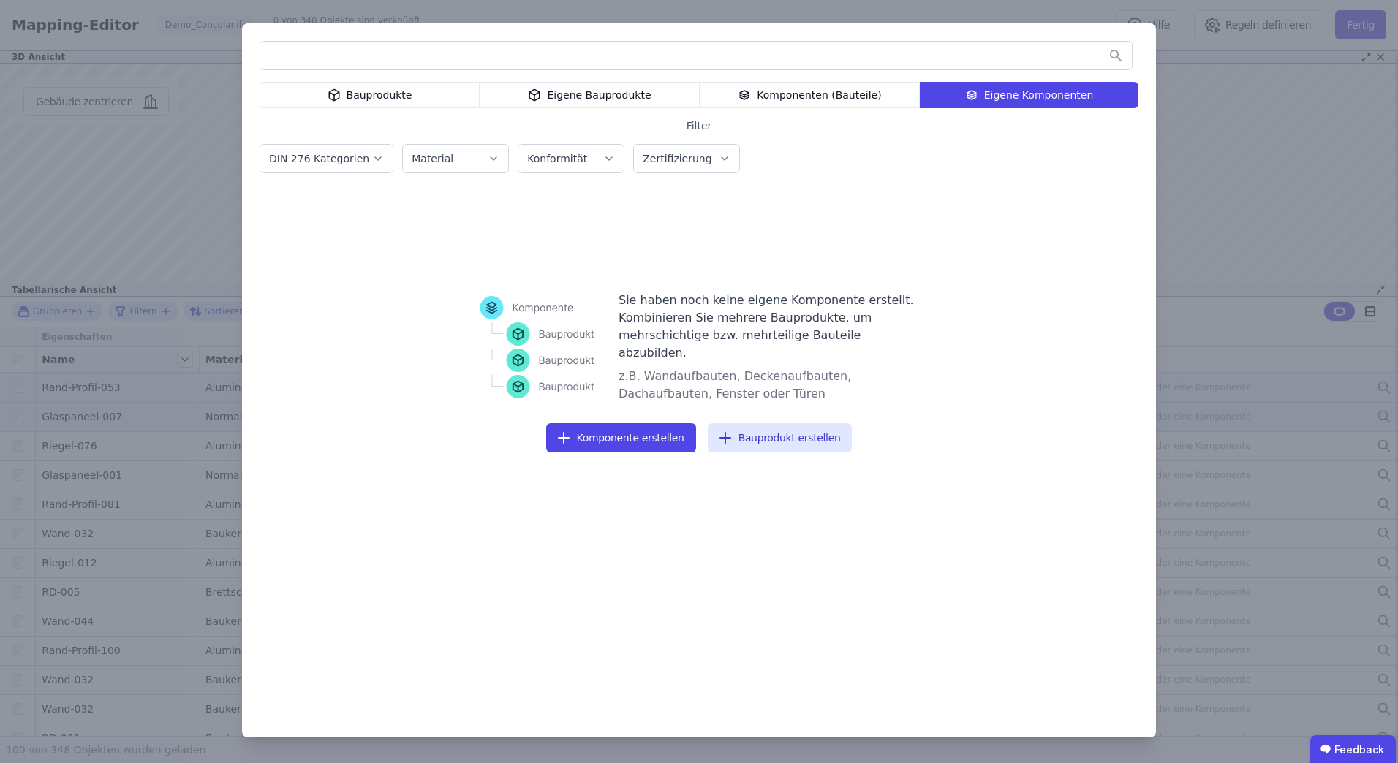
click at [894, 91] on div "Komponenten (Bauteile)" at bounding box center [810, 95] width 220 height 26
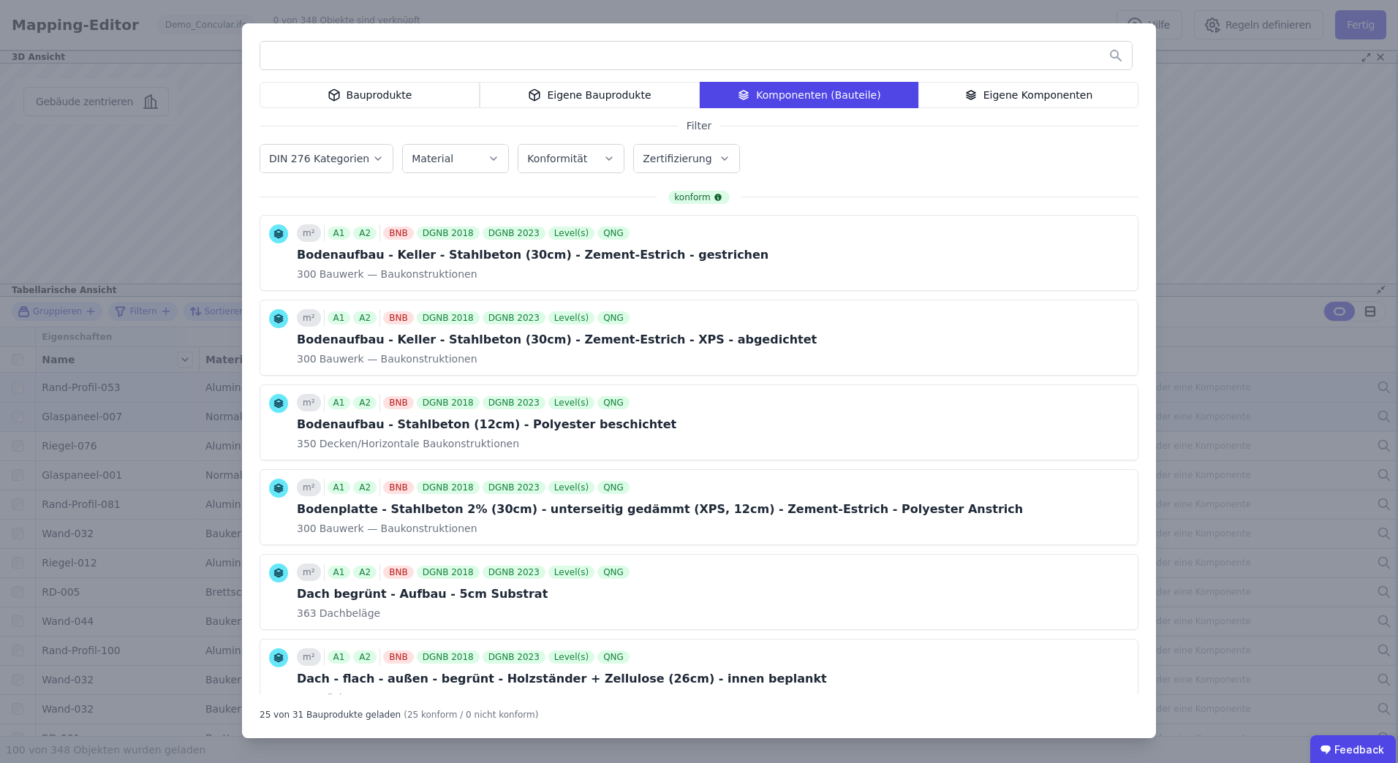
click at [638, 103] on div "Eigene Bauprodukte" at bounding box center [590, 95] width 220 height 26
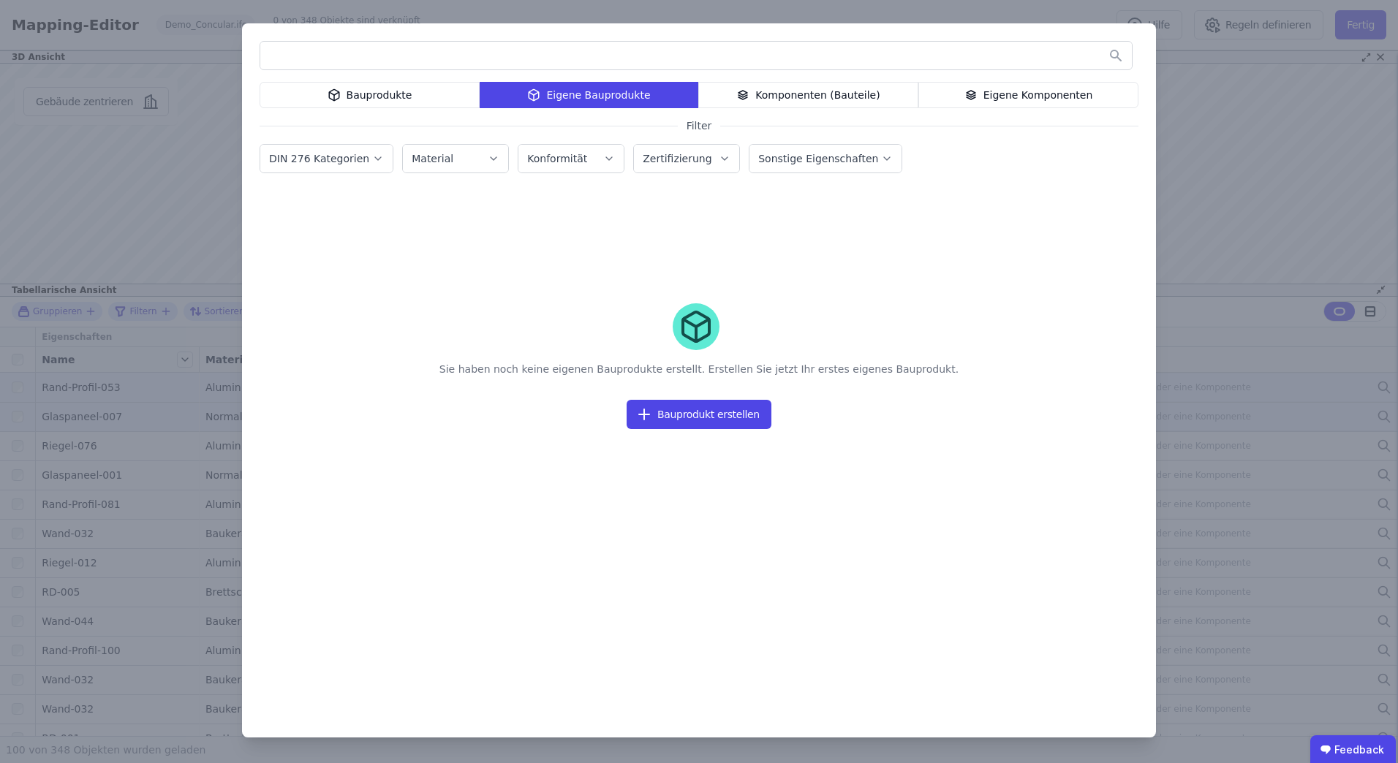
click at [772, 99] on div "Komponenten (Bauteile)" at bounding box center [808, 95] width 220 height 26
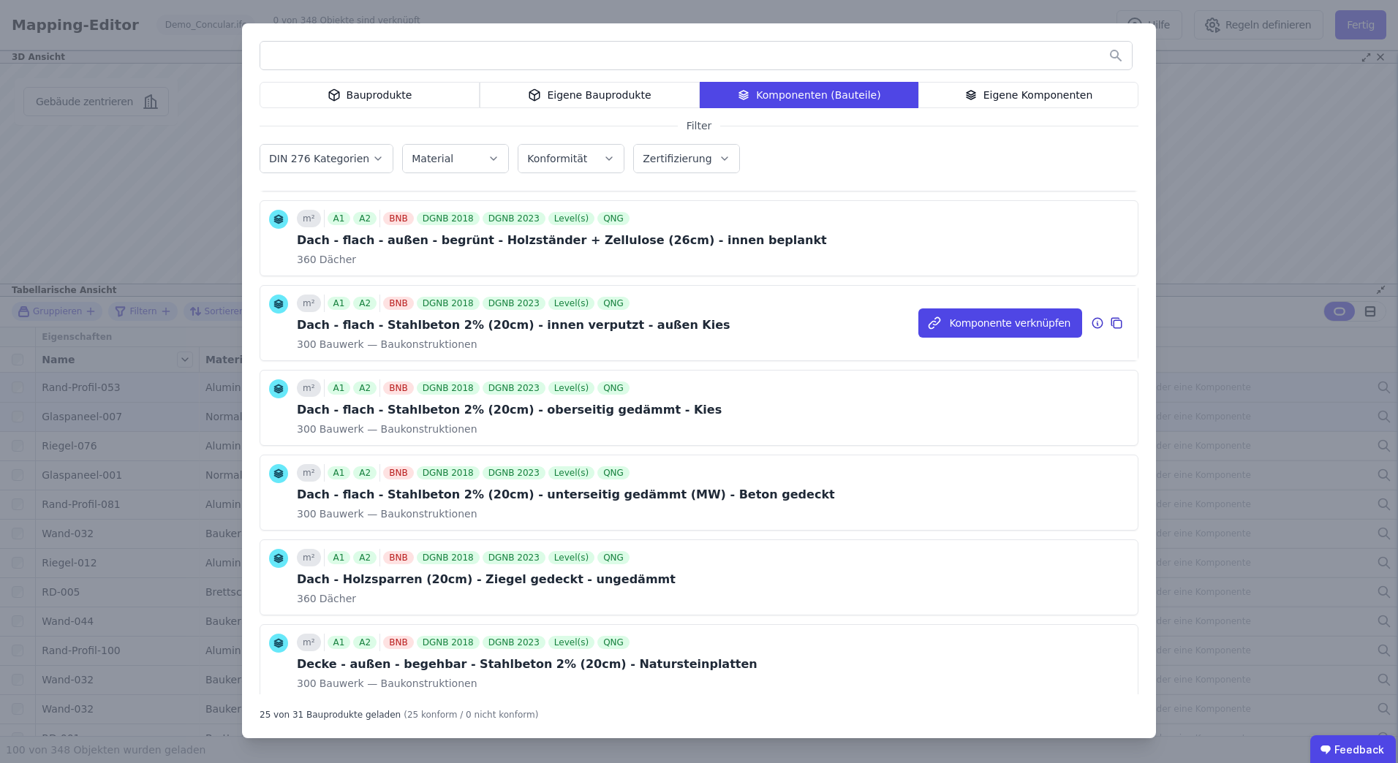
scroll to position [877, 0]
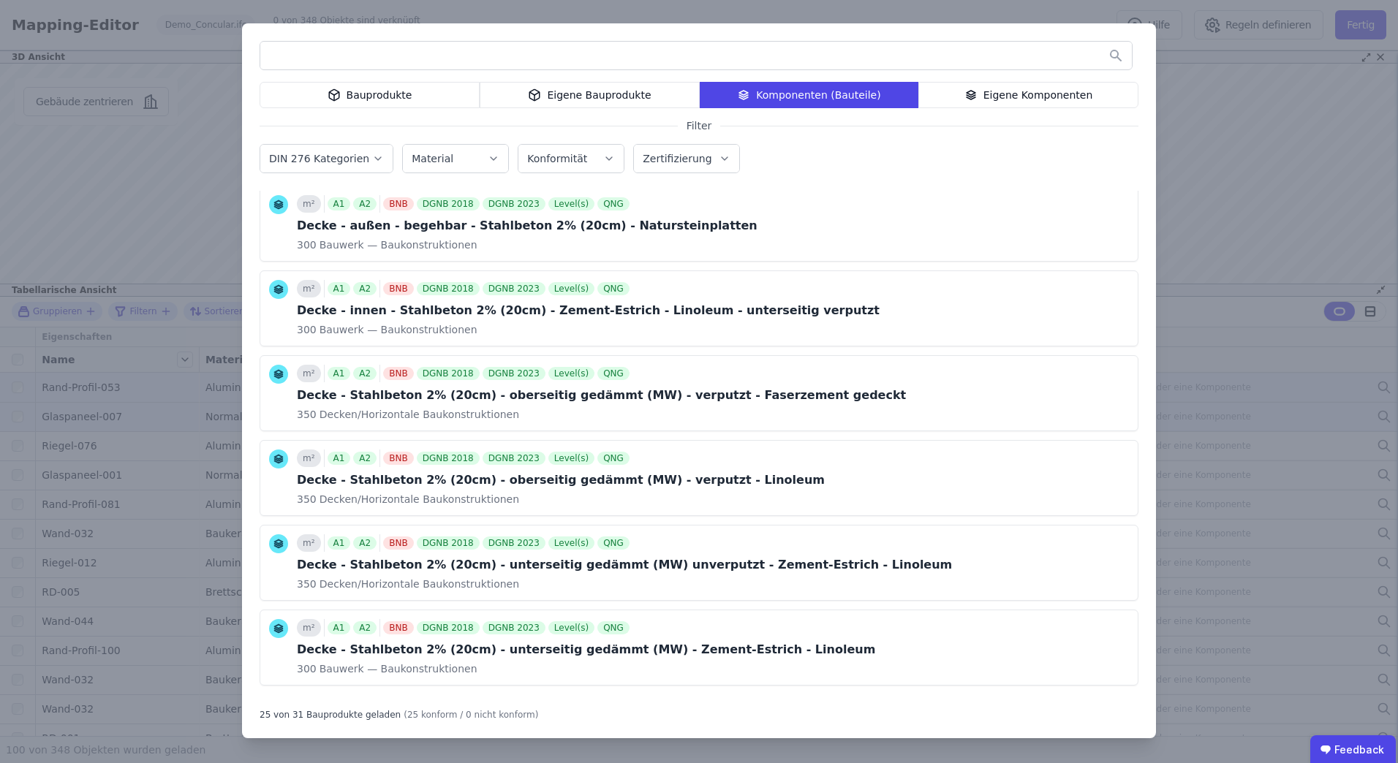
click at [1222, 598] on div "Bauprodukte Eigene Bauprodukte Komponenten (Bauteile) Eigene Komponenten Filter…" at bounding box center [699, 381] width 1398 height 763
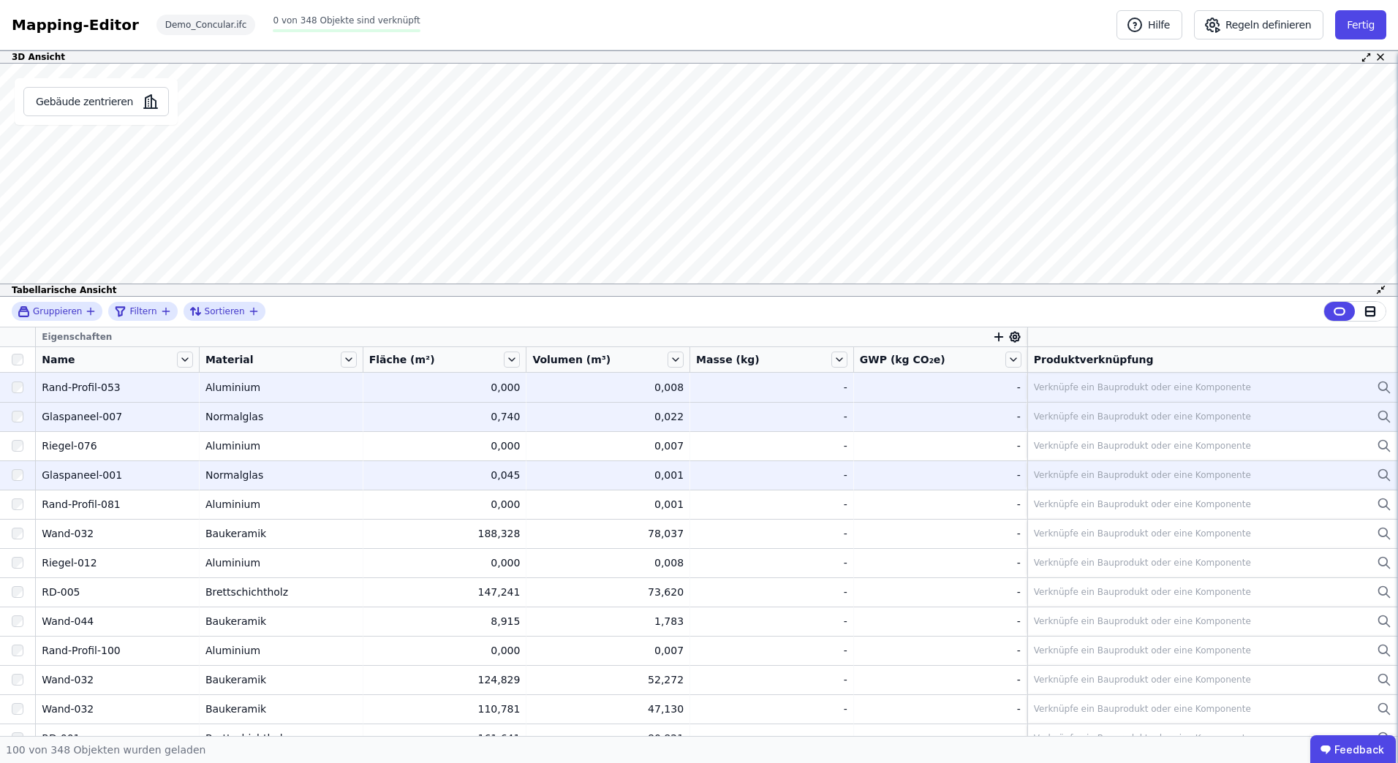
click at [242, 471] on div "Normalglas" at bounding box center [280, 475] width 151 height 15
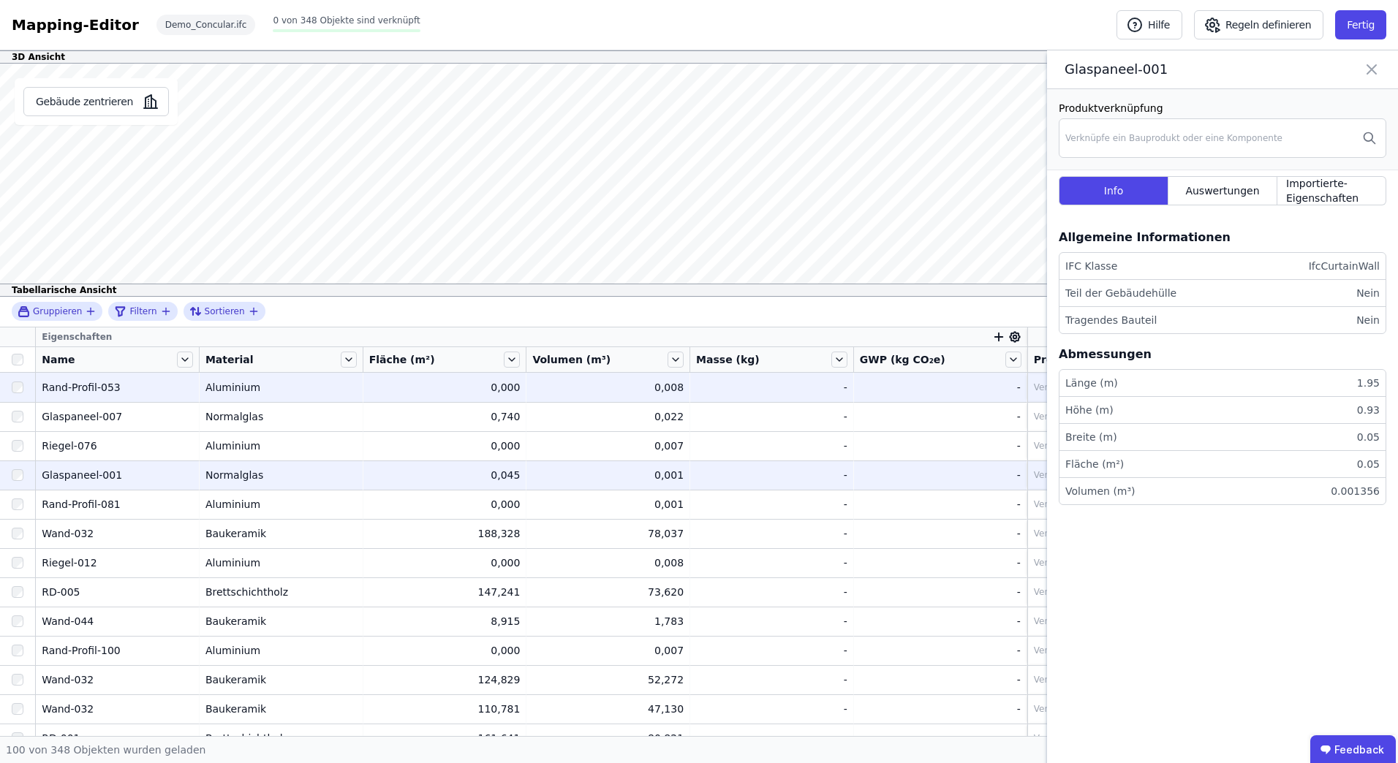
click at [1371, 69] on icon at bounding box center [1371, 69] width 9 height 9
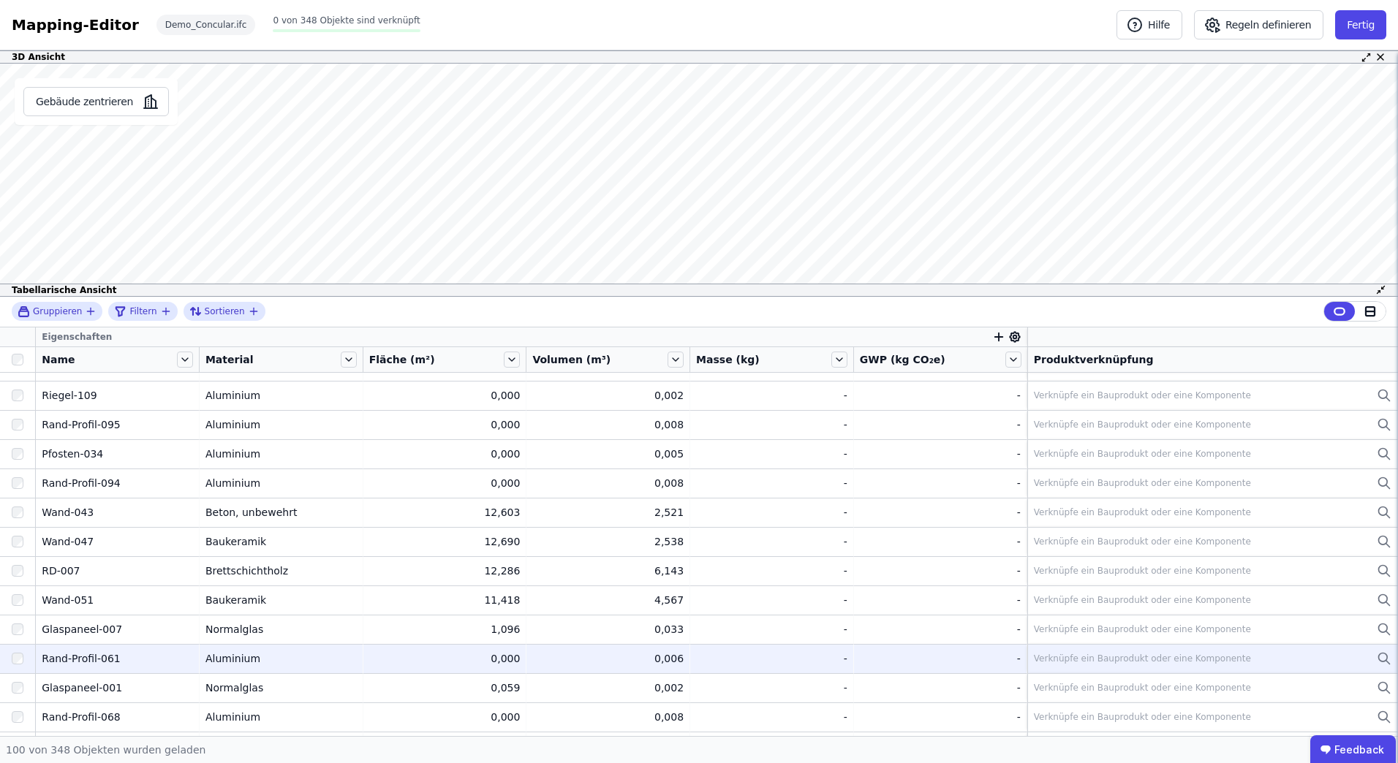
scroll to position [1243, 0]
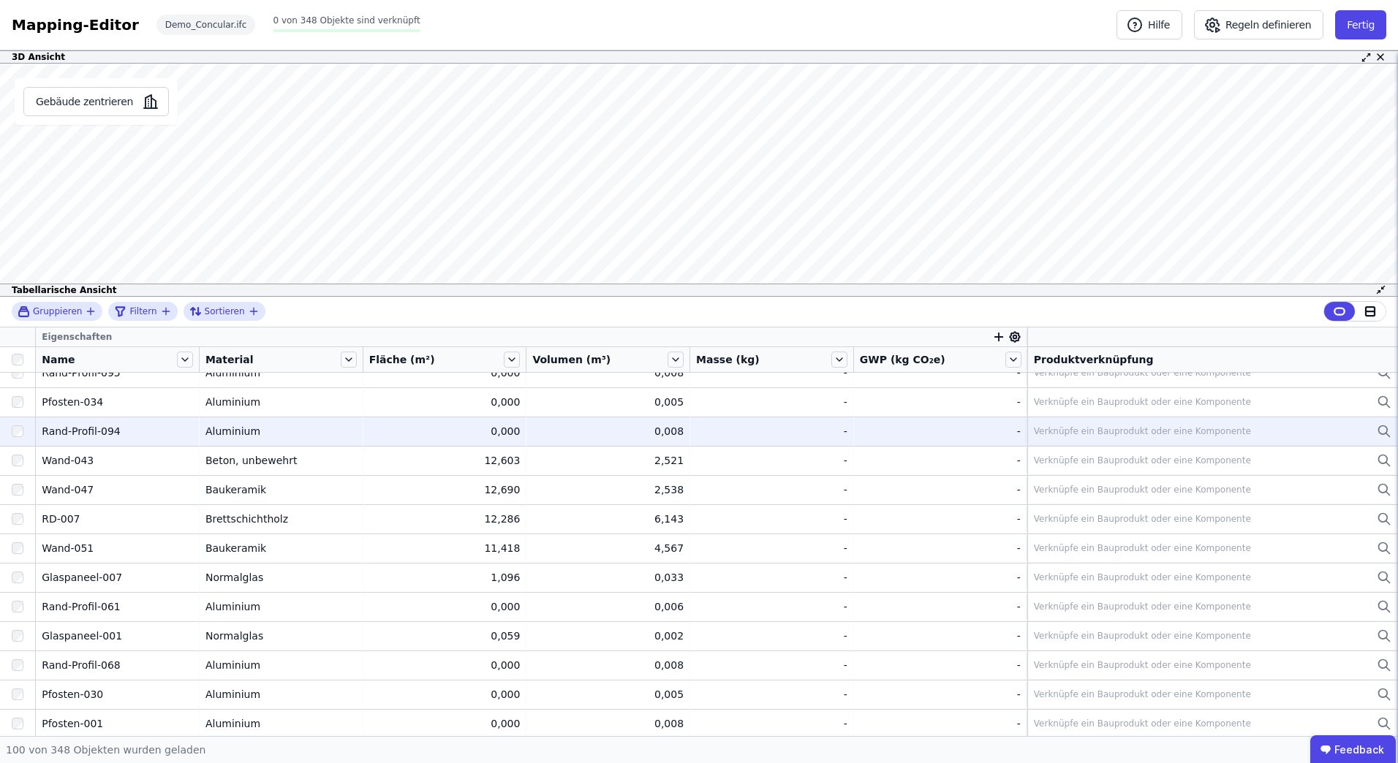
click at [1100, 440] on div "Verknüpfe ein Bauprodukt oder eine Komponente" at bounding box center [1213, 432] width 358 height 18
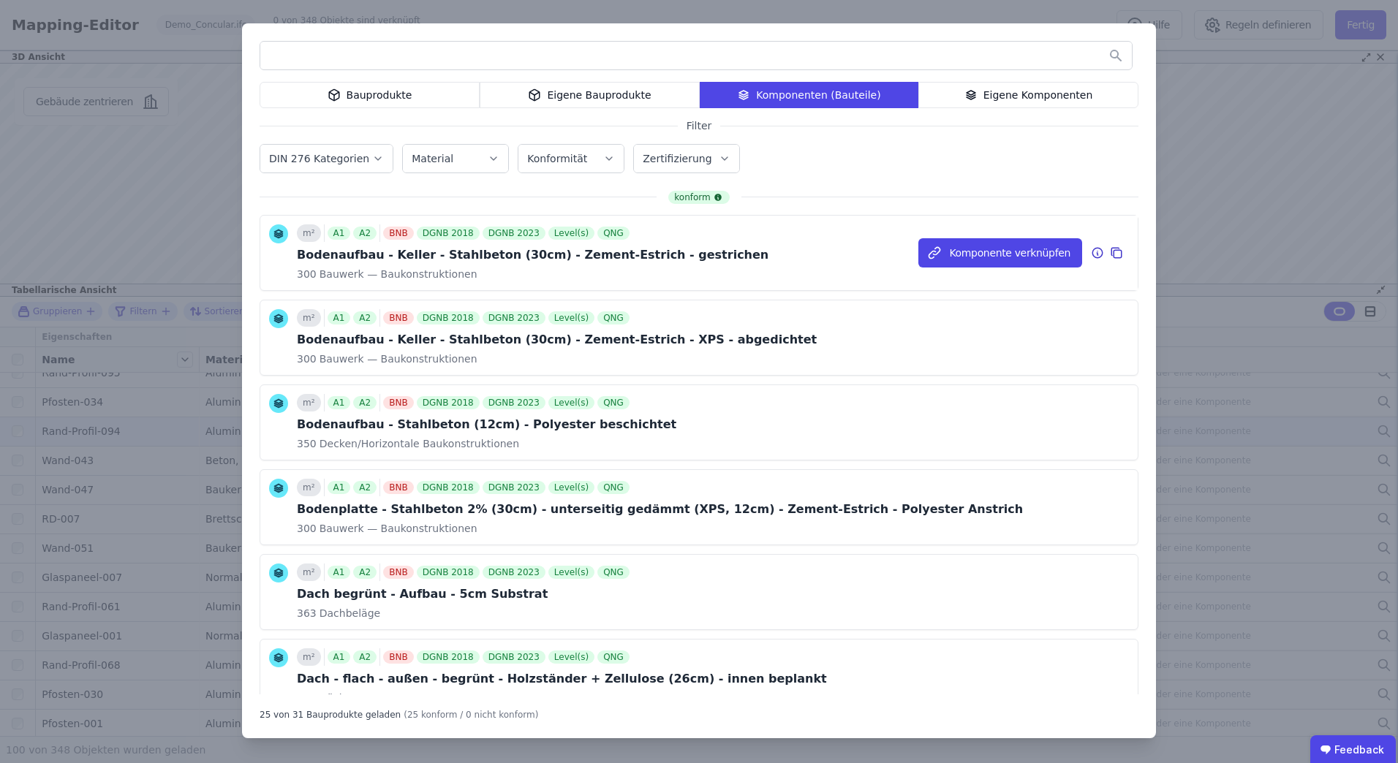
click at [1091, 252] on icon at bounding box center [1097, 253] width 13 height 18
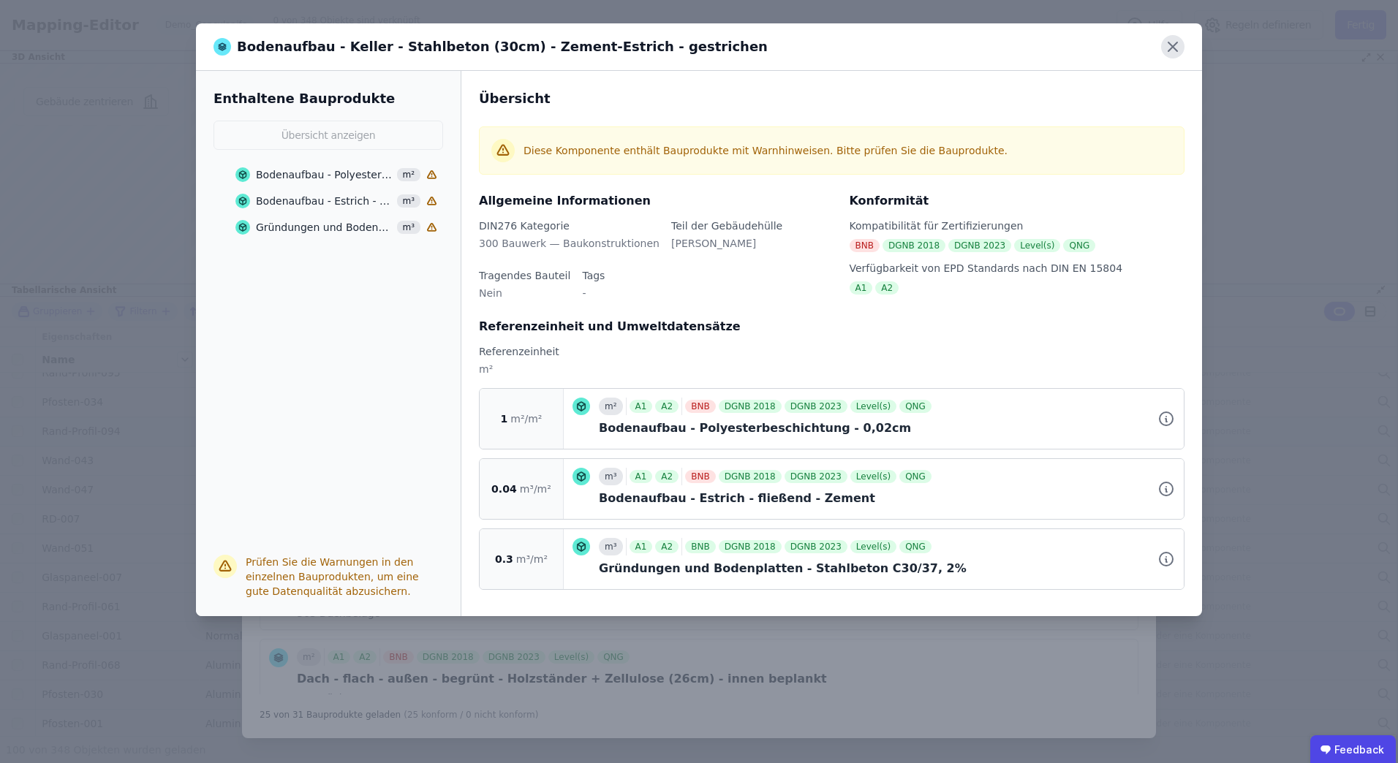
click at [1182, 45] on icon at bounding box center [1172, 46] width 23 height 23
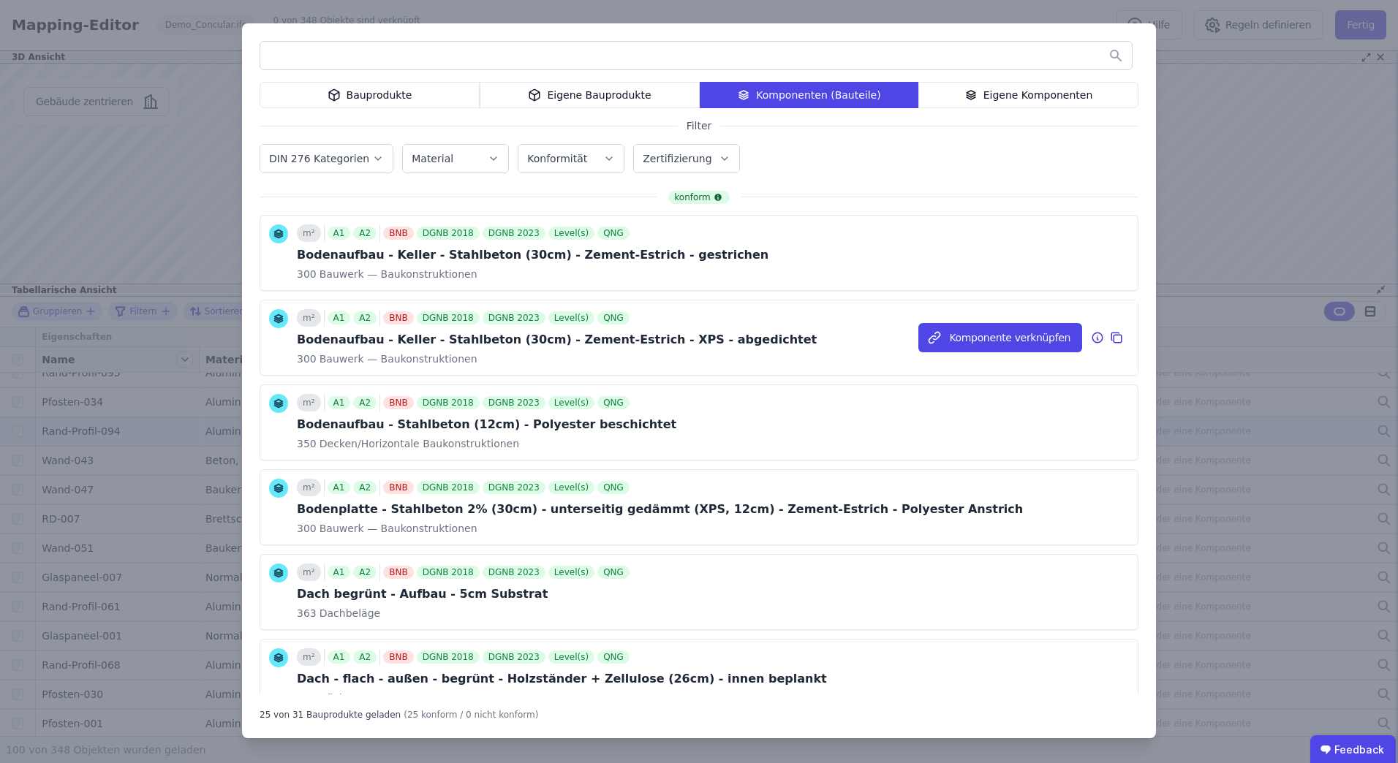
click at [1091, 339] on icon at bounding box center [1097, 338] width 13 height 18
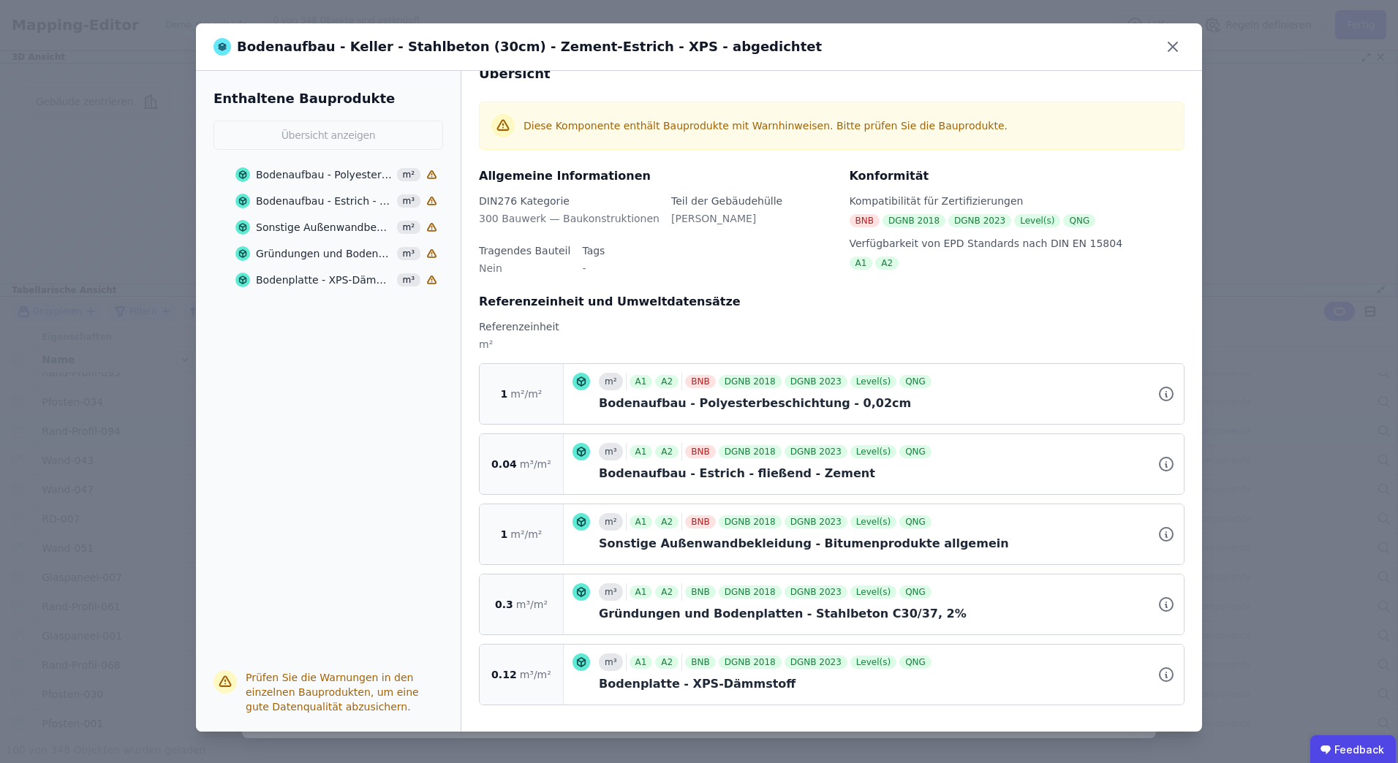
scroll to position [0, 0]
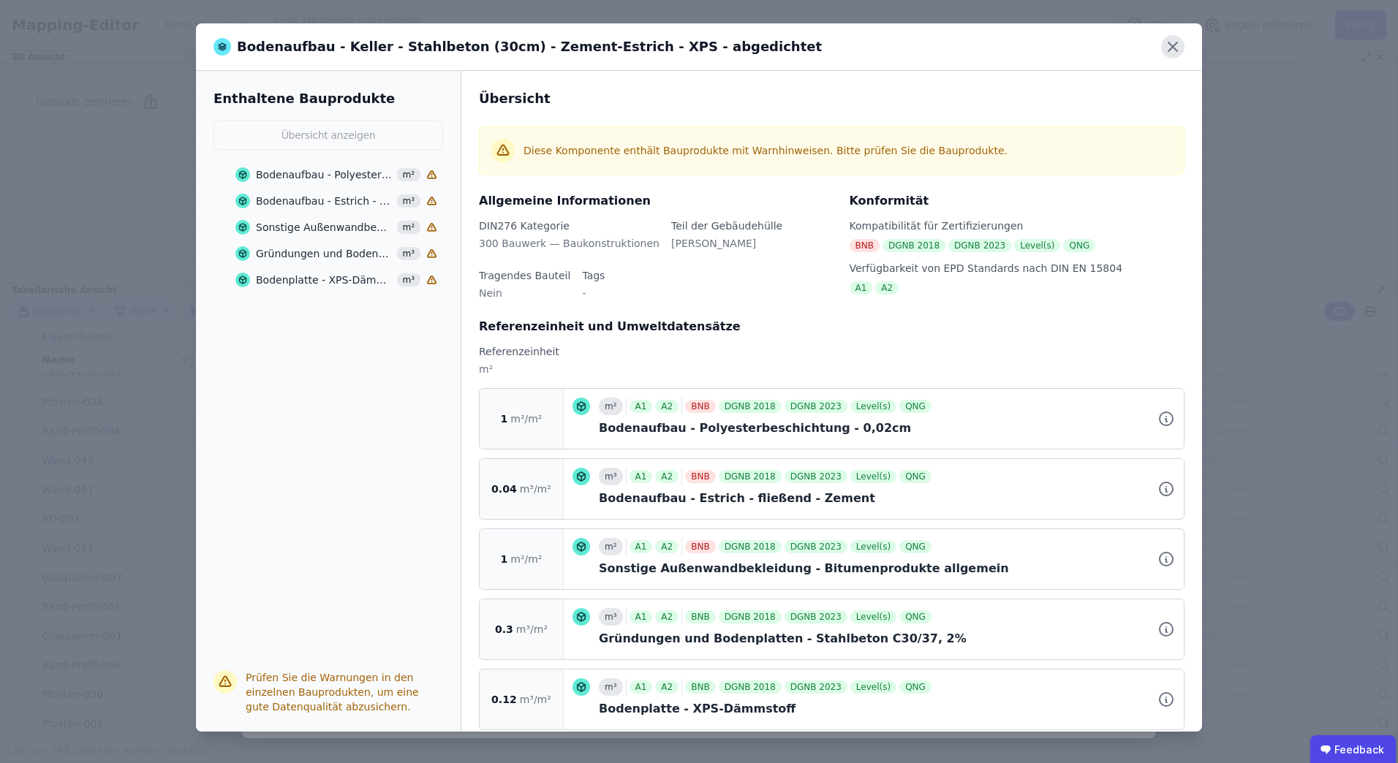
click at [1174, 49] on icon at bounding box center [1172, 46] width 23 height 23
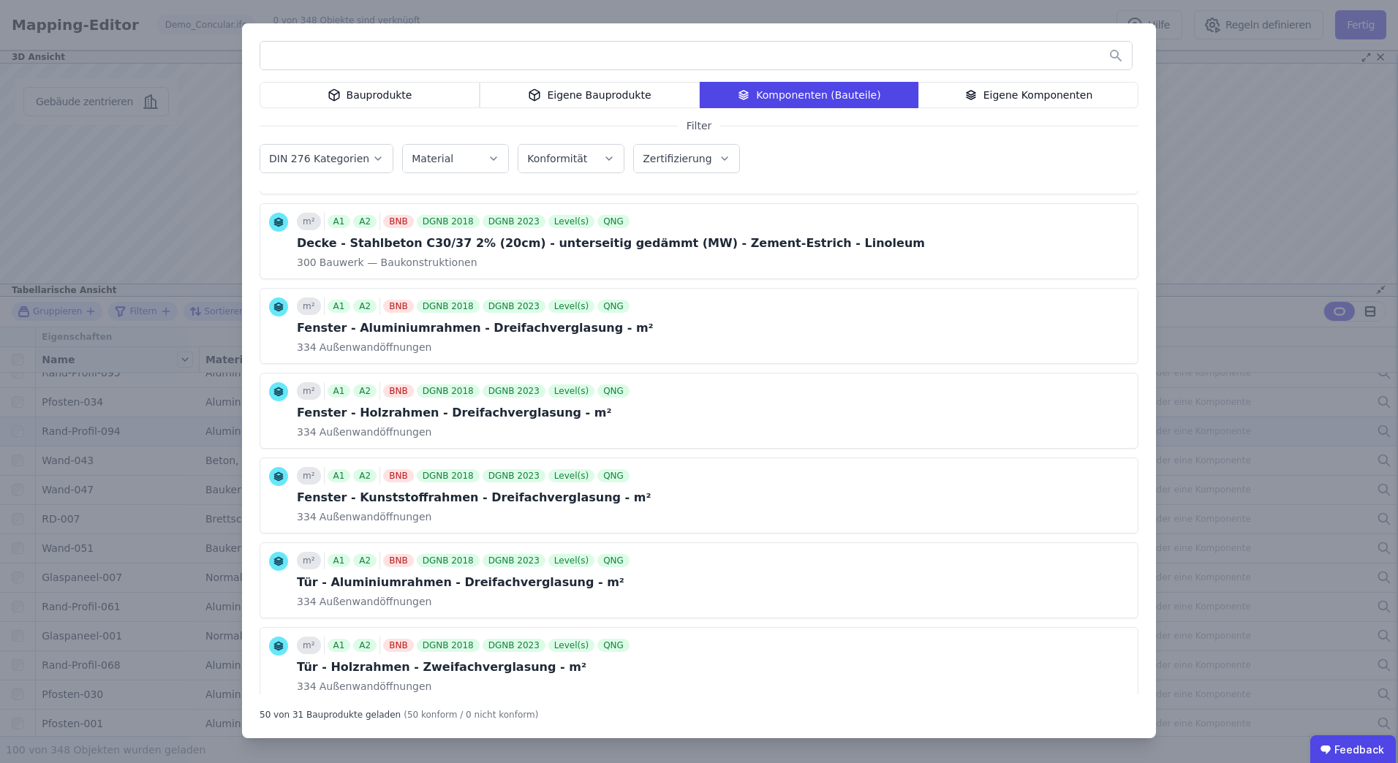
scroll to position [3782, 0]
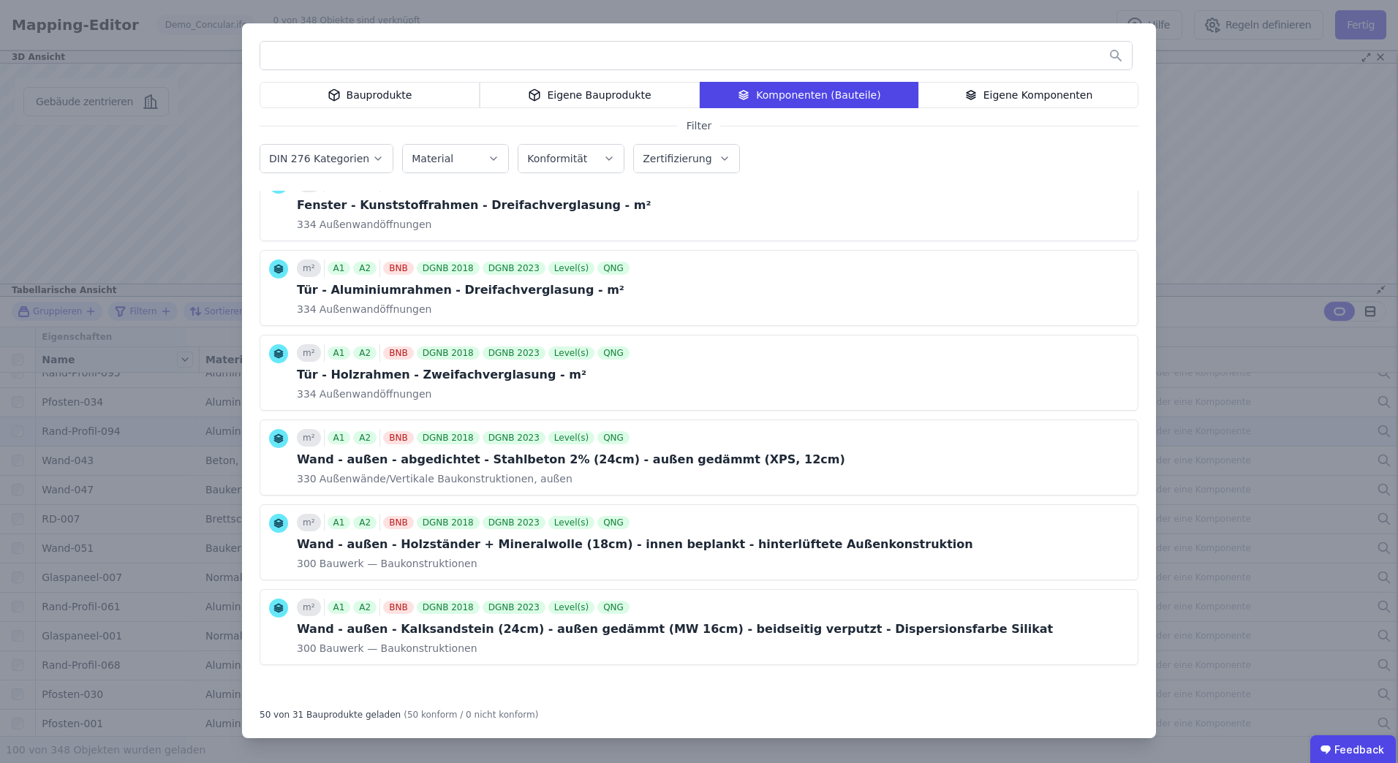
click at [1273, 149] on div "Bauprodukte Eigene Bauprodukte Komponenten (Bauteile) Eigene Komponenten Filter…" at bounding box center [699, 381] width 1398 height 763
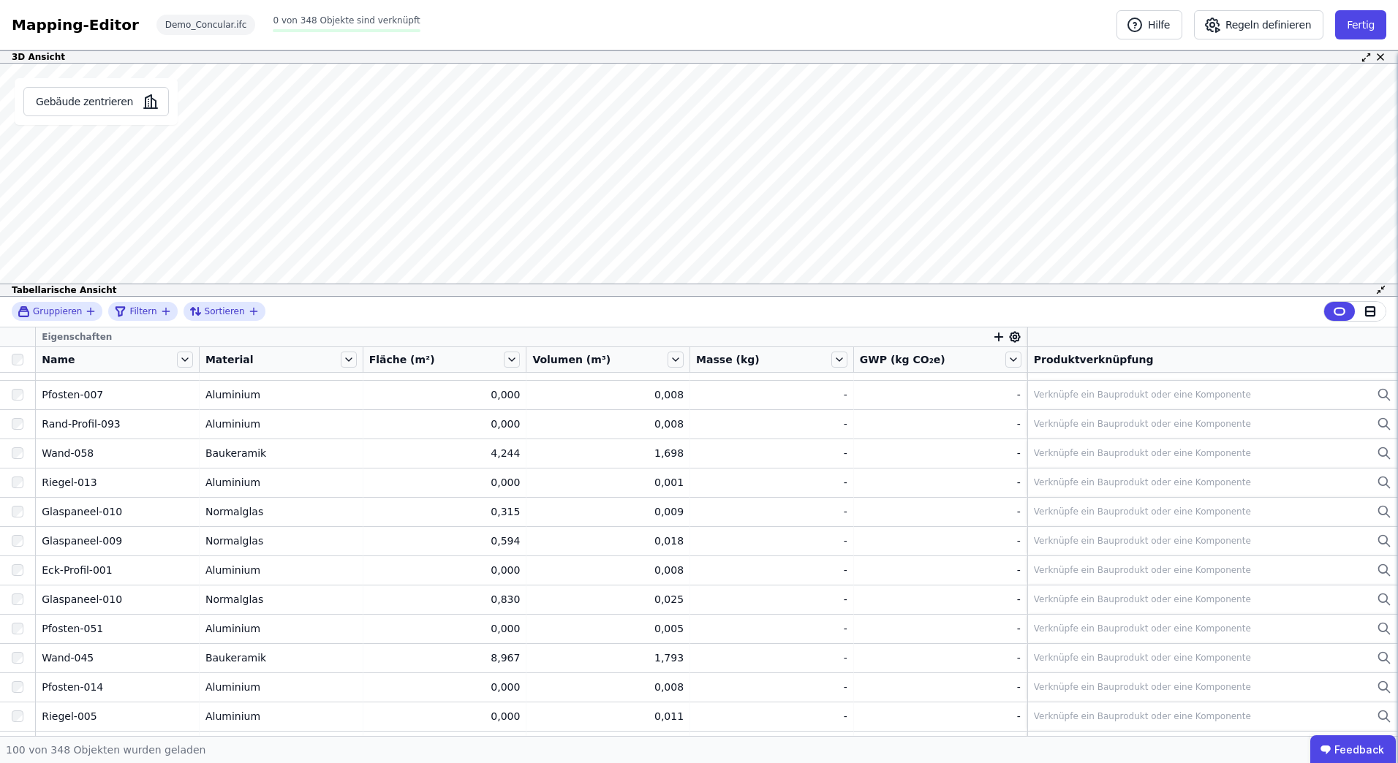
scroll to position [2562, 0]
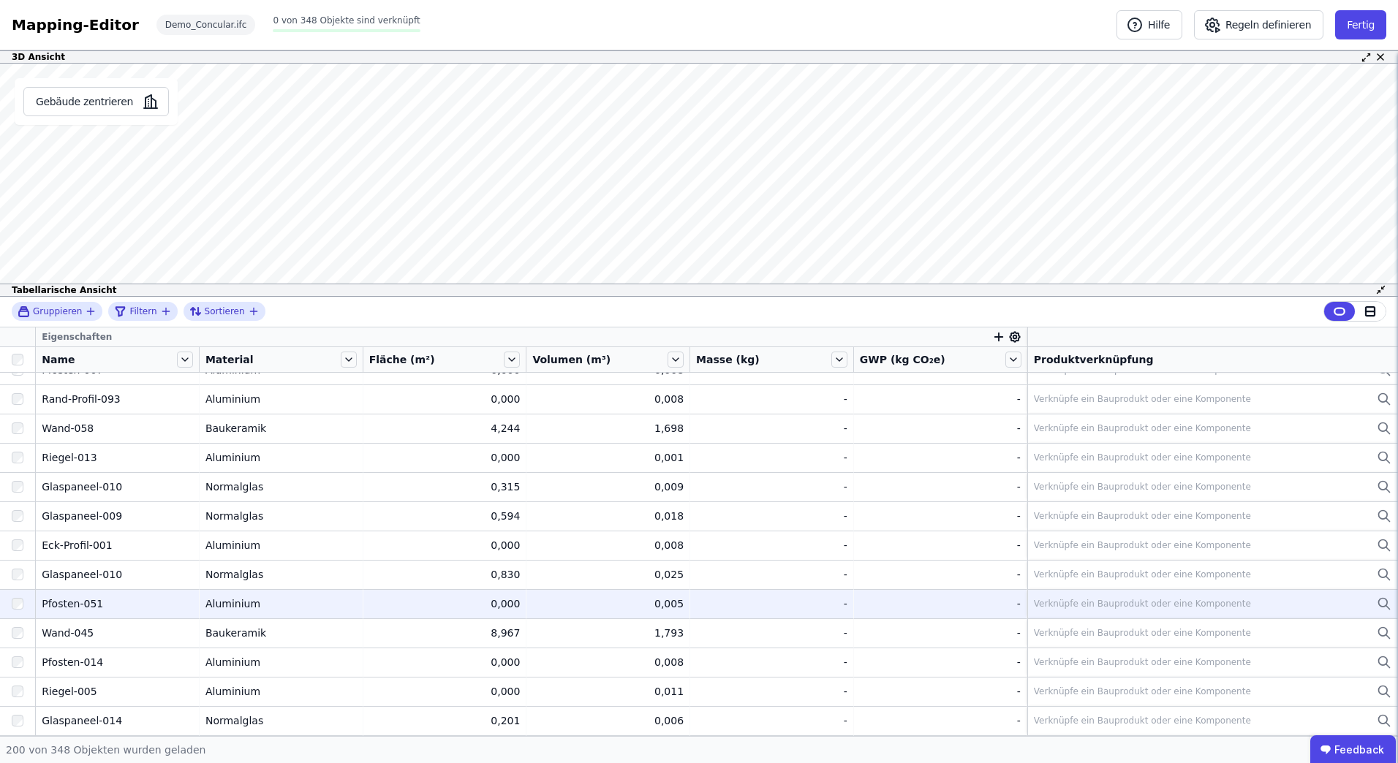
click at [1144, 598] on div "Verknüpfe ein Bauprodukt oder eine Komponente" at bounding box center [1142, 604] width 217 height 12
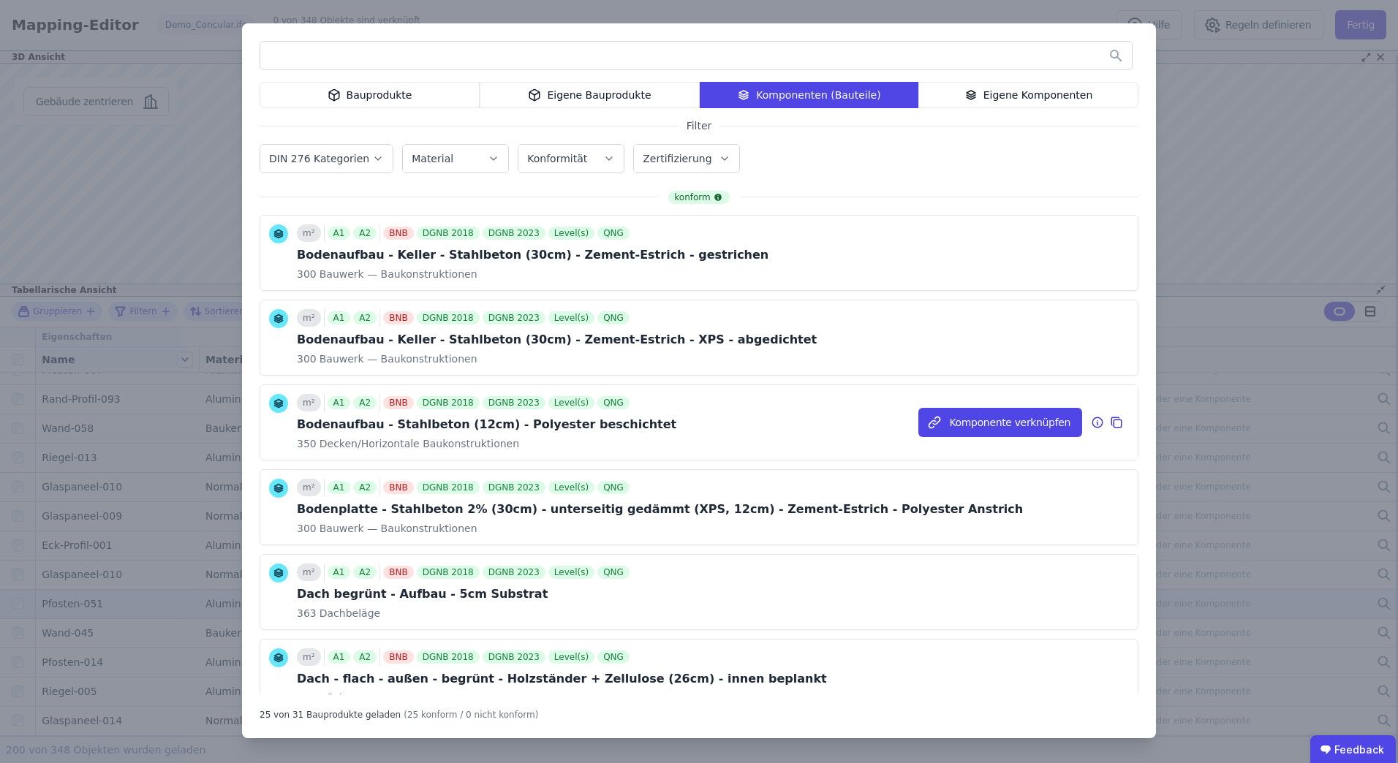
click at [1091, 427] on icon at bounding box center [1097, 423] width 13 height 18
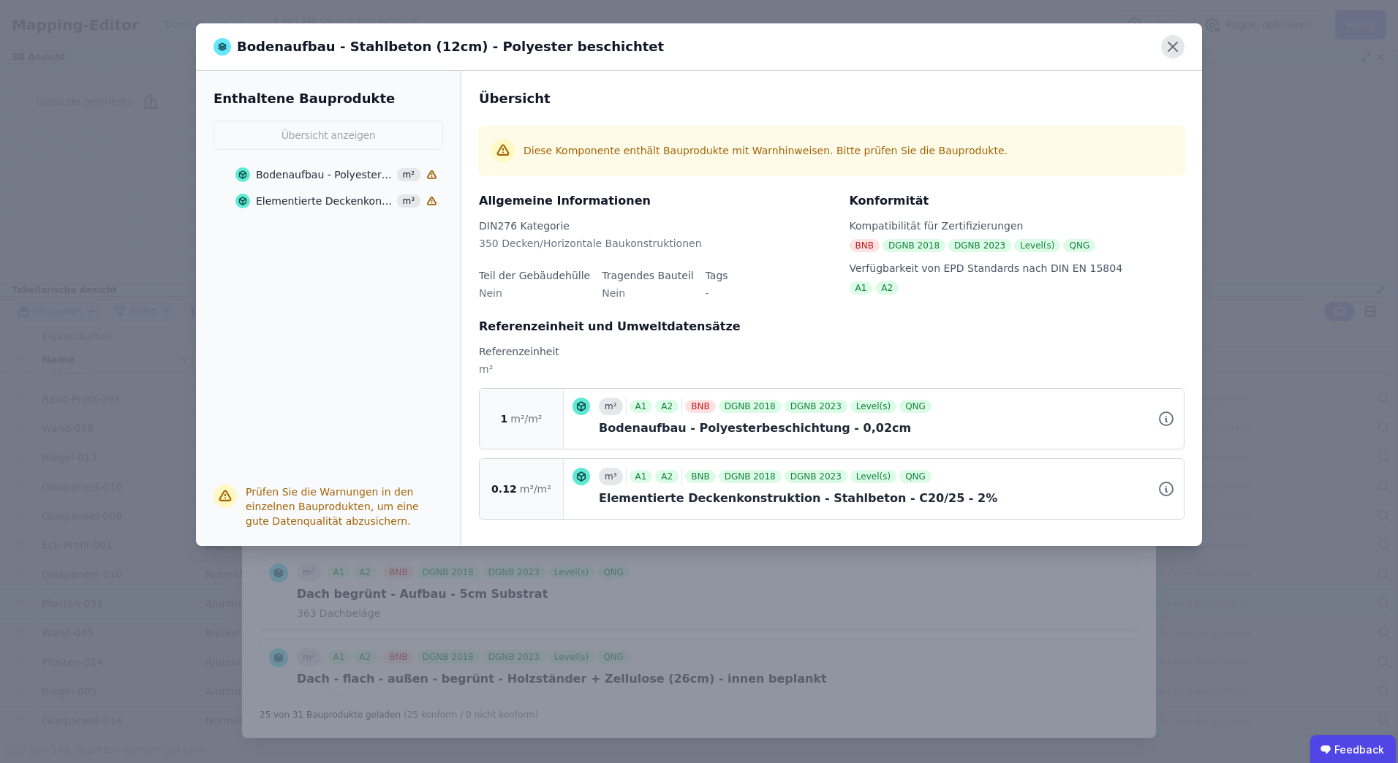
click at [1173, 47] on icon at bounding box center [1172, 46] width 9 height 9
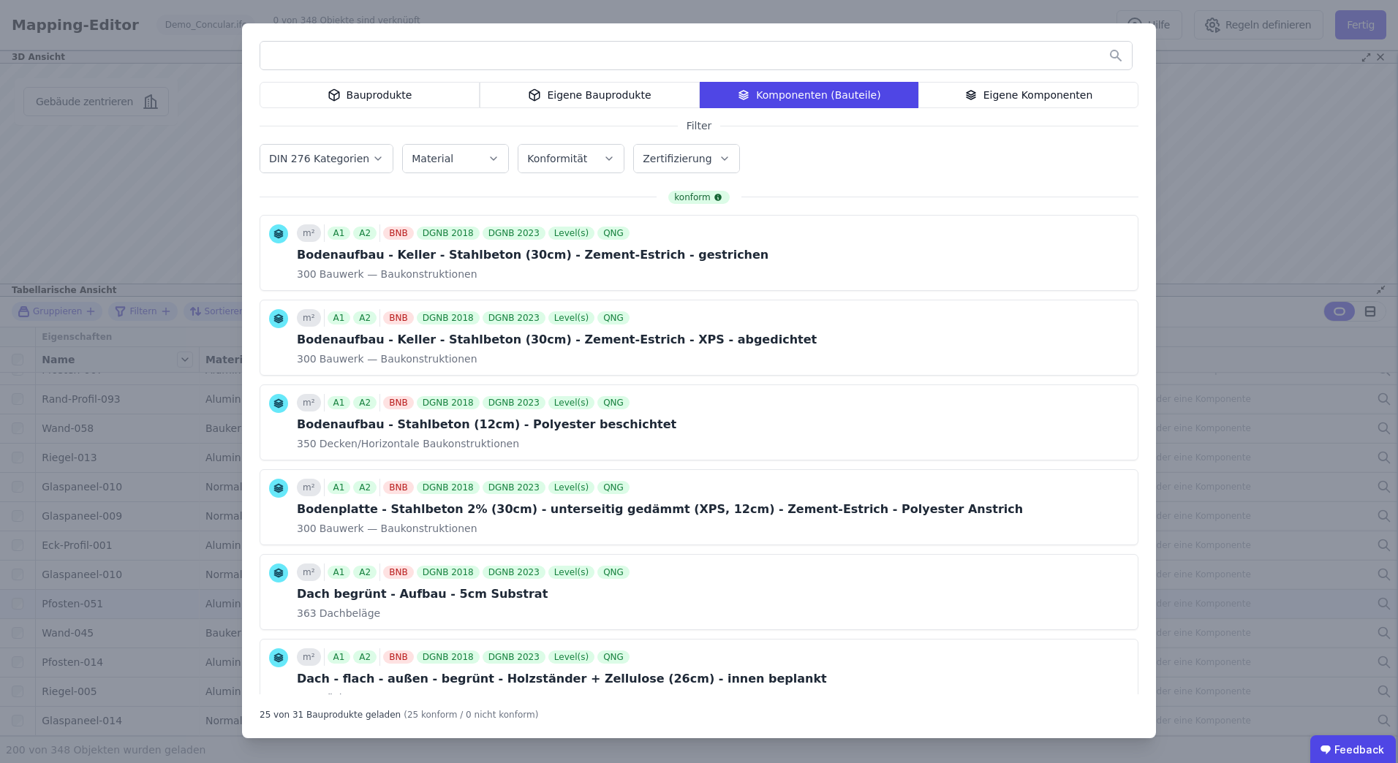
click at [1238, 104] on div "Bauprodukte Eigene Bauprodukte Komponenten (Bauteile) Eigene Komponenten Filter…" at bounding box center [699, 381] width 1398 height 763
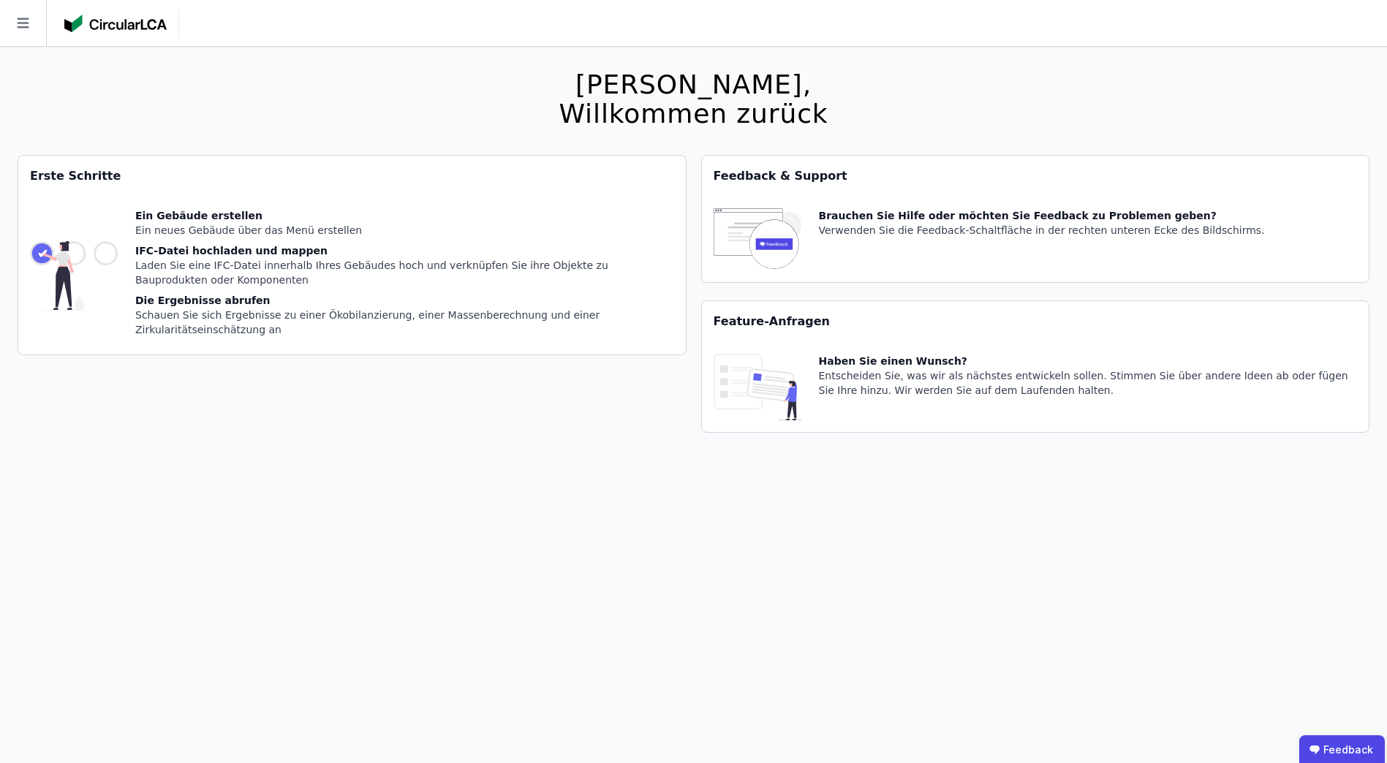
click at [78, 25] on img at bounding box center [115, 24] width 102 height 18
